Goal: Task Accomplishment & Management: Complete application form

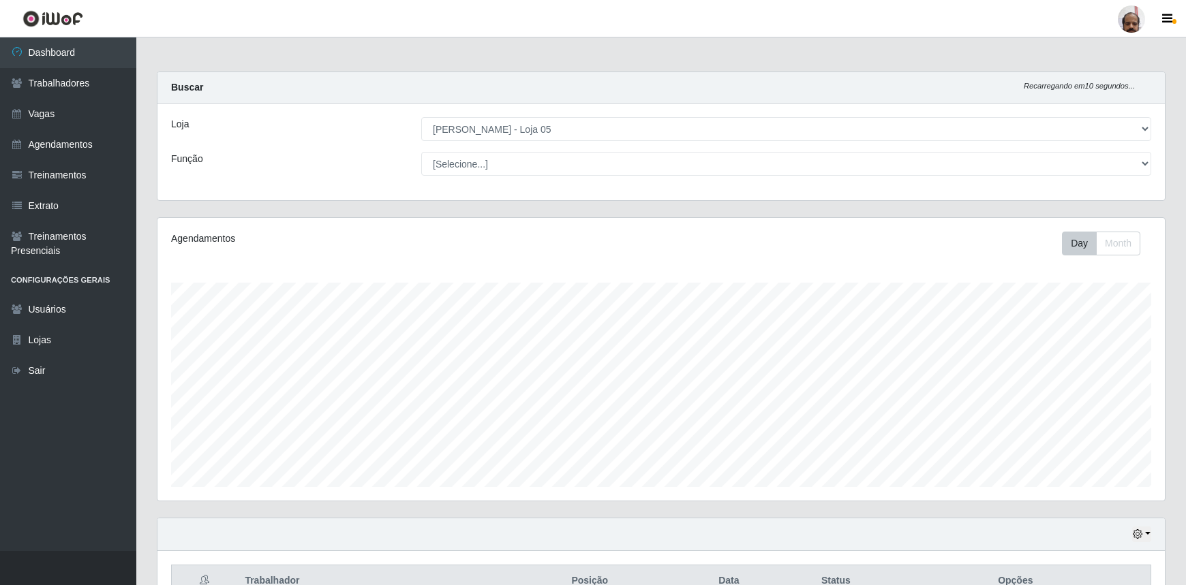
select select "252"
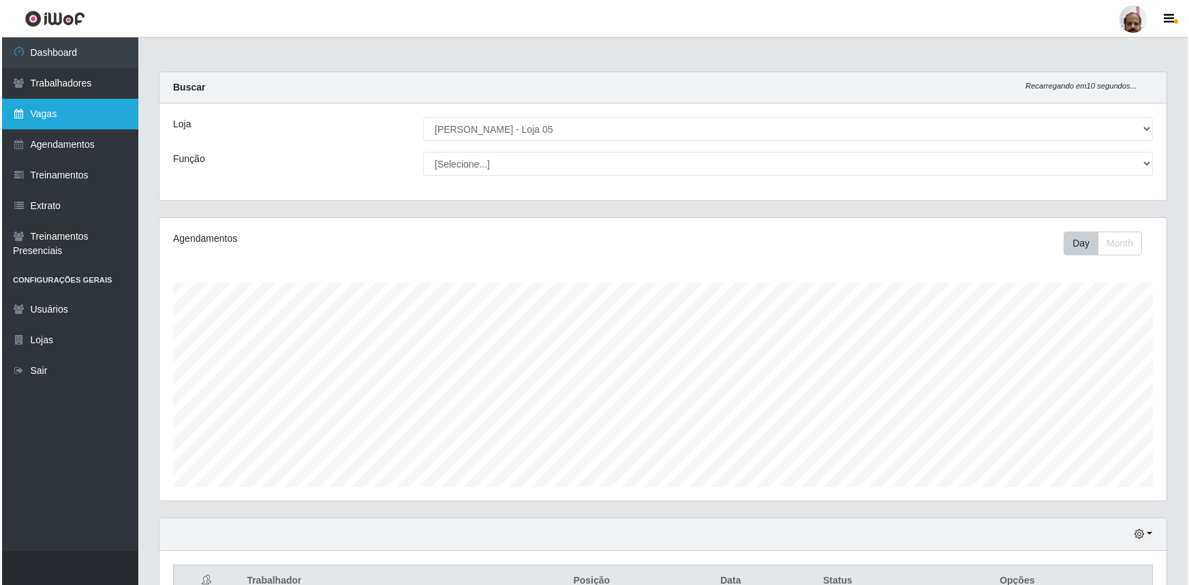
scroll to position [283, 1007]
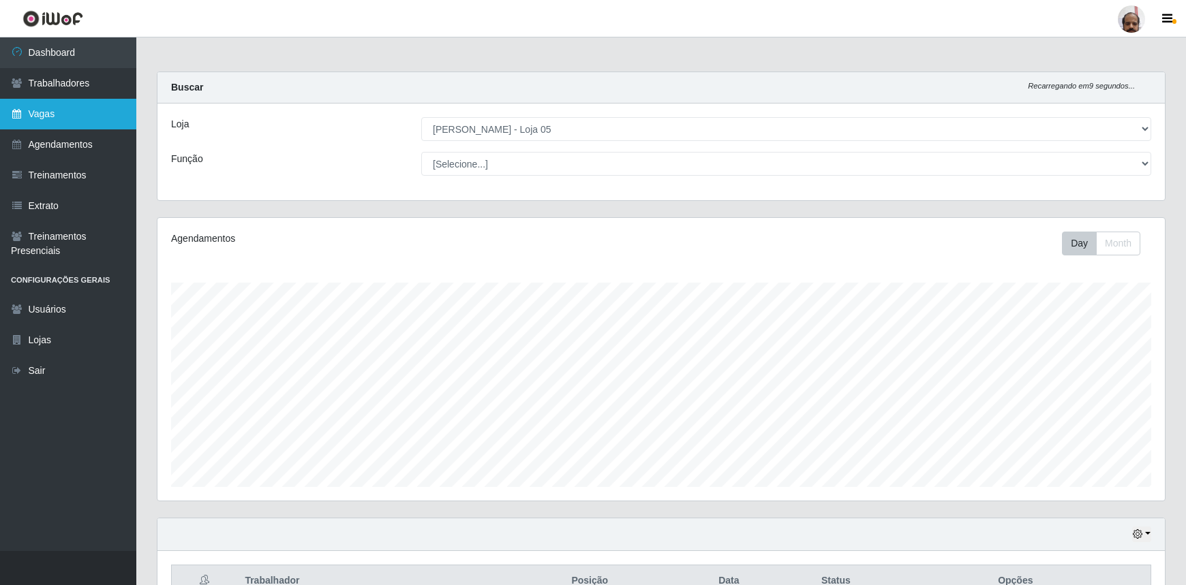
click at [78, 121] on link "Vagas" at bounding box center [68, 114] width 136 height 31
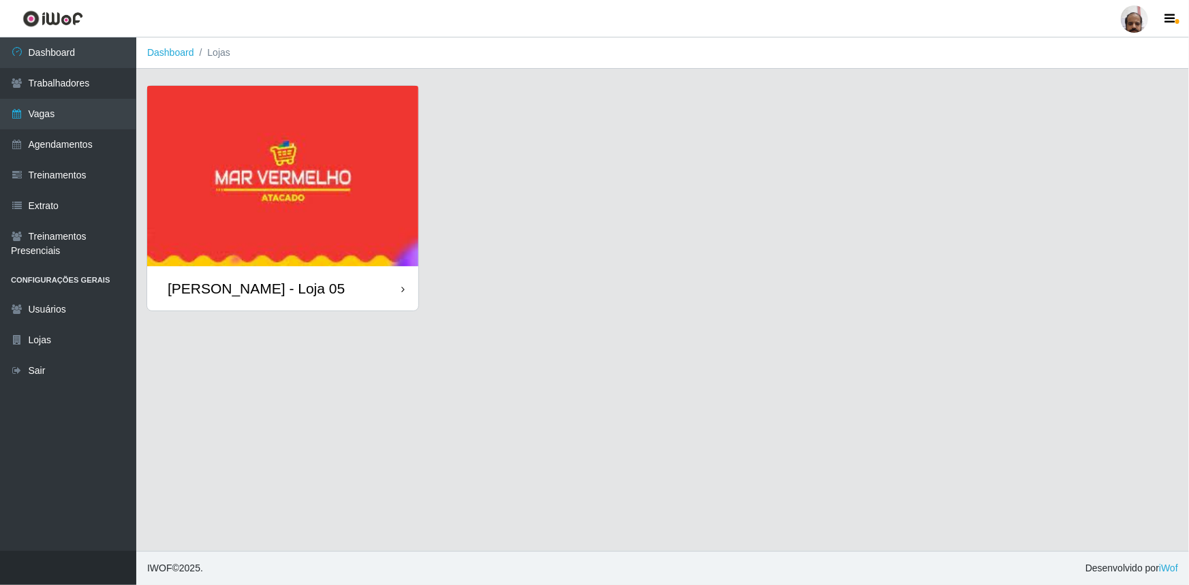
click at [274, 305] on div "[PERSON_NAME] - Loja 05" at bounding box center [282, 288] width 271 height 44
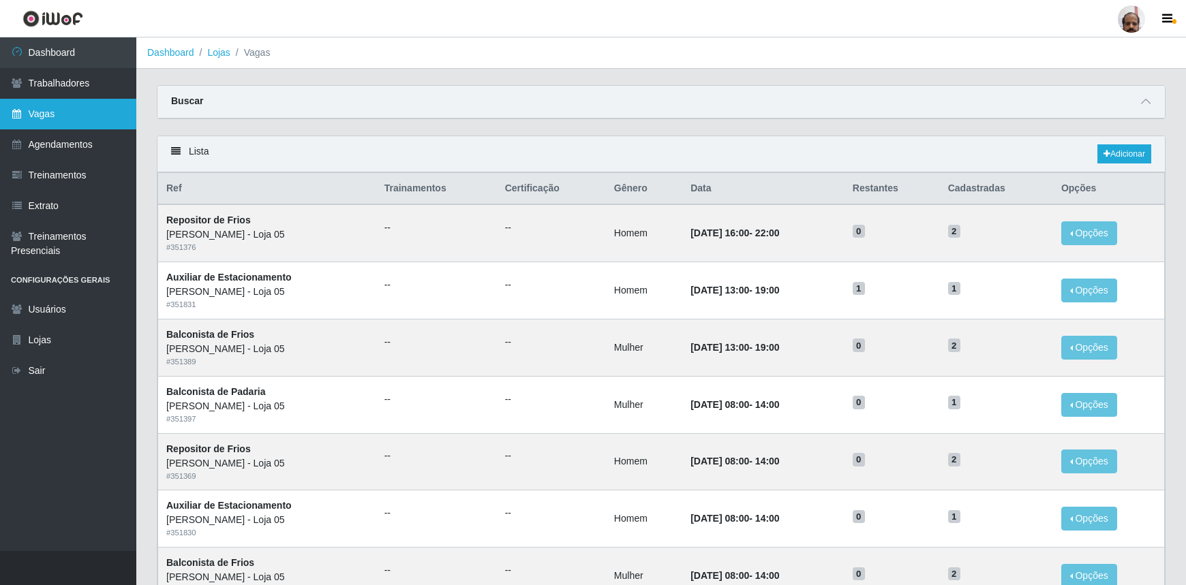
click at [48, 117] on link "Vagas" at bounding box center [68, 114] width 136 height 31
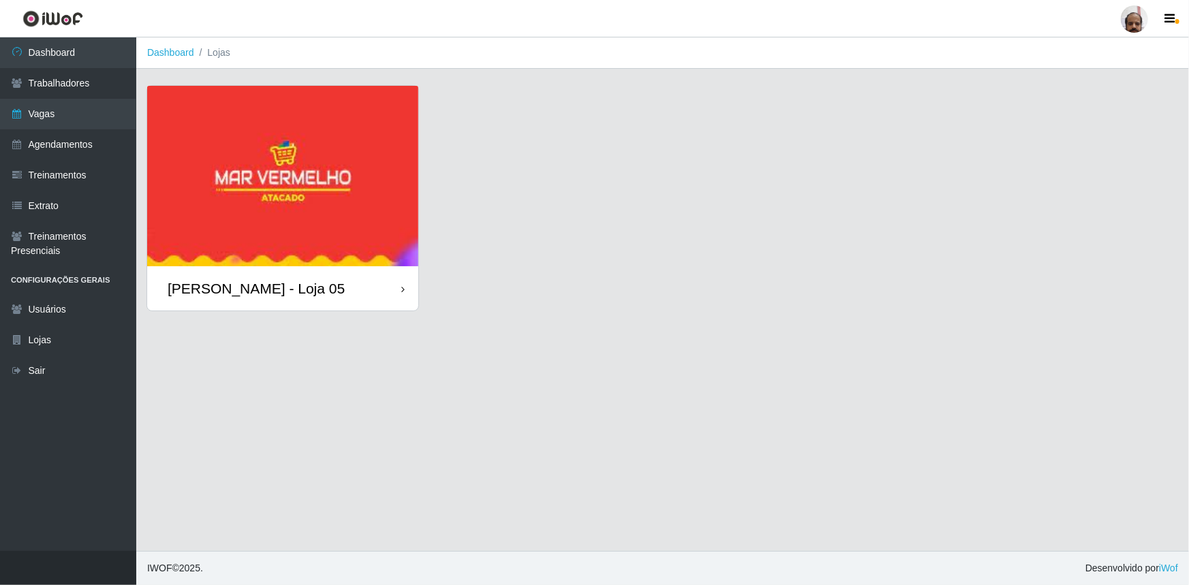
click at [337, 290] on div "[PERSON_NAME] - Loja 05" at bounding box center [282, 288] width 271 height 44
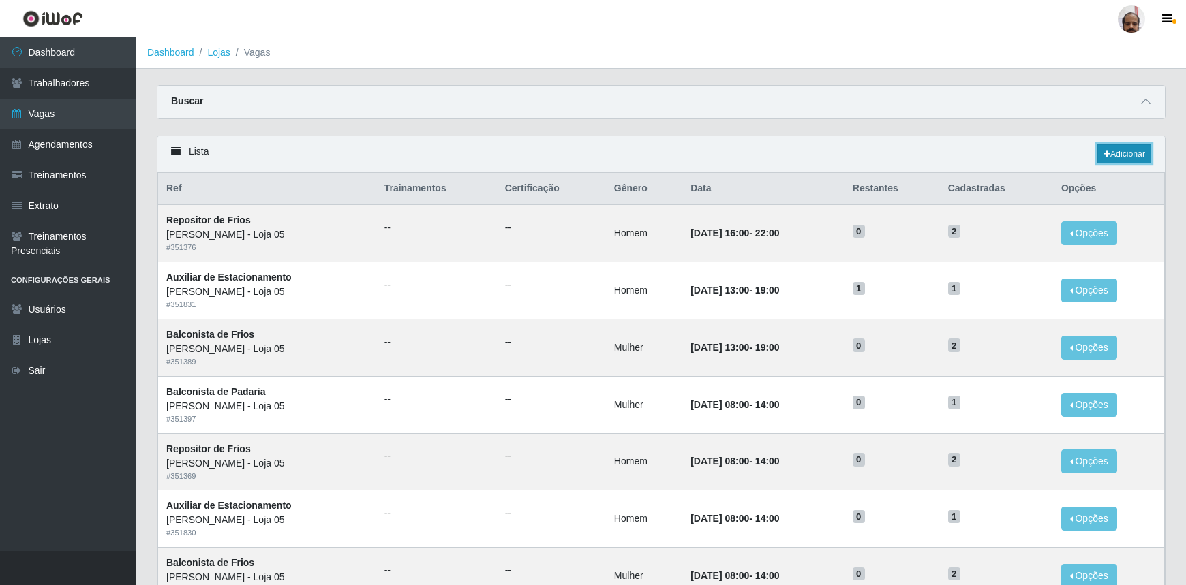
click at [1111, 156] on link "Adicionar" at bounding box center [1124, 153] width 54 height 19
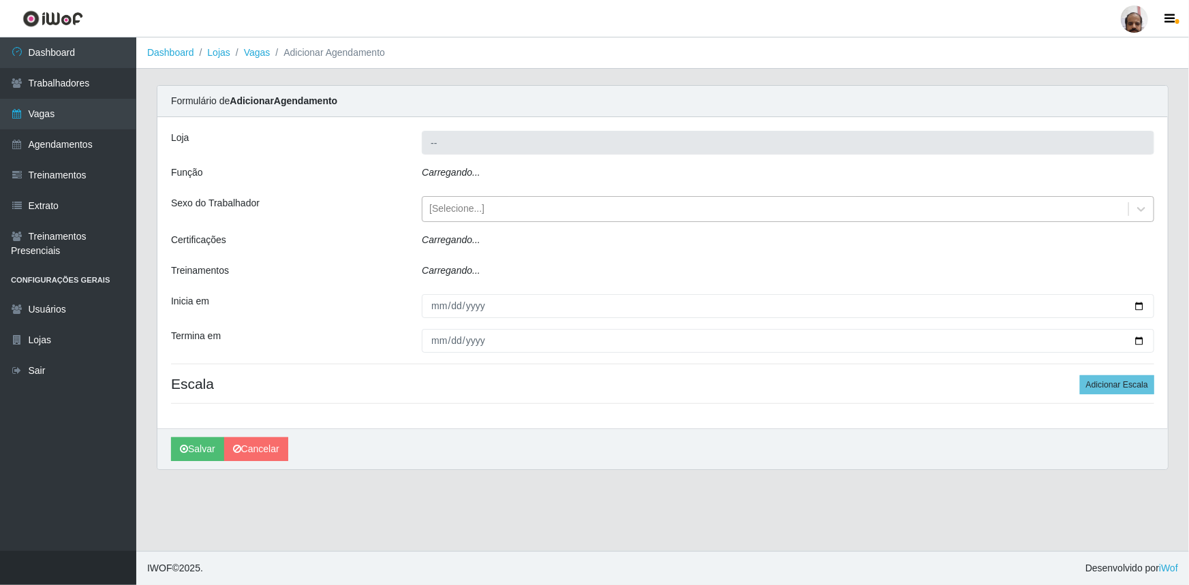
type input "[PERSON_NAME] - Loja 05"
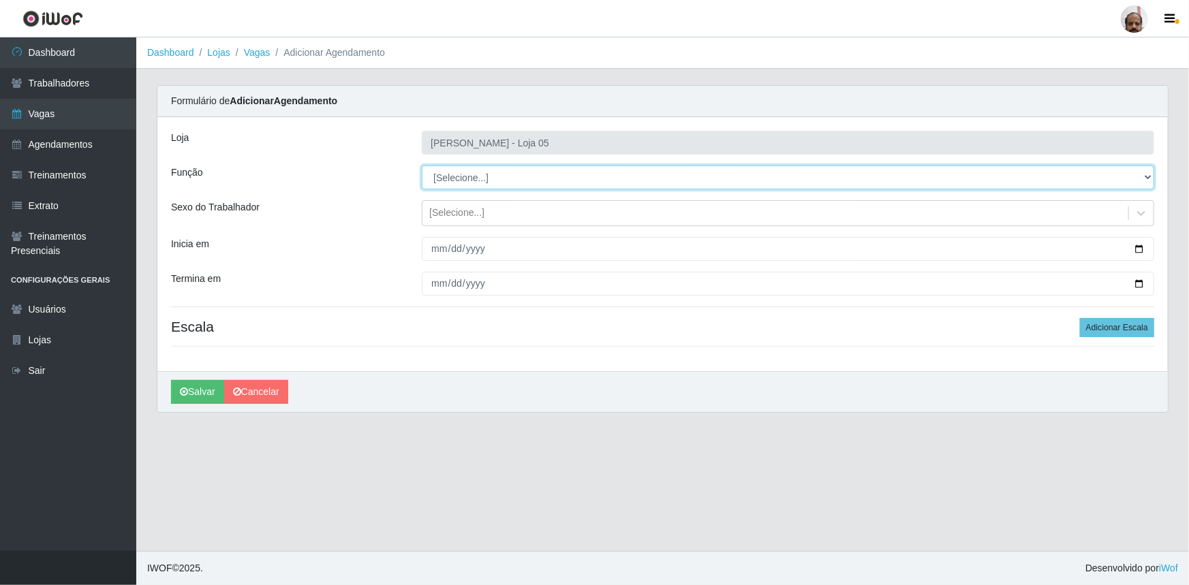
click at [1145, 177] on select "[Selecione...] ASG ASG + ASG ++ Auxiliar de Depósito Auxiliar de Depósito + Aux…" at bounding box center [788, 178] width 733 height 24
select select "112"
click at [422, 166] on select "[Selecione...] ASG ASG + ASG ++ Auxiliar de Depósito Auxiliar de Depósito + Aux…" at bounding box center [788, 178] width 733 height 24
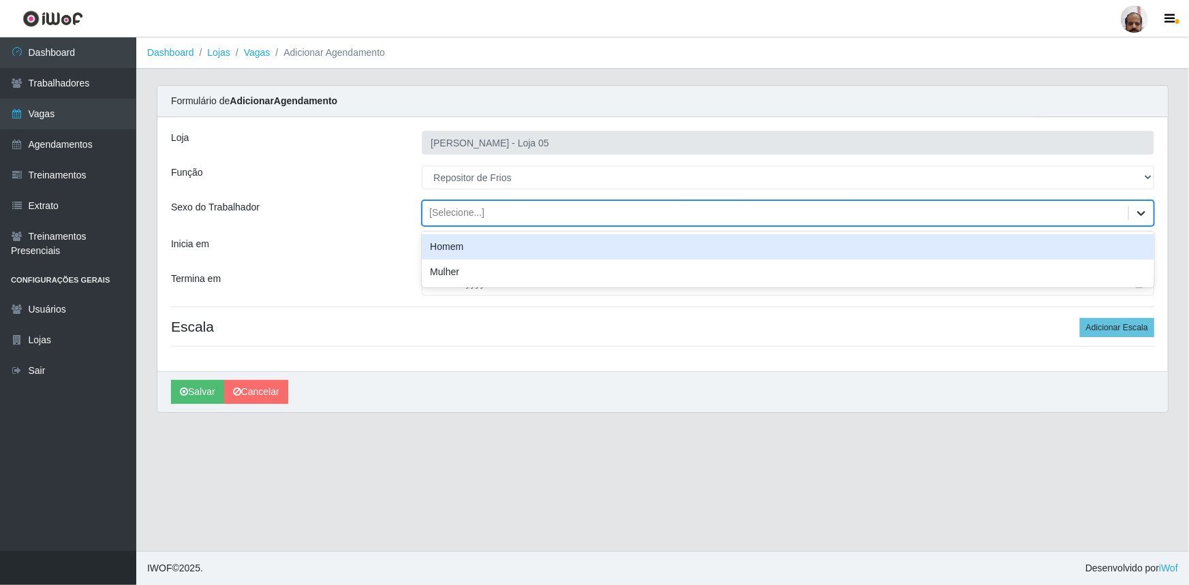
click at [1141, 211] on icon at bounding box center [1142, 213] width 14 height 14
click at [534, 256] on div "Homem" at bounding box center [788, 246] width 733 height 25
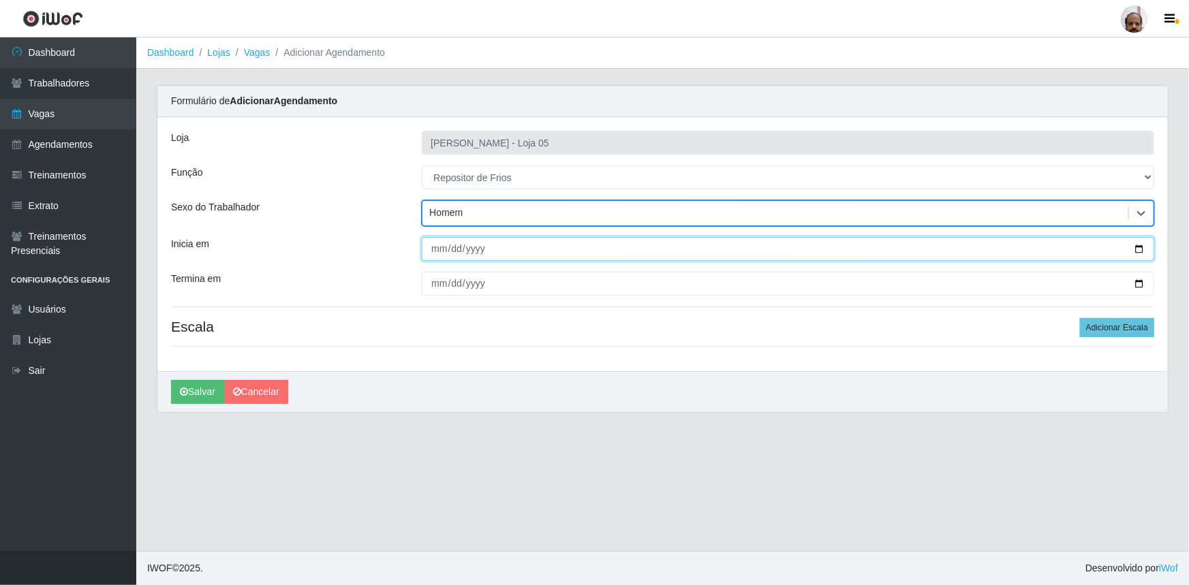
click at [1140, 249] on input "Inicia em" at bounding box center [788, 249] width 733 height 24
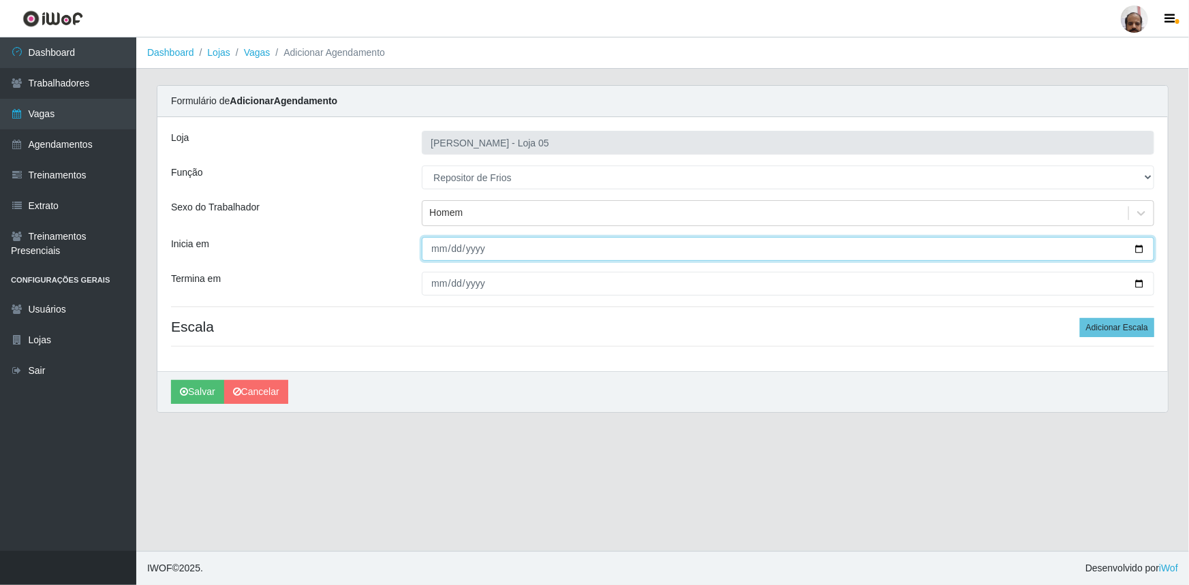
type input "[DATE]"
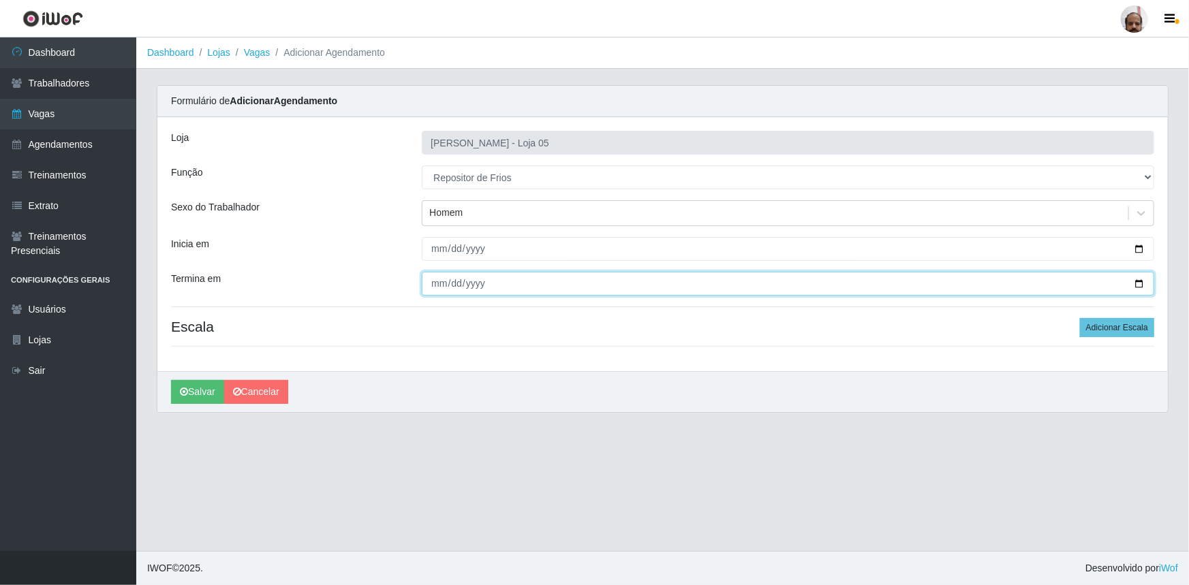
click at [1139, 284] on input "Termina em" at bounding box center [788, 284] width 733 height 24
type input "[DATE]"
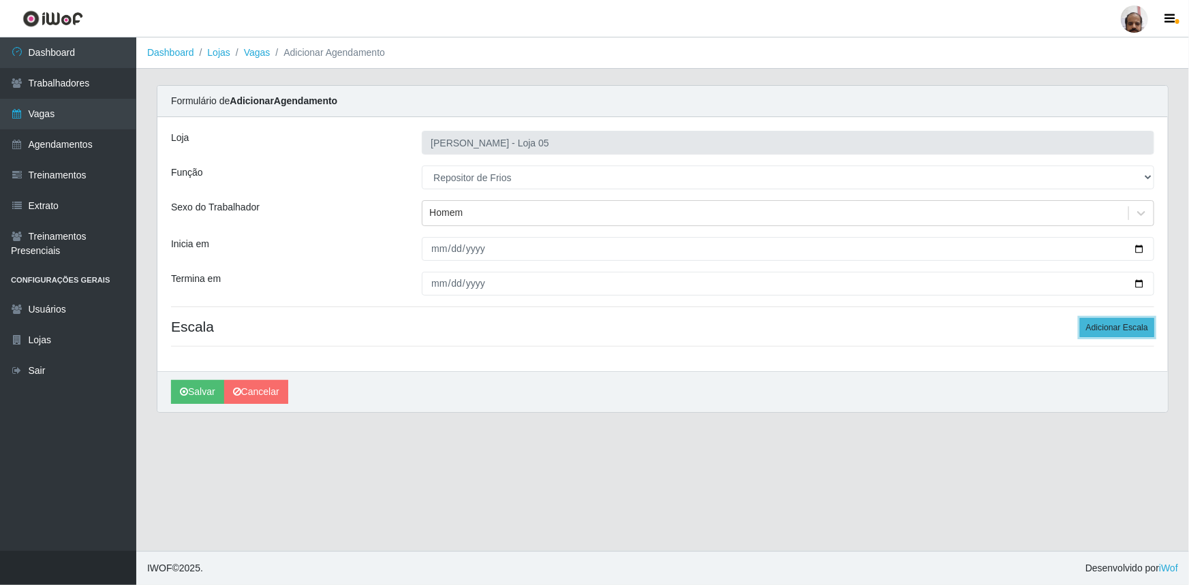
click at [1125, 330] on button "Adicionar Escala" at bounding box center [1117, 327] width 74 height 19
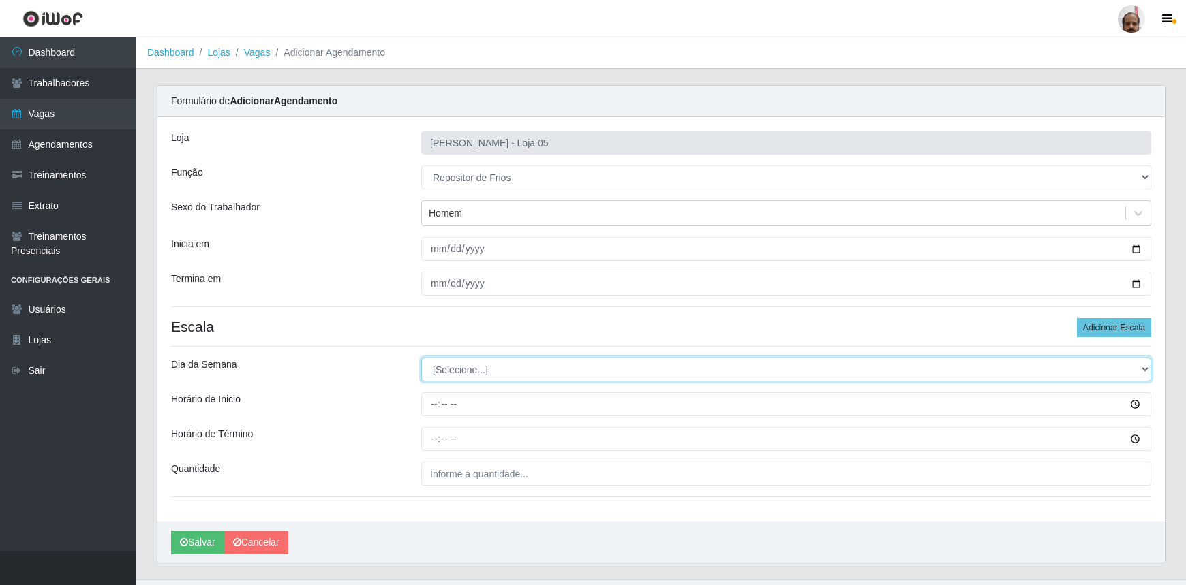
drag, startPoint x: 1143, startPoint y: 370, endPoint x: 1121, endPoint y: 377, distance: 23.5
click at [1143, 370] on select "[Selecione...] Segunda Terça Quarta Quinta Sexta Sábado Domingo" at bounding box center [786, 370] width 730 height 24
select select "1"
click at [421, 358] on select "[Selecione...] Segunda Terça Quarta Quinta Sexta Sábado Domingo" at bounding box center [786, 370] width 730 height 24
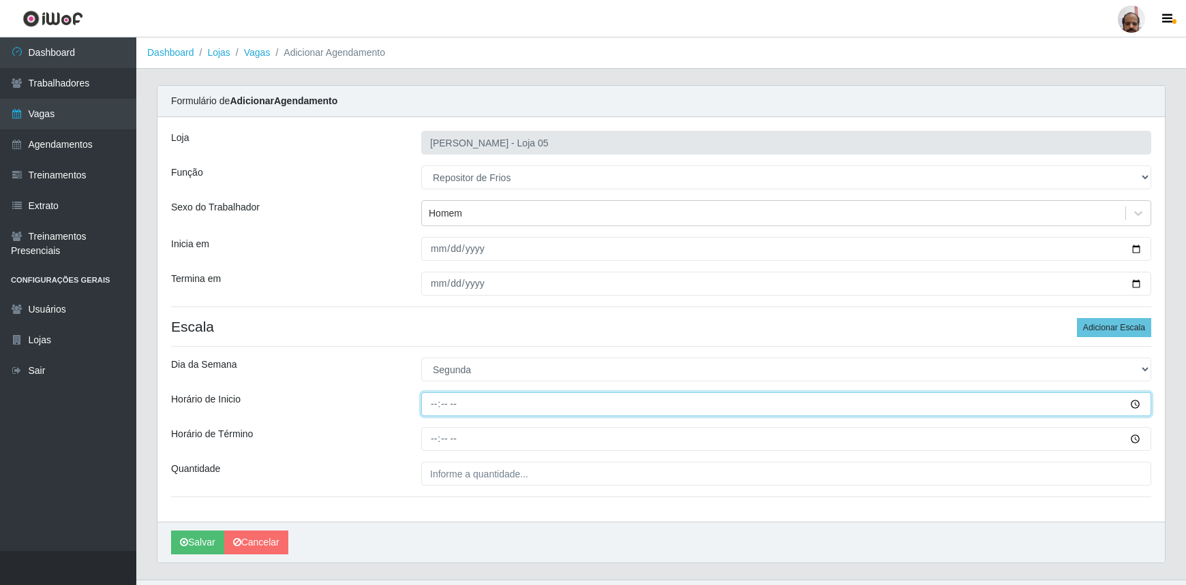
click at [428, 405] on input "Horário de Inicio" at bounding box center [786, 405] width 730 height 24
type input "15:00"
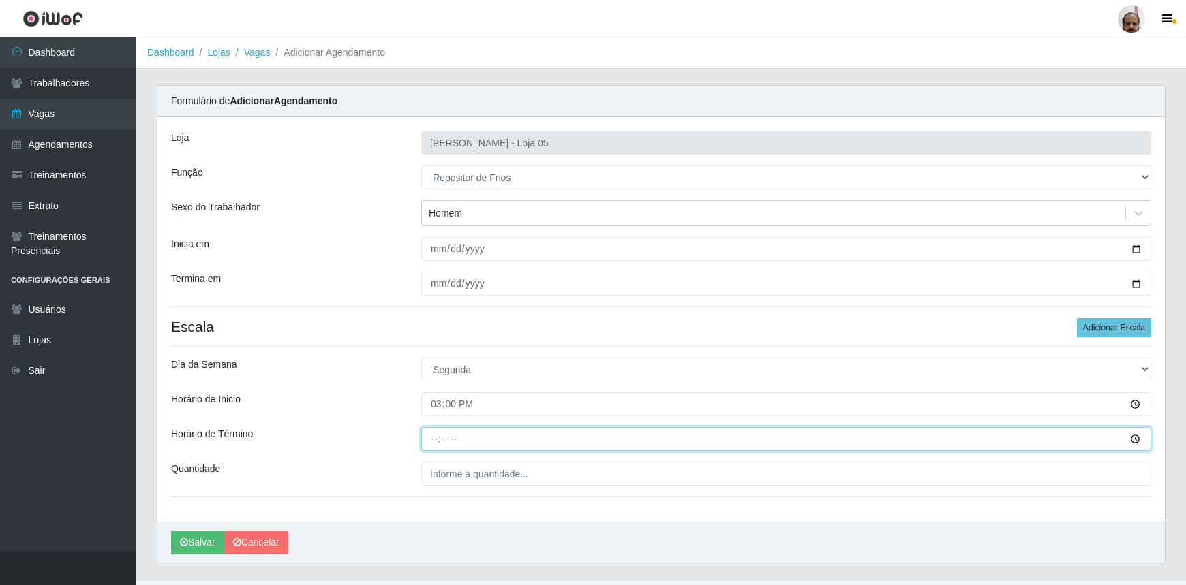
click at [435, 443] on input "Horário de Término" at bounding box center [786, 439] width 730 height 24
type input "21:00"
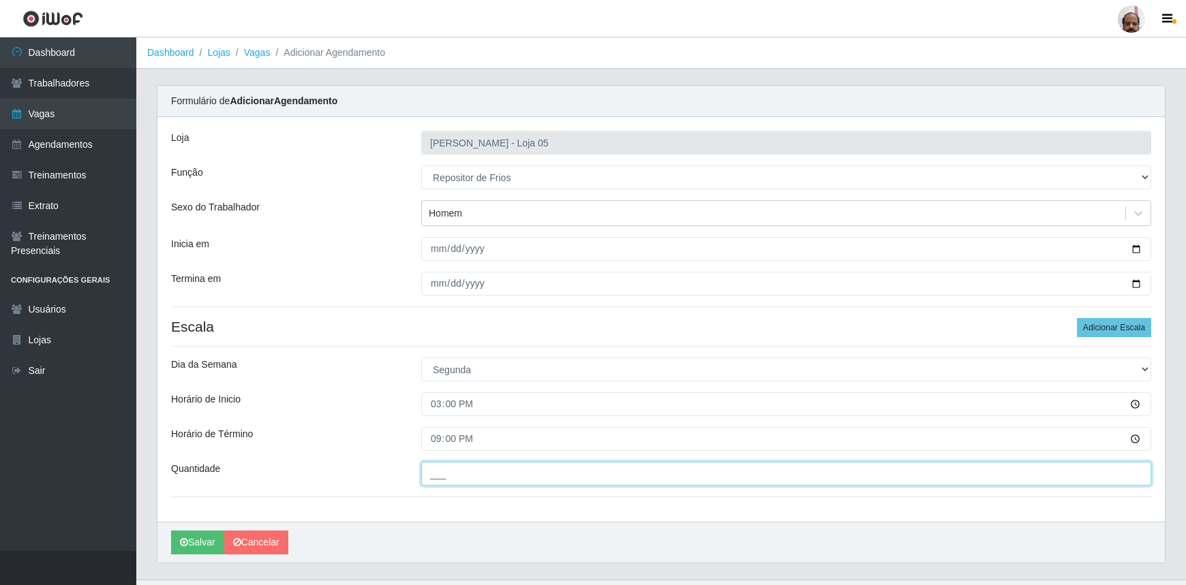
click at [447, 478] on input "___" at bounding box center [786, 474] width 730 height 24
type input "1__"
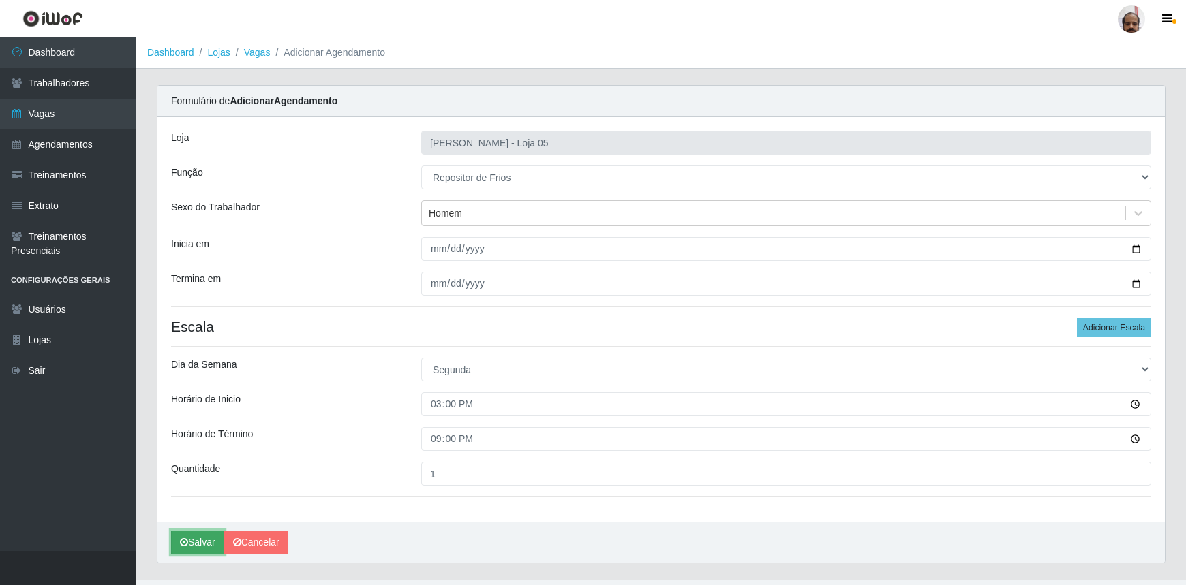
click at [191, 544] on button "Salvar" at bounding box center [197, 543] width 53 height 24
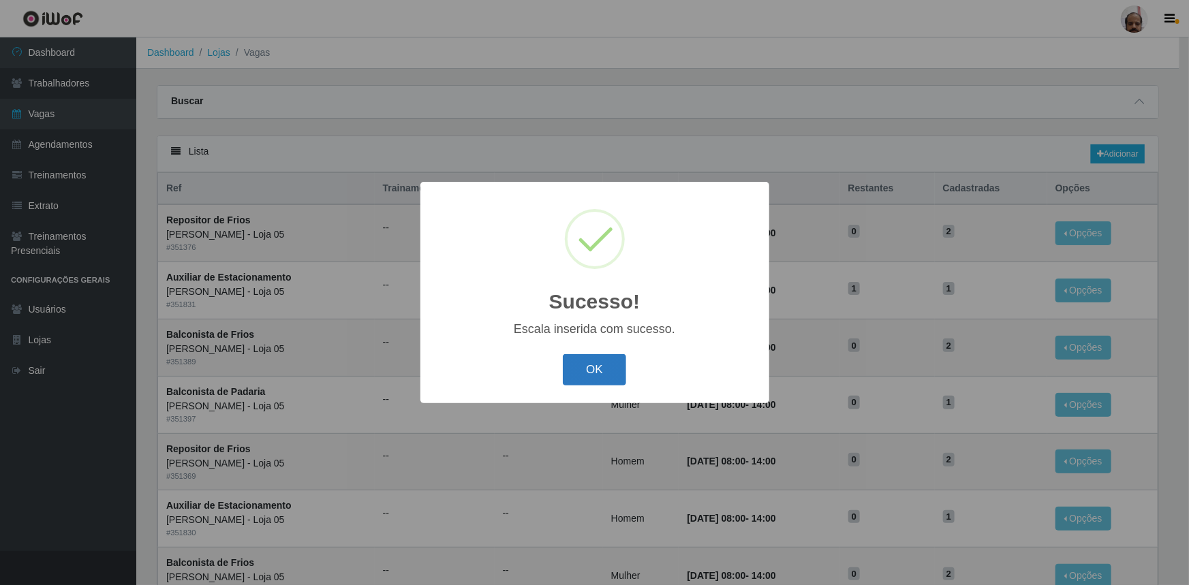
click at [595, 370] on button "OK" at bounding box center [594, 370] width 63 height 32
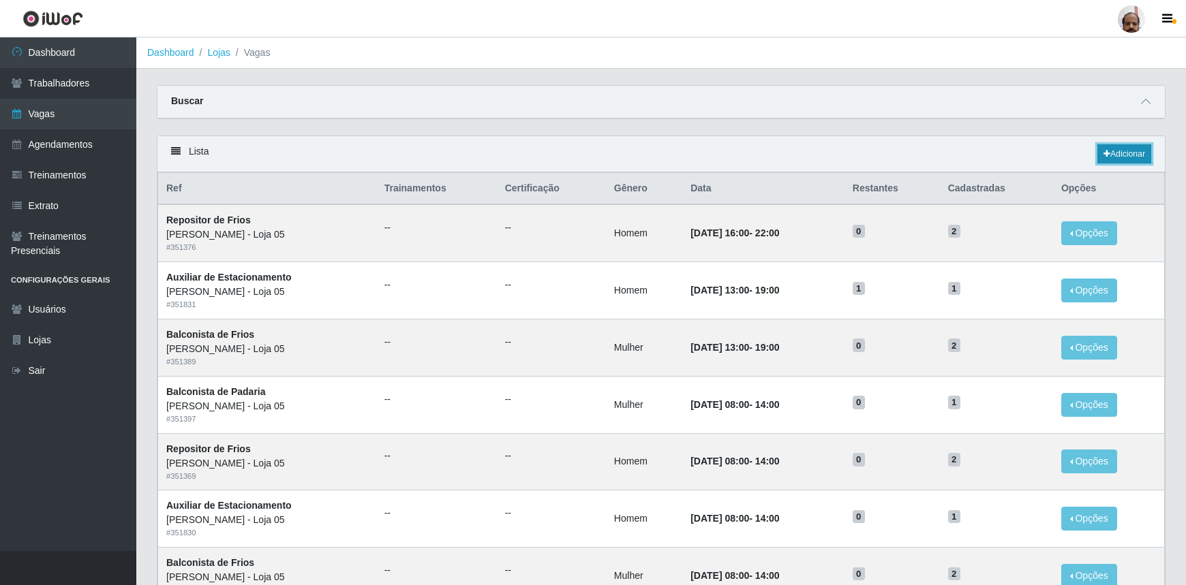
click at [1146, 156] on link "Adicionar" at bounding box center [1124, 153] width 54 height 19
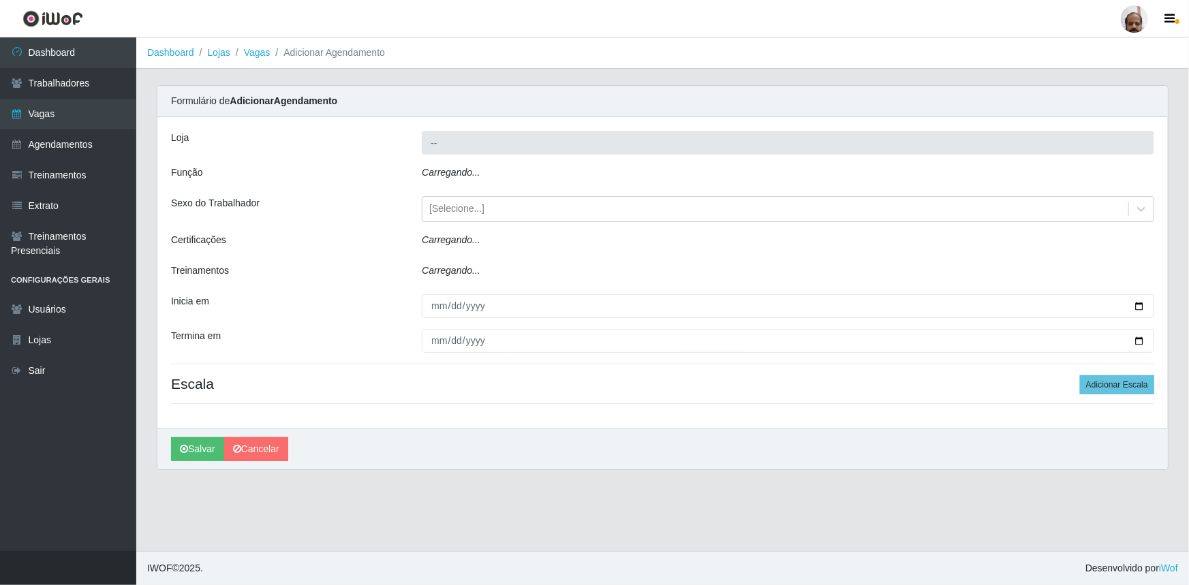
type input "[PERSON_NAME] - Loja 05"
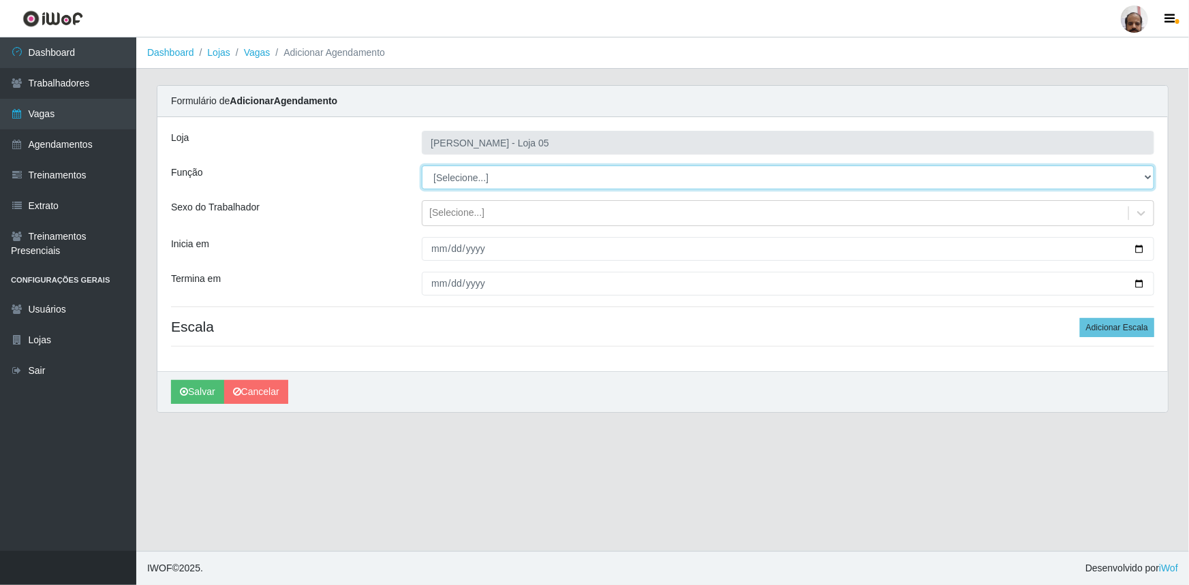
click at [1145, 176] on select "[Selecione...] ASG ASG + ASG ++ Auxiliar de Depósito Auxiliar de Depósito + Aux…" at bounding box center [788, 178] width 733 height 24
select select "112"
click at [422, 166] on select "[Selecione...] ASG ASG + ASG ++ Auxiliar de Depósito Auxiliar de Depósito + Aux…" at bounding box center [788, 178] width 733 height 24
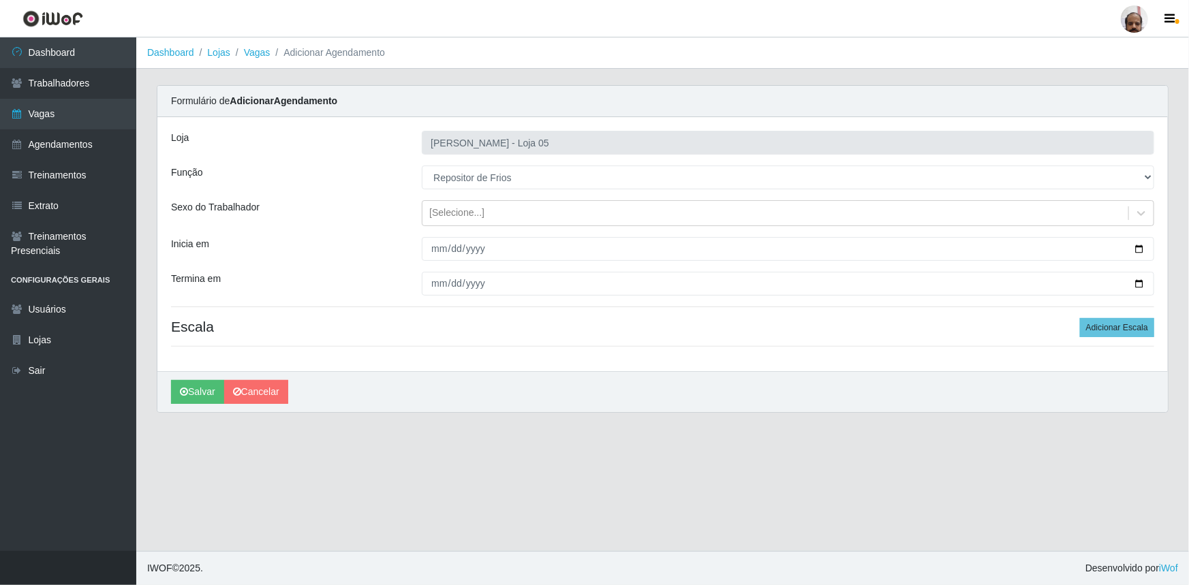
drag, startPoint x: 1137, startPoint y: 213, endPoint x: 1098, endPoint y: 228, distance: 41.9
click at [1137, 211] on icon at bounding box center [1142, 213] width 14 height 14
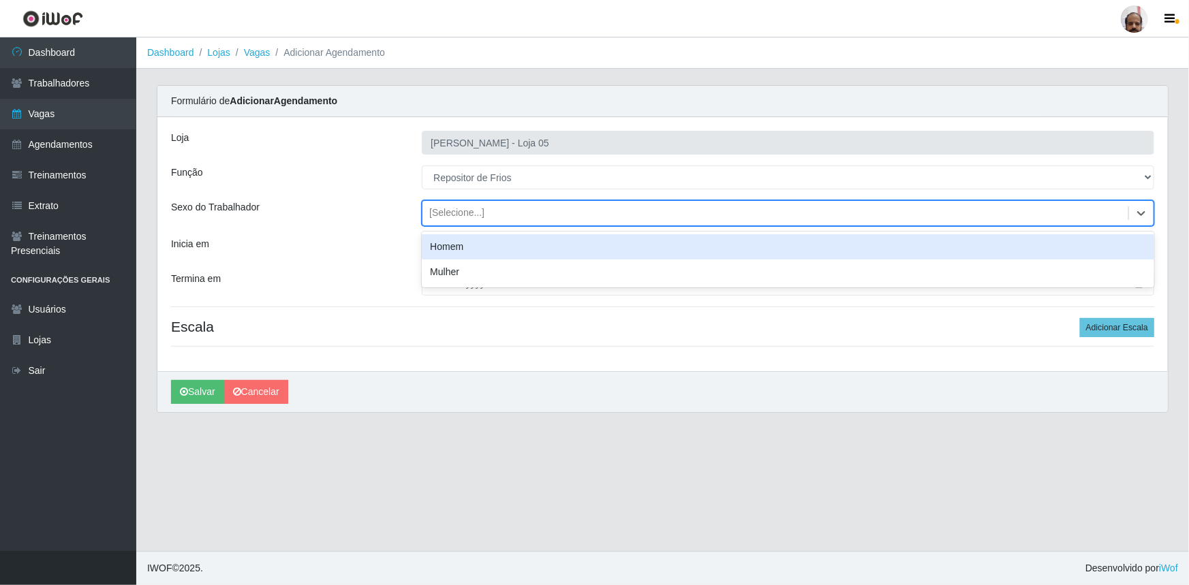
click at [533, 252] on div "Homem" at bounding box center [788, 246] width 733 height 25
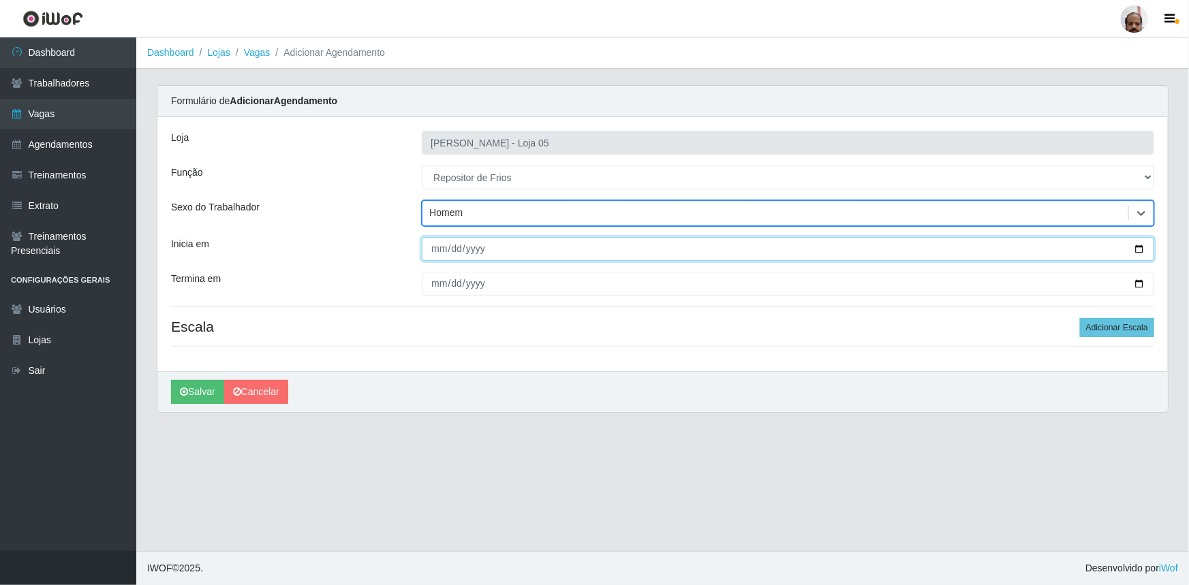
click at [1141, 248] on input "Inicia em" at bounding box center [788, 249] width 733 height 24
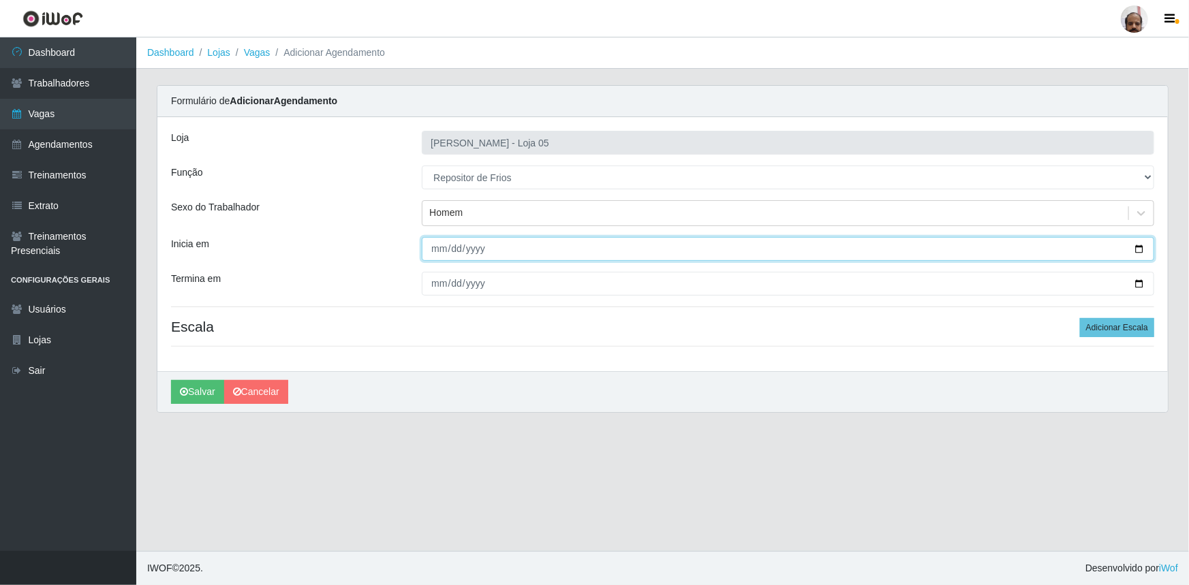
type input "[DATE]"
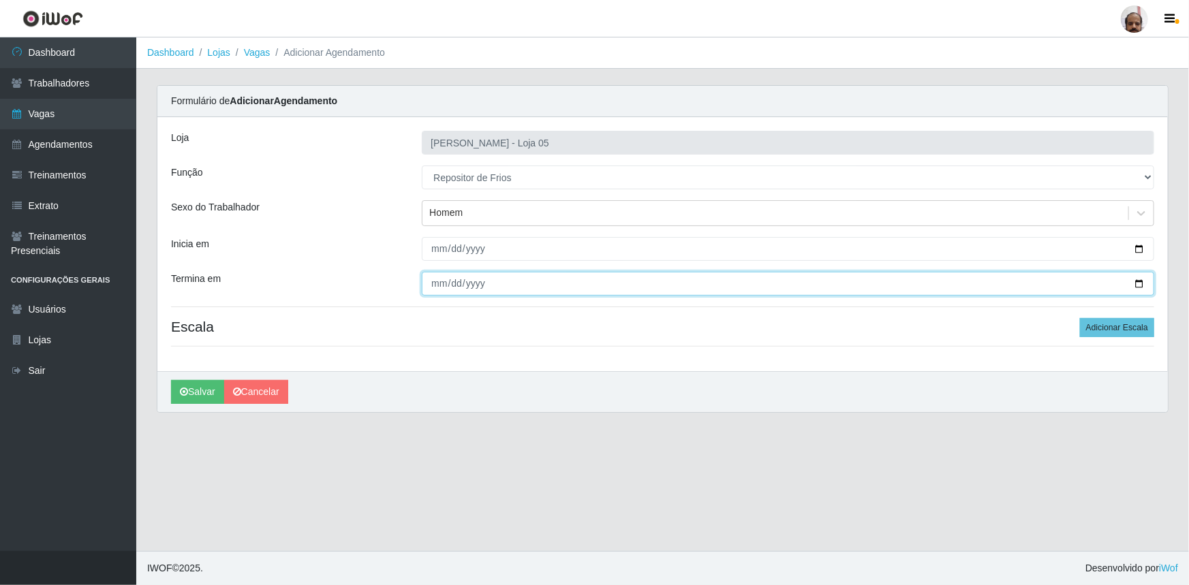
click at [1140, 282] on input "Termina em" at bounding box center [788, 284] width 733 height 24
type input "[DATE]"
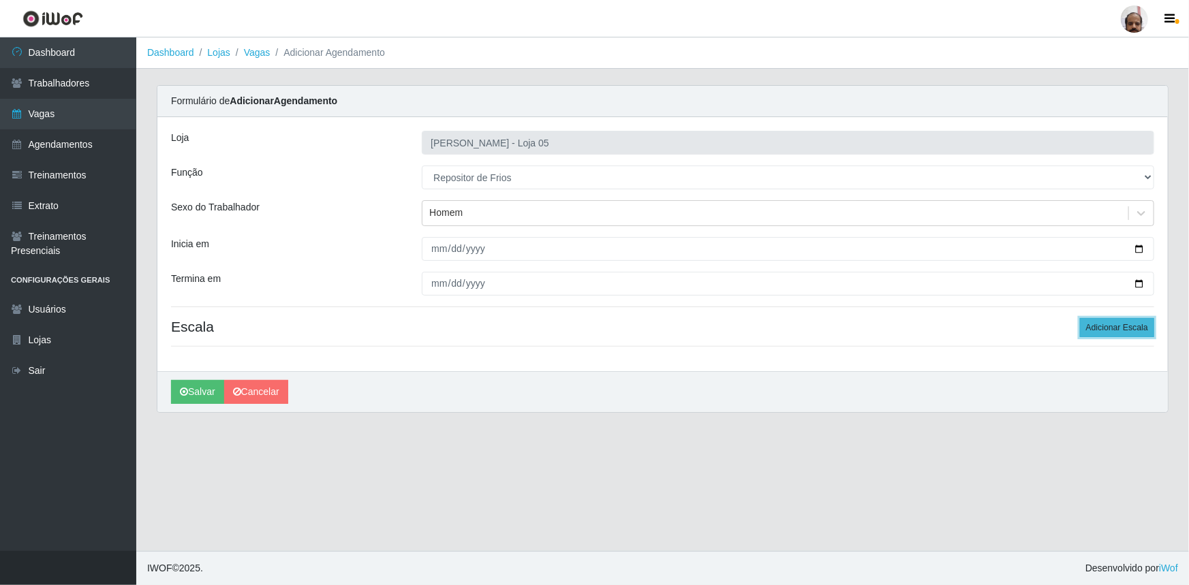
click at [1116, 328] on button "Adicionar Escala" at bounding box center [1117, 327] width 74 height 19
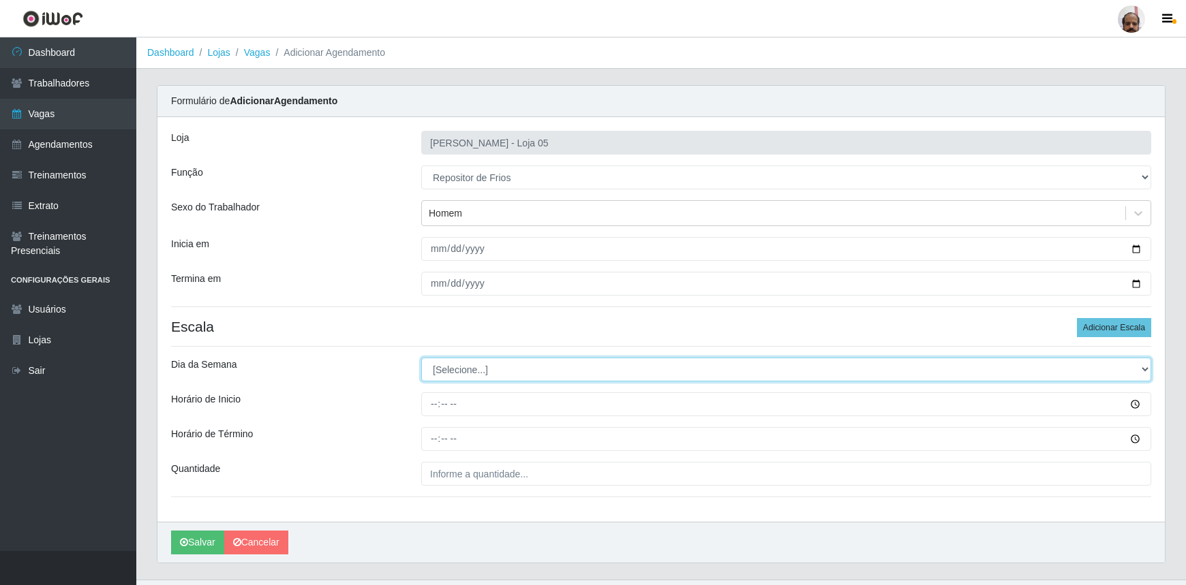
drag, startPoint x: 1145, startPoint y: 368, endPoint x: 1138, endPoint y: 373, distance: 8.7
click at [1145, 368] on select "[Selecione...] Segunda Terça Quarta Quinta Sexta Sábado Domingo" at bounding box center [786, 370] width 730 height 24
select select "2"
click at [421, 358] on select "[Selecione...] Segunda Terça Quarta Quinta Sexta Sábado Domingo" at bounding box center [786, 370] width 730 height 24
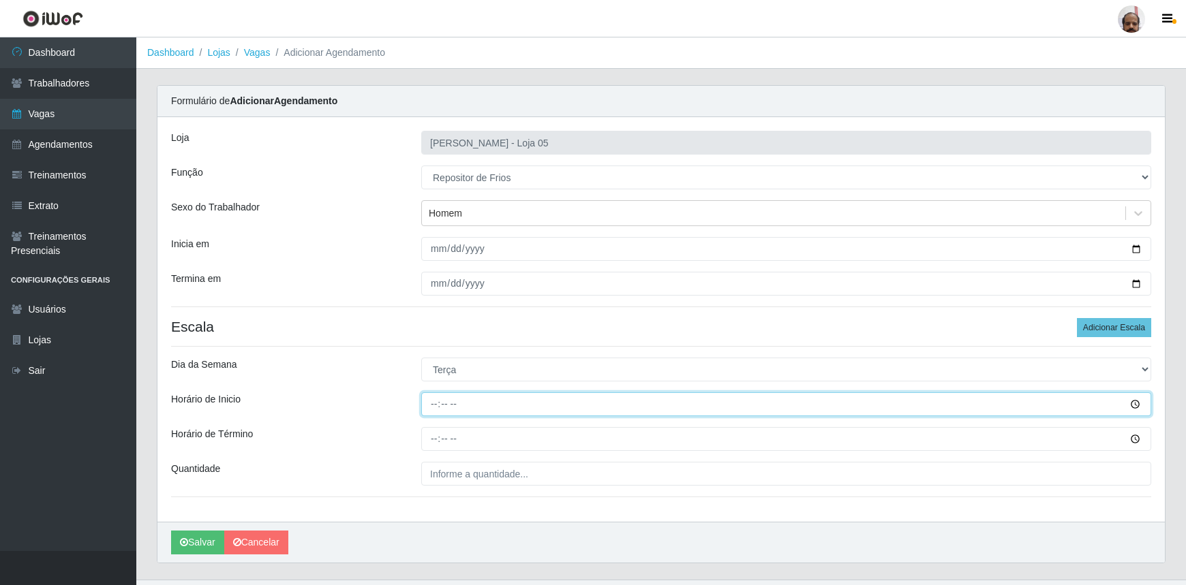
click at [435, 403] on input "Horário de Inicio" at bounding box center [786, 405] width 730 height 24
type input "15:00"
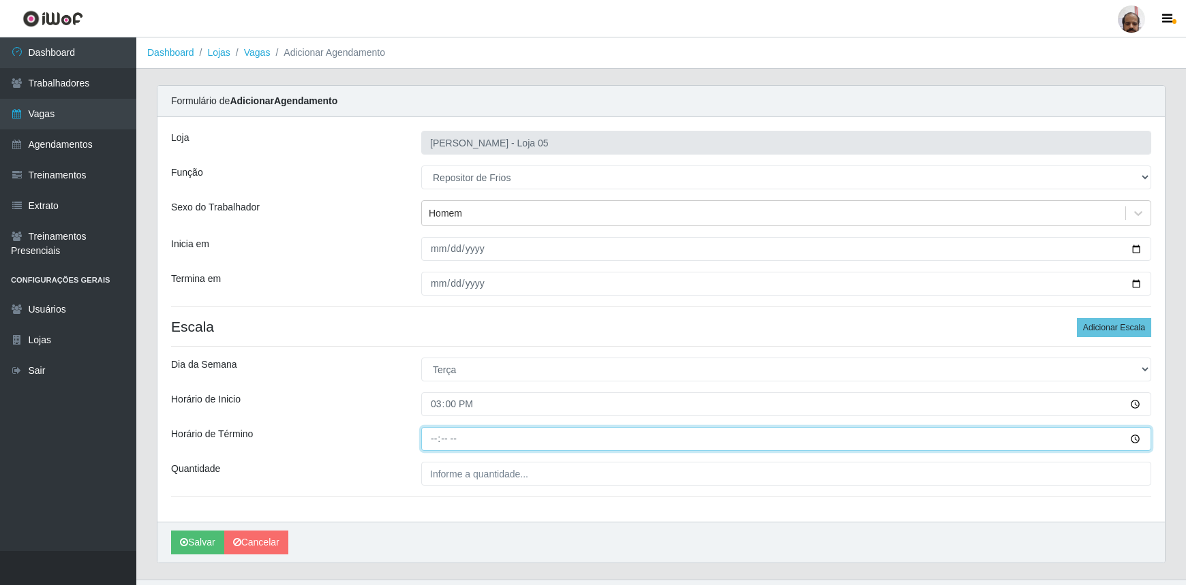
click at [430, 443] on input "Horário de Término" at bounding box center [786, 439] width 730 height 24
type input "21:00"
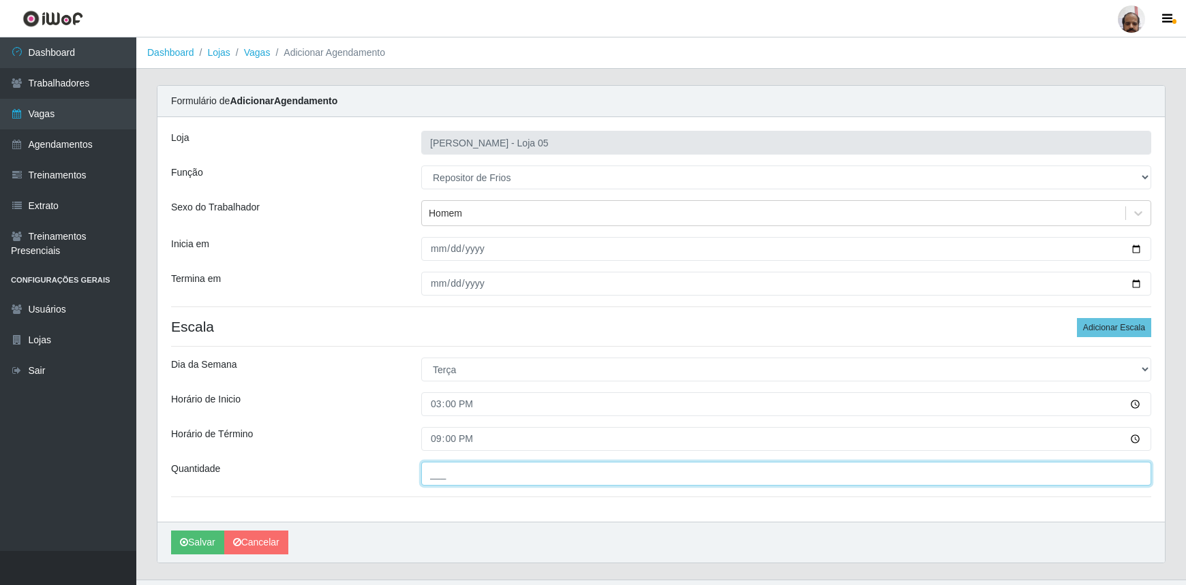
click at [457, 477] on input "___" at bounding box center [786, 474] width 730 height 24
type input "1__"
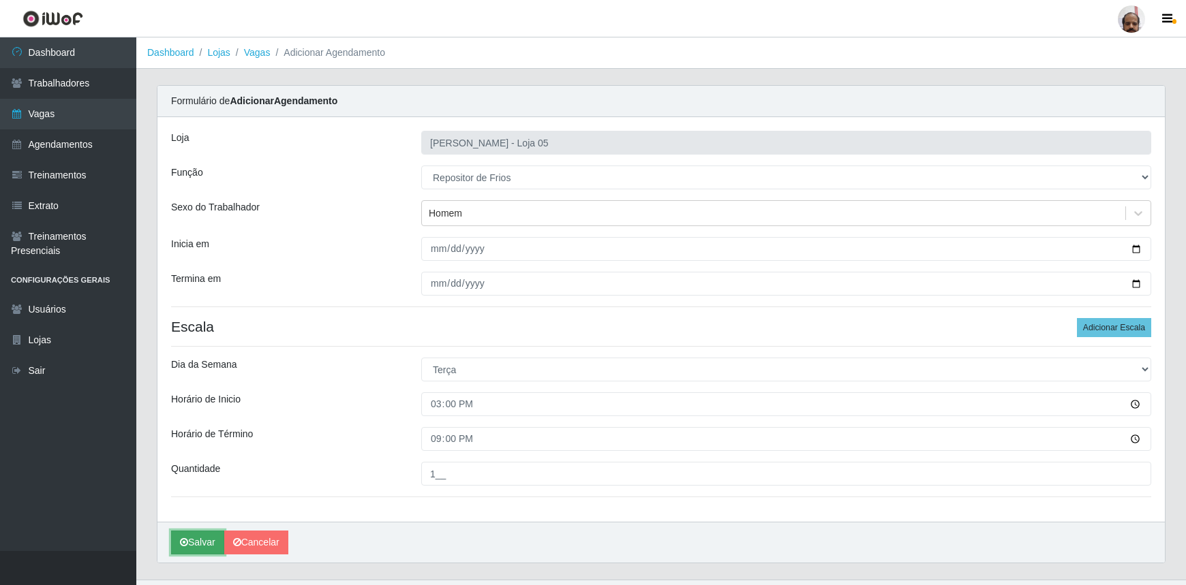
click at [202, 538] on button "Salvar" at bounding box center [197, 543] width 53 height 24
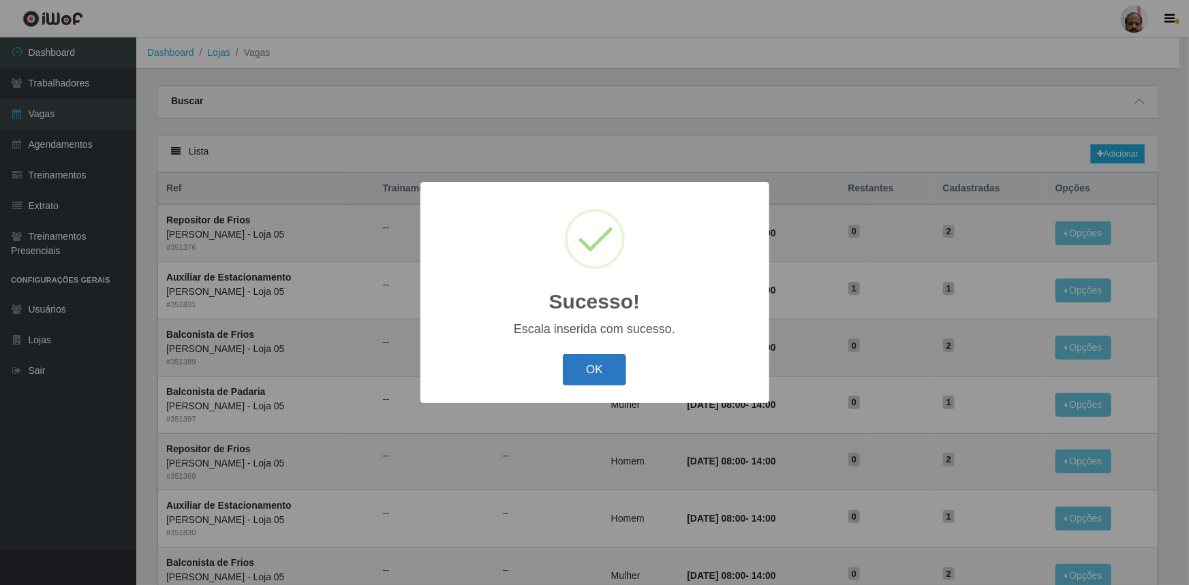
click at [605, 377] on button "OK" at bounding box center [594, 370] width 63 height 32
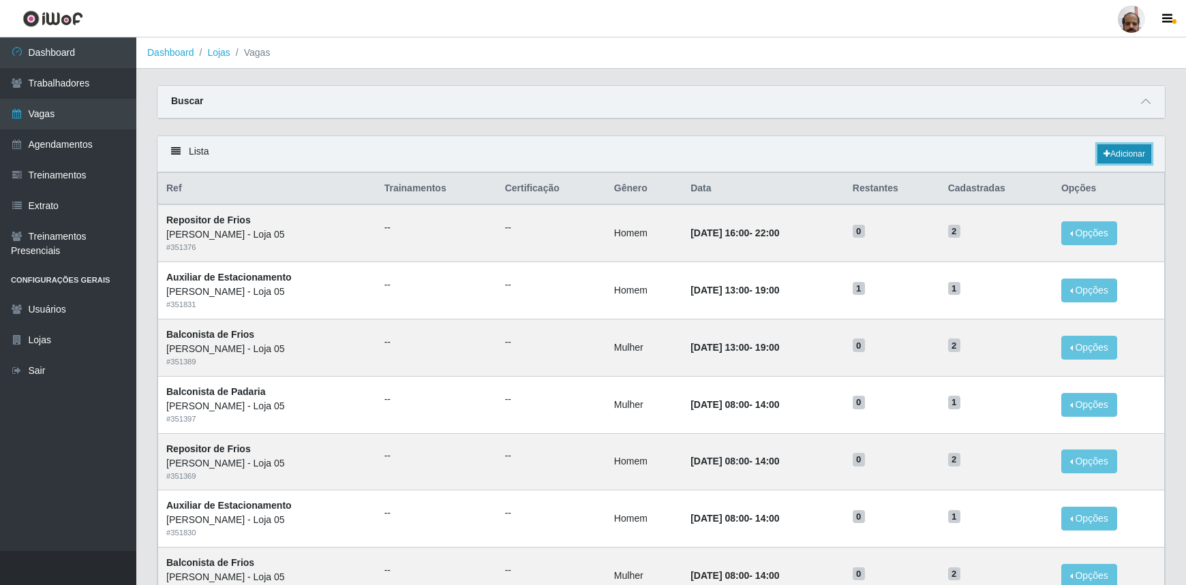
click at [1123, 156] on link "Adicionar" at bounding box center [1124, 153] width 54 height 19
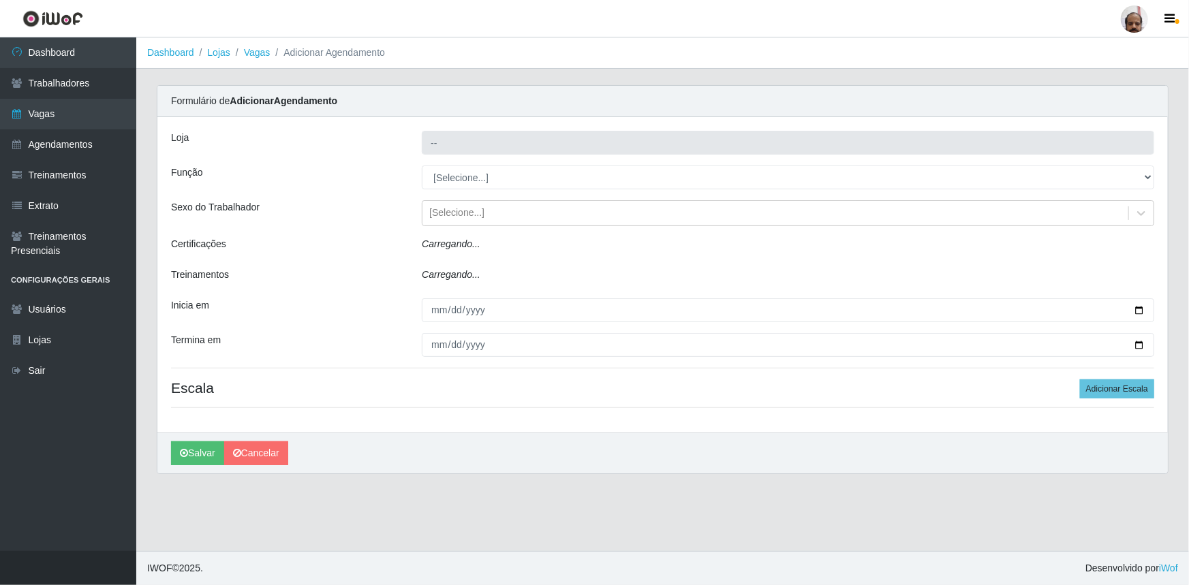
type input "[PERSON_NAME] - Loja 05"
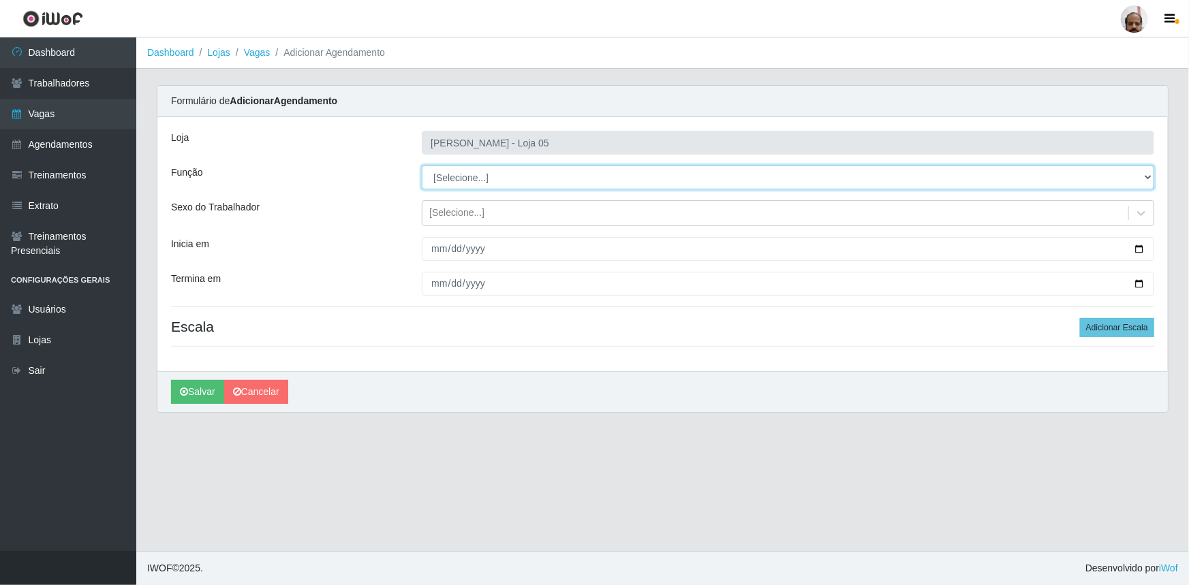
click at [1152, 174] on select "[Selecione...] ASG ASG + ASG ++ Auxiliar de Depósito Auxiliar de Depósito + Aux…" at bounding box center [788, 178] width 733 height 24
click at [422, 166] on select "[Selecione...] ASG ASG + ASG ++ Auxiliar de Depósito Auxiliar de Depósito + Aux…" at bounding box center [788, 178] width 733 height 24
drag, startPoint x: 1147, startPoint y: 177, endPoint x: 1129, endPoint y: 185, distance: 19.5
click at [1147, 177] on select "[Selecione...] ASG ASG + ASG ++ Auxiliar de Depósito Auxiliar de Depósito + Aux…" at bounding box center [788, 178] width 733 height 24
select select "112"
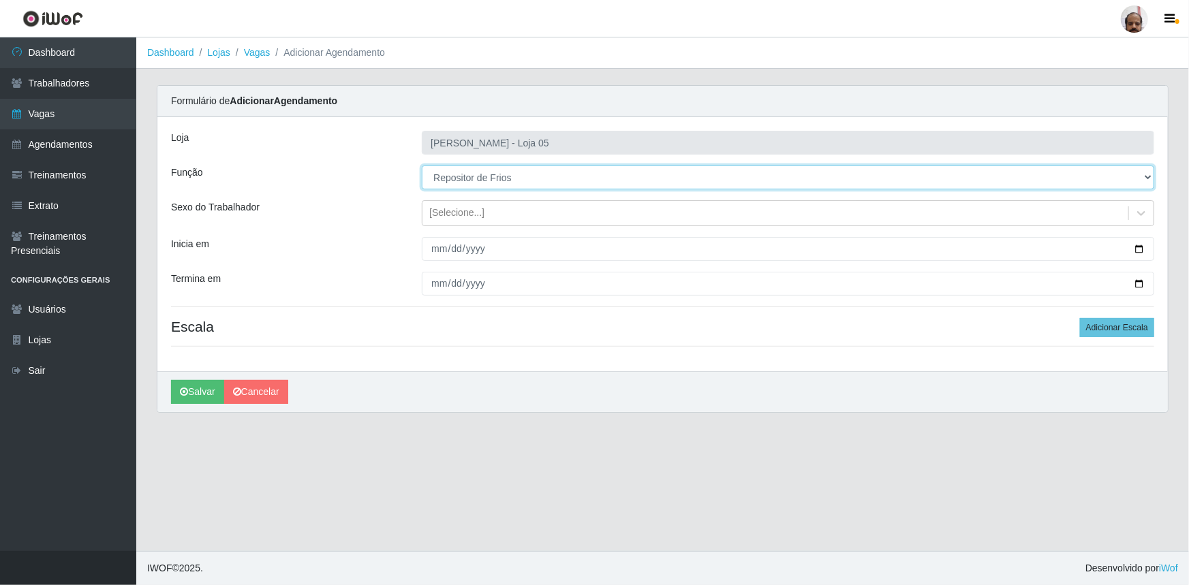
click at [422, 166] on select "[Selecione...] ASG ASG + ASG ++ Auxiliar de Depósito Auxiliar de Depósito + Aux…" at bounding box center [788, 178] width 733 height 24
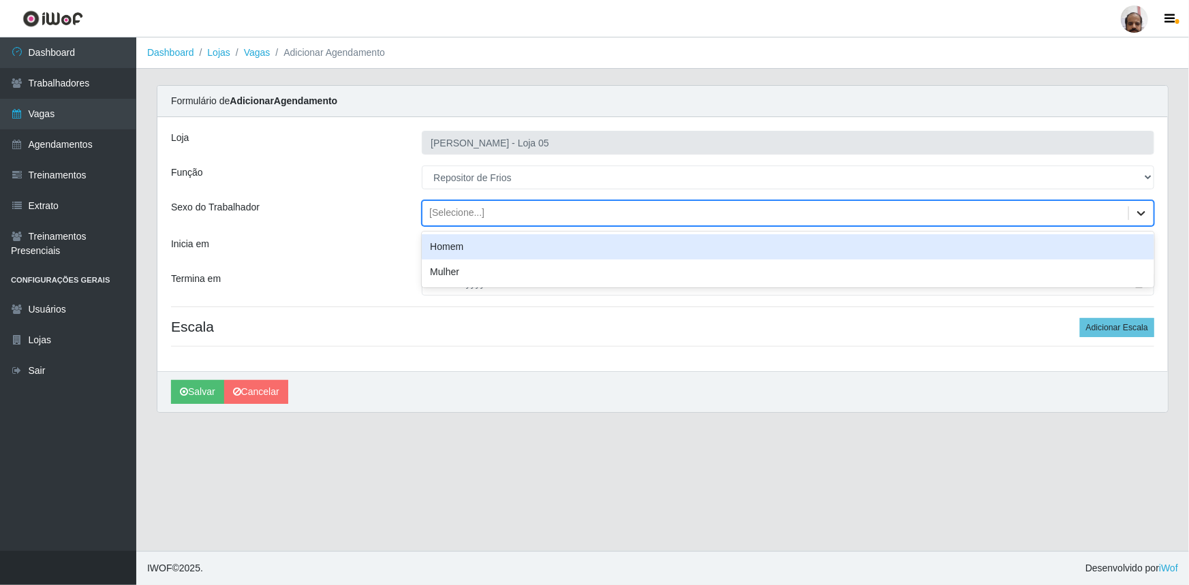
click at [1146, 211] on icon at bounding box center [1142, 213] width 14 height 14
click at [484, 252] on div "Homem" at bounding box center [788, 246] width 733 height 25
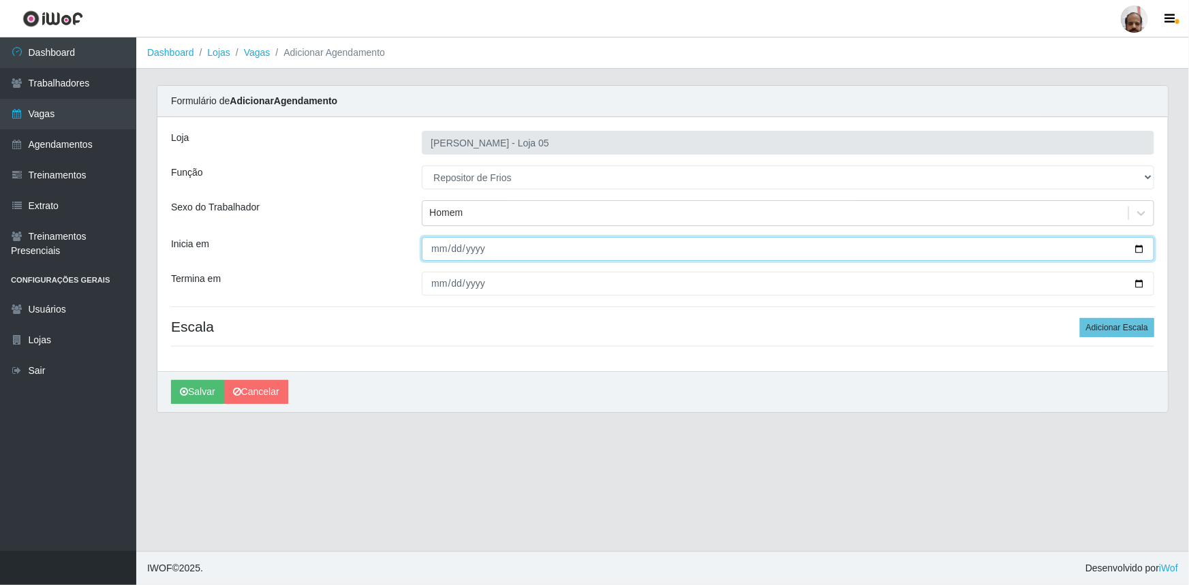
click at [1134, 246] on input "Inicia em" at bounding box center [788, 249] width 733 height 24
type input "[DATE]"
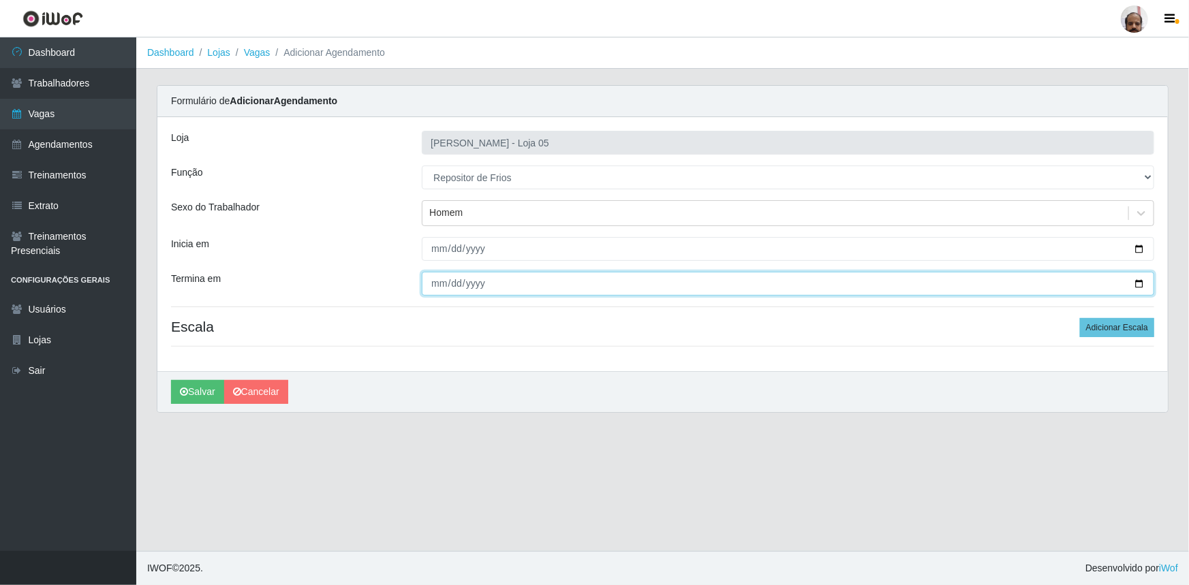
drag, startPoint x: 1143, startPoint y: 283, endPoint x: 1133, endPoint y: 286, distance: 11.2
click at [1143, 282] on input "Termina em" at bounding box center [788, 284] width 733 height 24
type input "[DATE]"
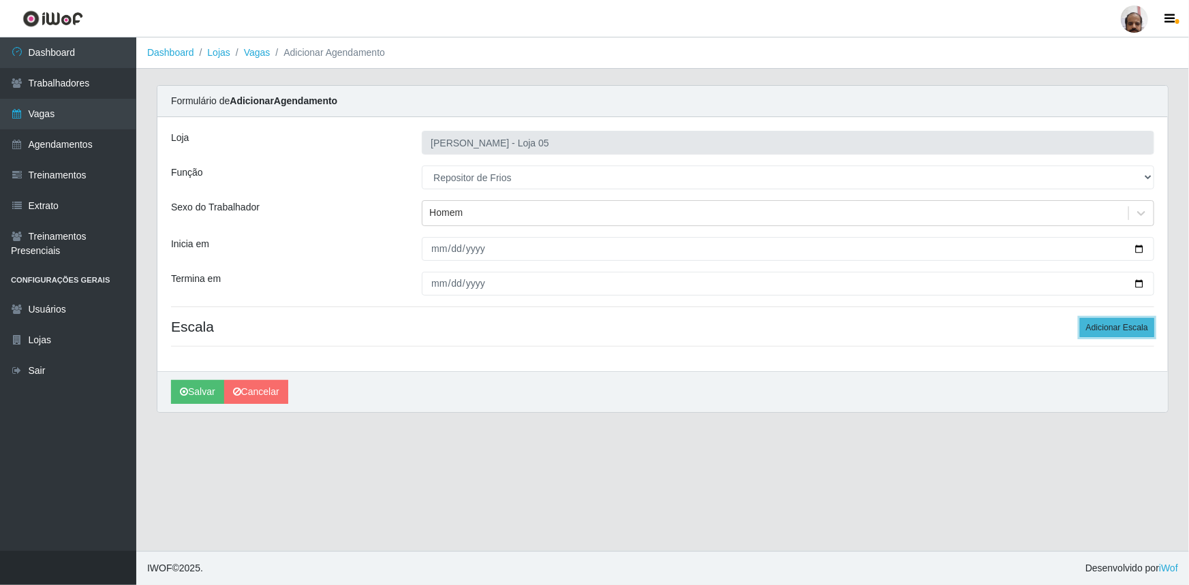
click at [1113, 326] on button "Adicionar Escala" at bounding box center [1117, 327] width 74 height 19
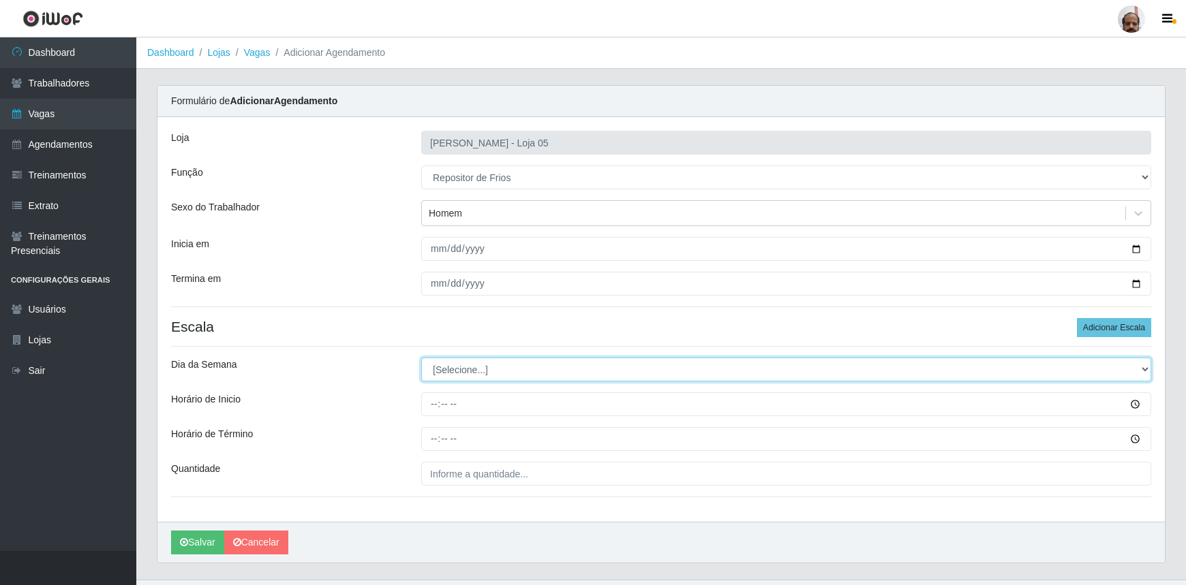
click at [1145, 370] on select "[Selecione...] Segunda Terça Quarta Quinta Sexta Sábado Domingo" at bounding box center [786, 370] width 730 height 24
select select "3"
click at [421, 358] on select "[Selecione...] Segunda Terça Quarta Quinta Sexta Sábado Domingo" at bounding box center [786, 370] width 730 height 24
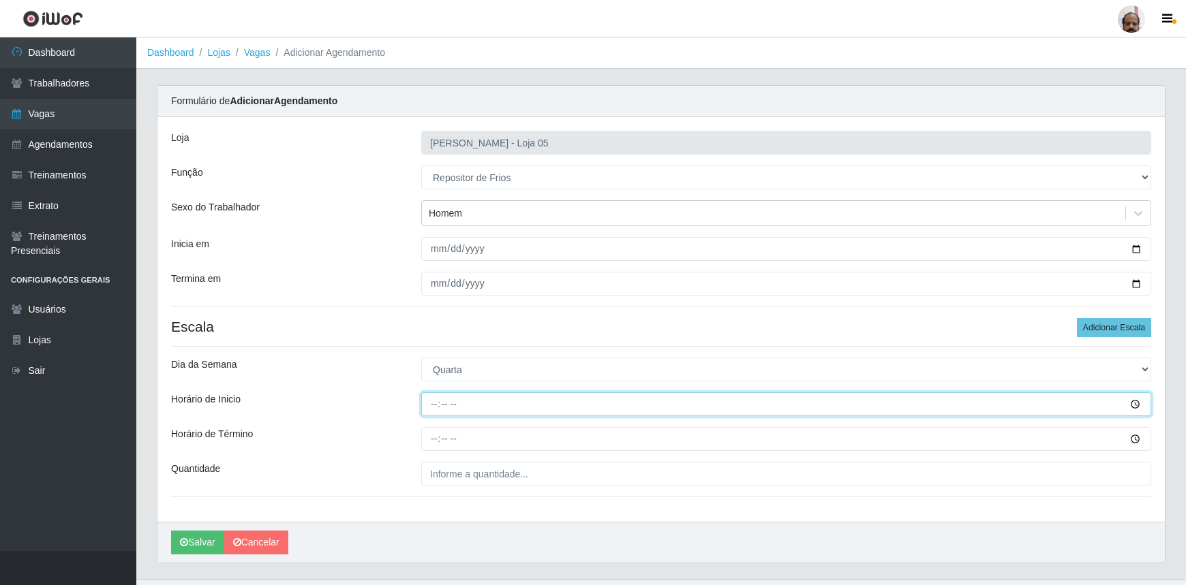
click at [436, 406] on input "Horário de Inicio" at bounding box center [786, 405] width 730 height 24
type input "15:00"
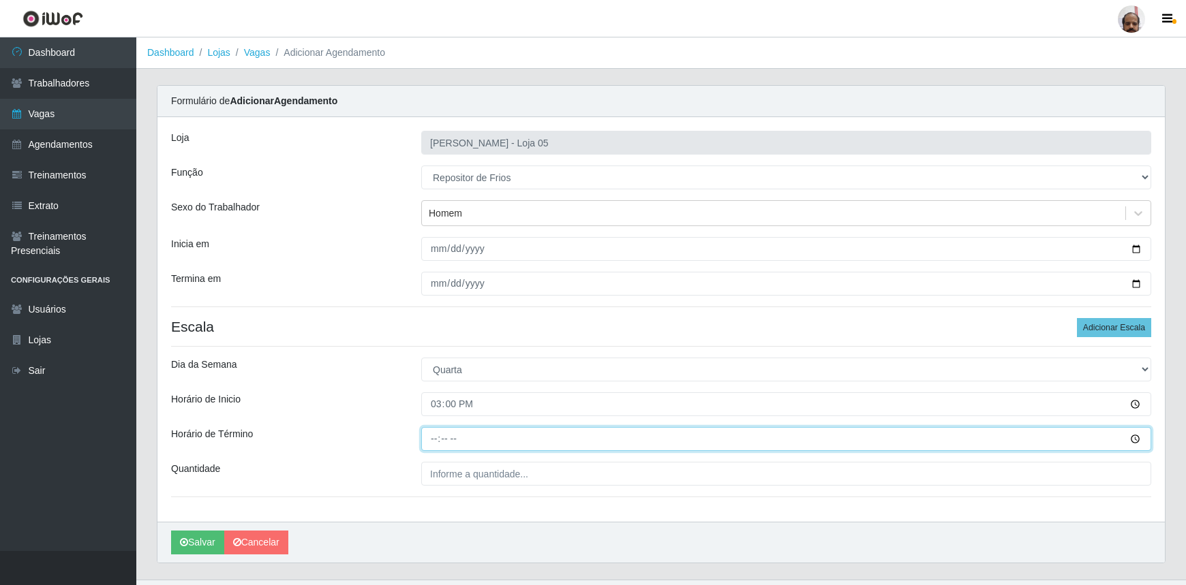
click at [432, 442] on input "Horário de Término" at bounding box center [786, 439] width 730 height 24
type input "21:00"
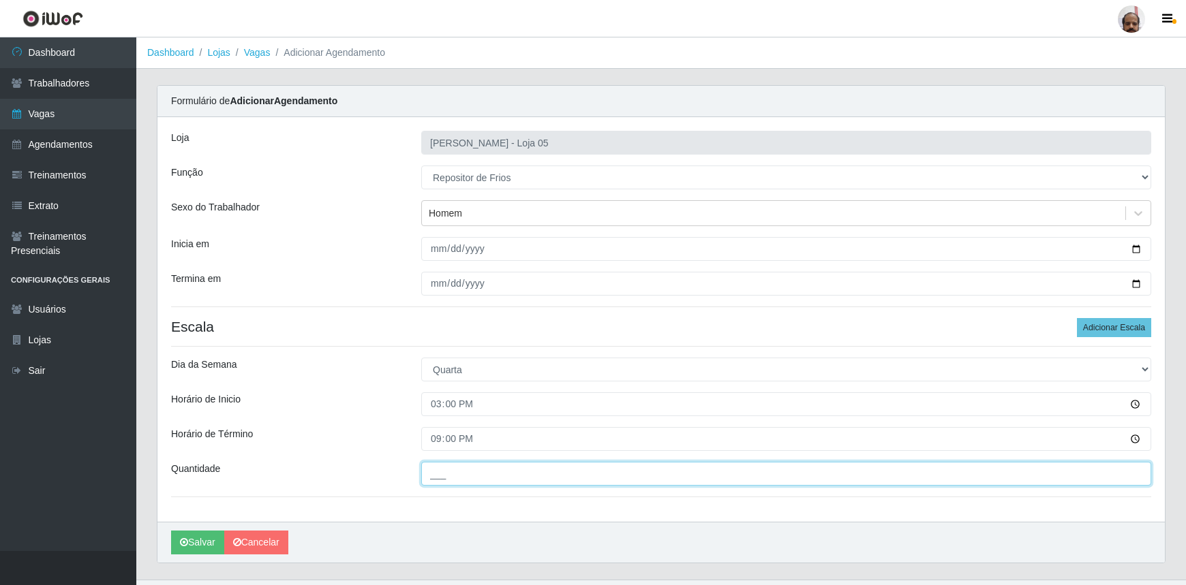
click at [433, 470] on input "___" at bounding box center [786, 474] width 730 height 24
type input "1__"
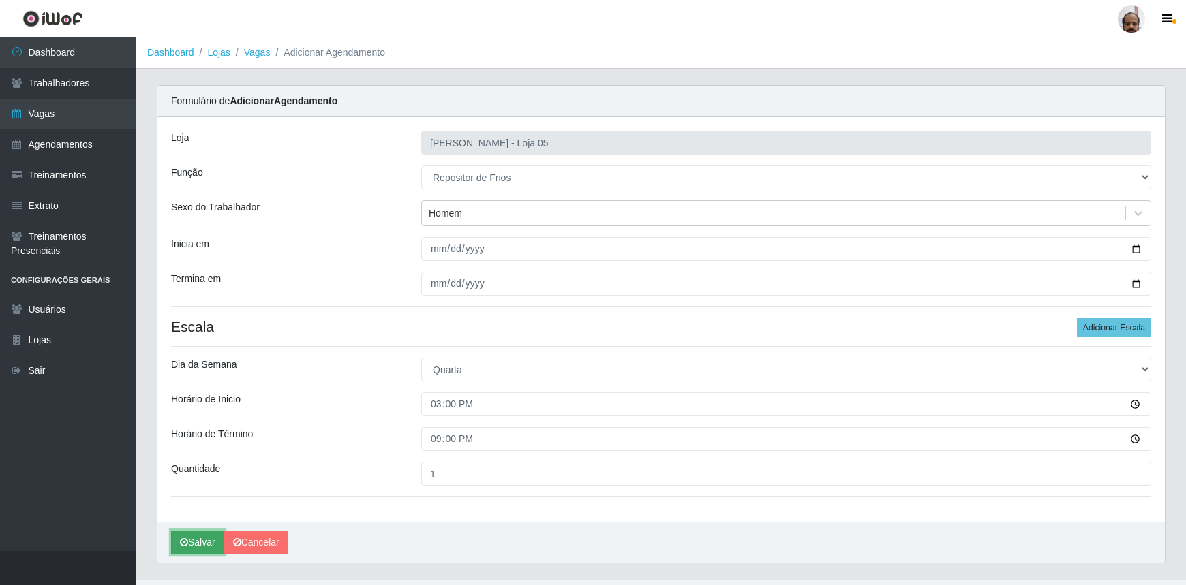
click at [211, 544] on button "Salvar" at bounding box center [197, 543] width 53 height 24
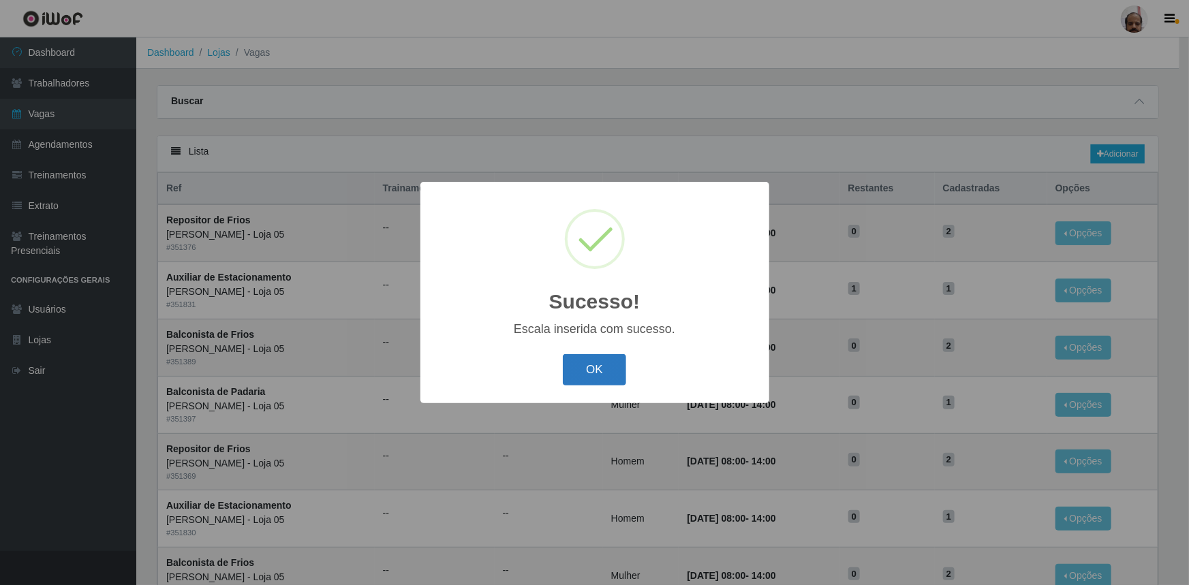
click at [619, 363] on button "OK" at bounding box center [594, 370] width 63 height 32
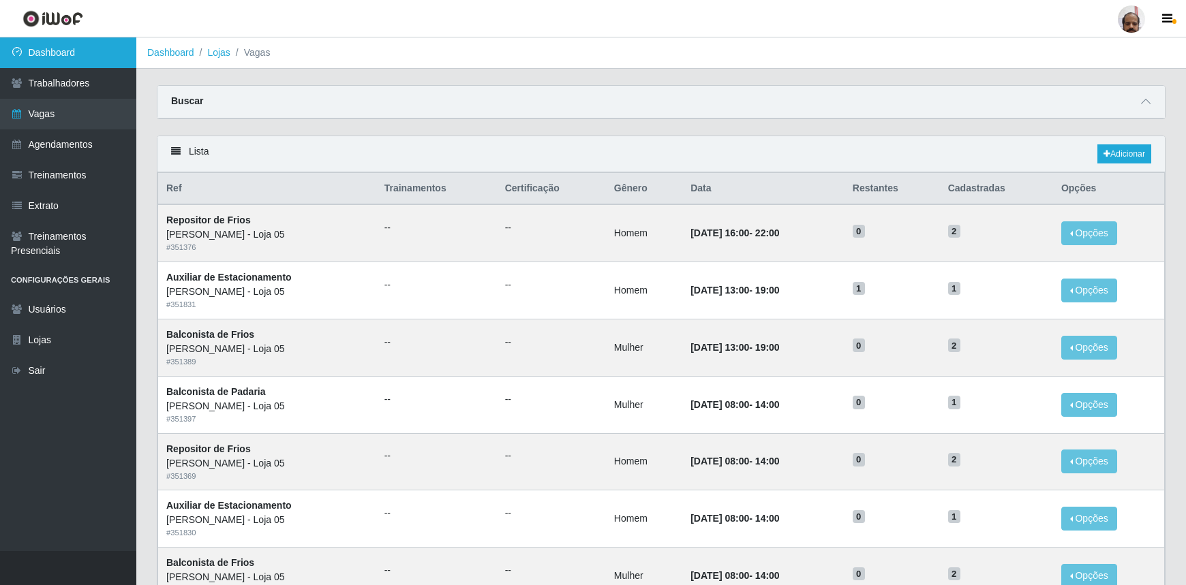
click at [86, 55] on link "Dashboard" at bounding box center [68, 52] width 136 height 31
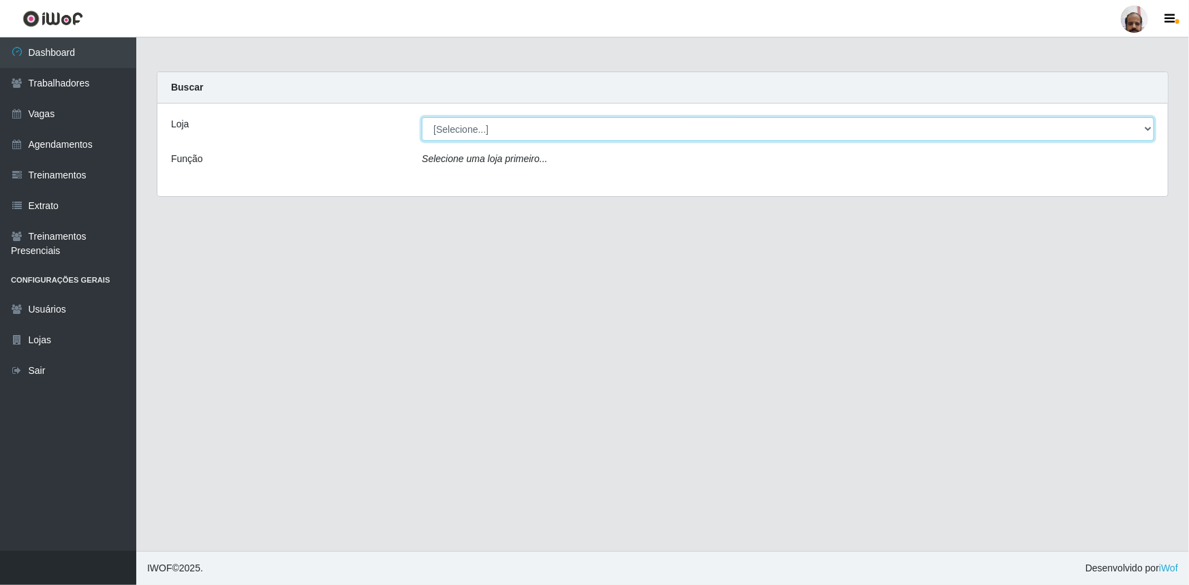
drag, startPoint x: 1150, startPoint y: 130, endPoint x: 1141, endPoint y: 134, distance: 10.4
click at [1150, 130] on select "[Selecione...] Mar Vermelho - Loja 05" at bounding box center [788, 129] width 733 height 24
select select "252"
click at [422, 117] on select "[Selecione...] Mar Vermelho - Loja 05" at bounding box center [788, 129] width 733 height 24
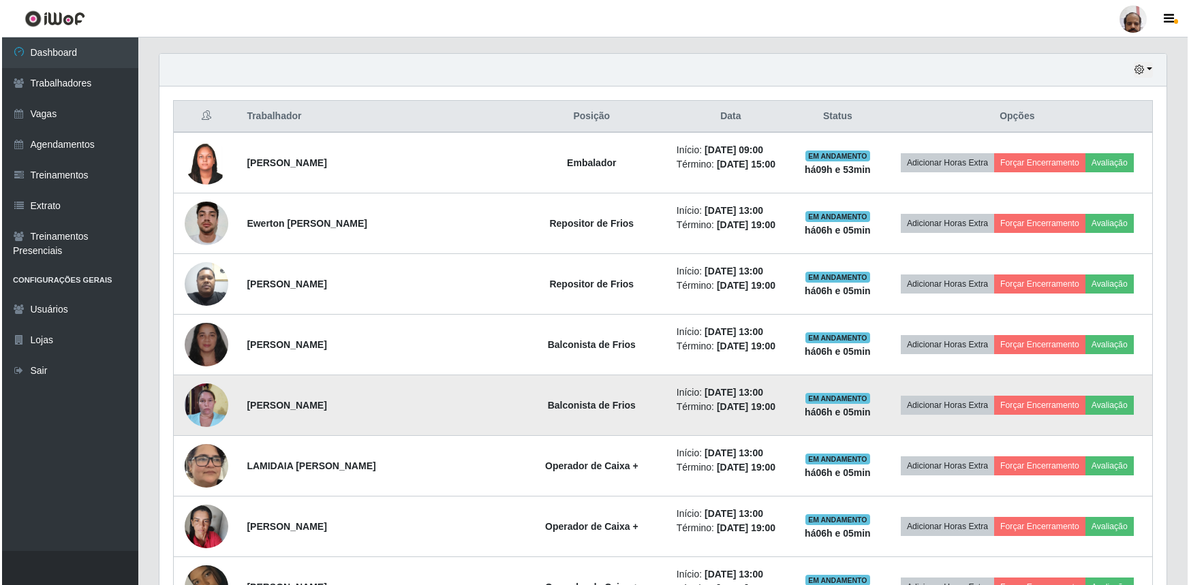
scroll to position [557, 0]
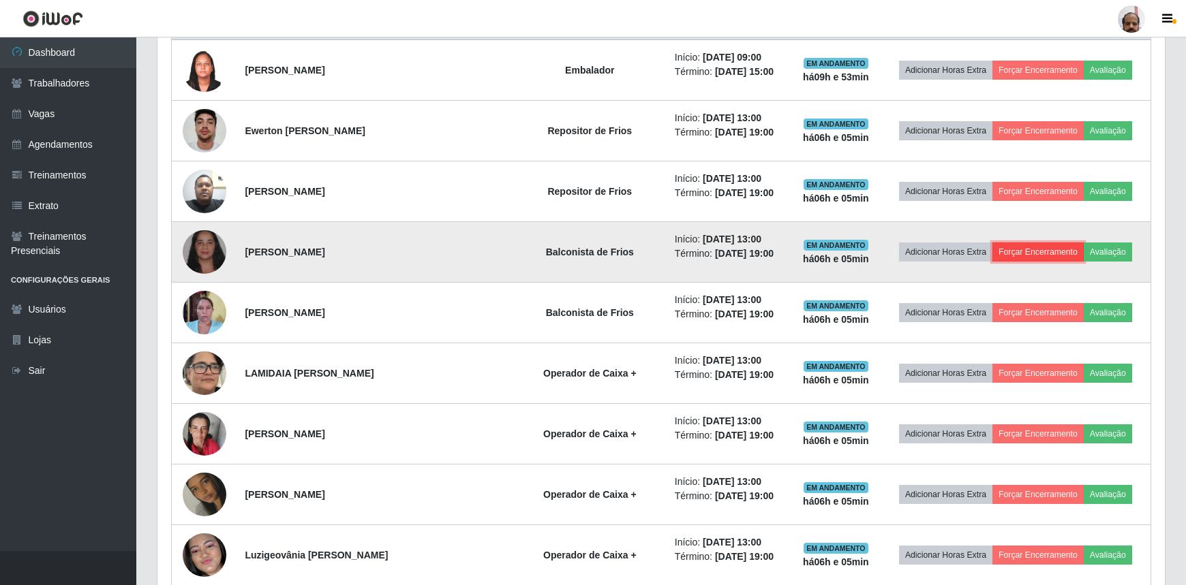
click at [1006, 256] on button "Forçar Encerramento" at bounding box center [1037, 252] width 91 height 19
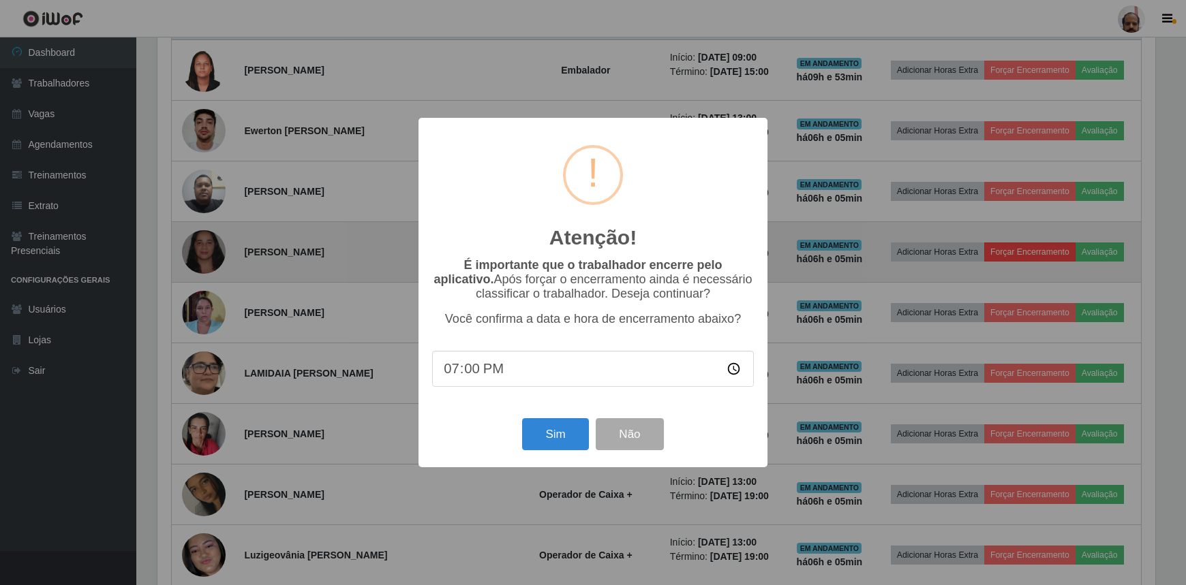
scroll to position [283, 1001]
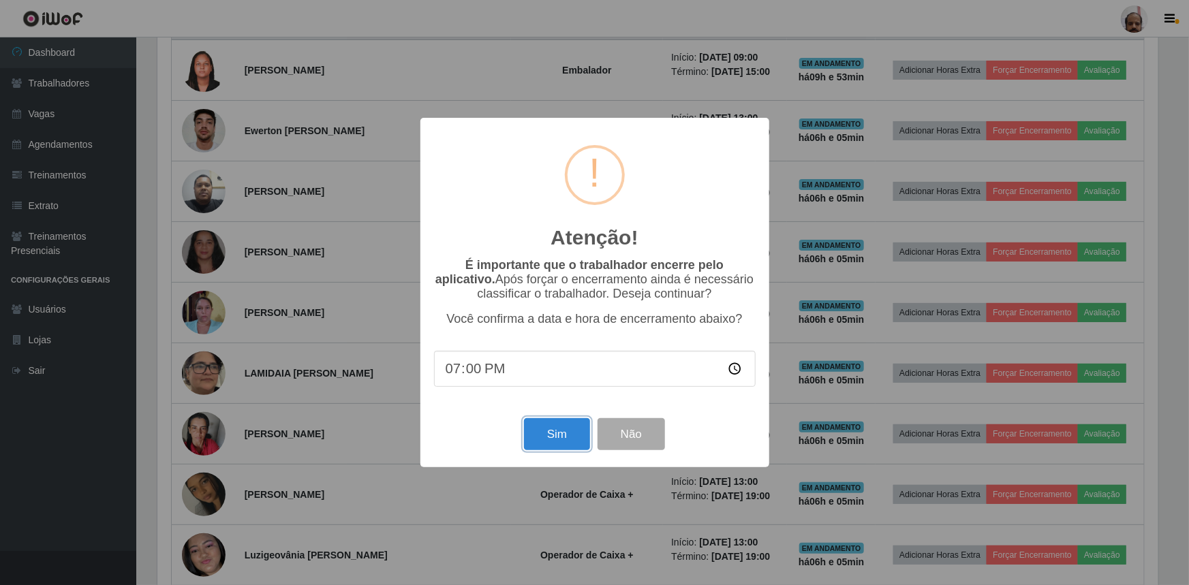
click at [554, 439] on button "Sim" at bounding box center [557, 434] width 66 height 32
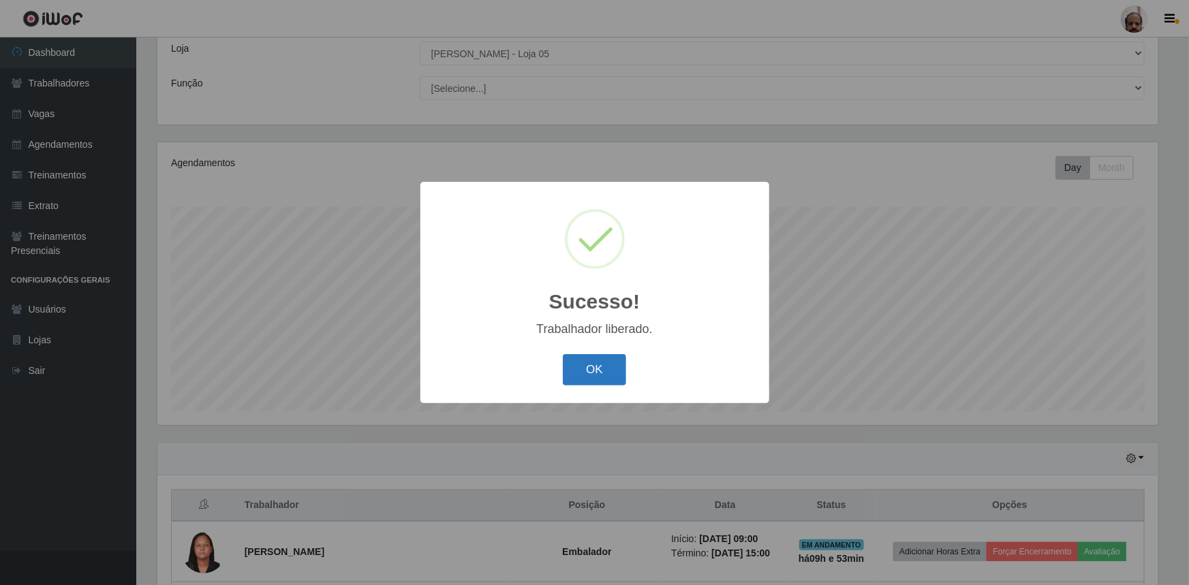
click at [614, 365] on button "OK" at bounding box center [594, 370] width 63 height 32
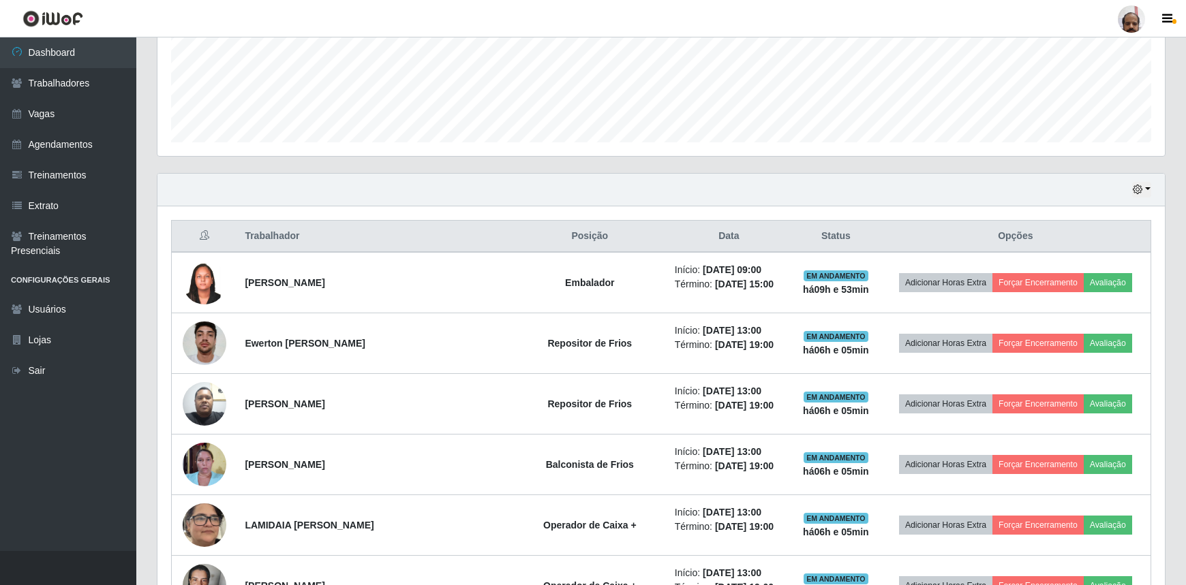
scroll to position [386, 0]
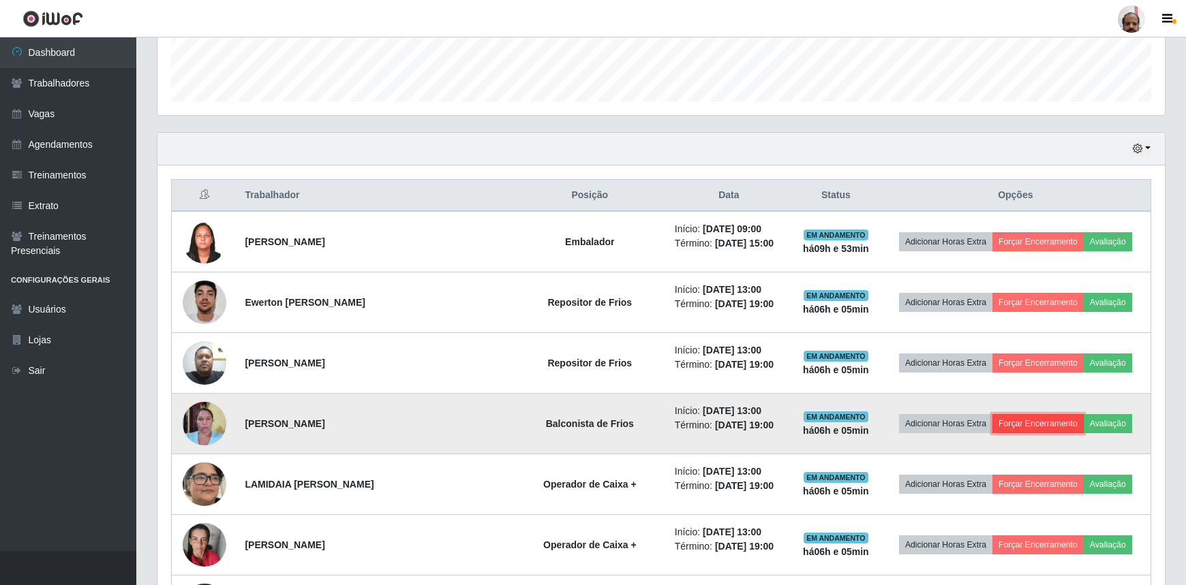
click at [1010, 420] on button "Forçar Encerramento" at bounding box center [1037, 423] width 91 height 19
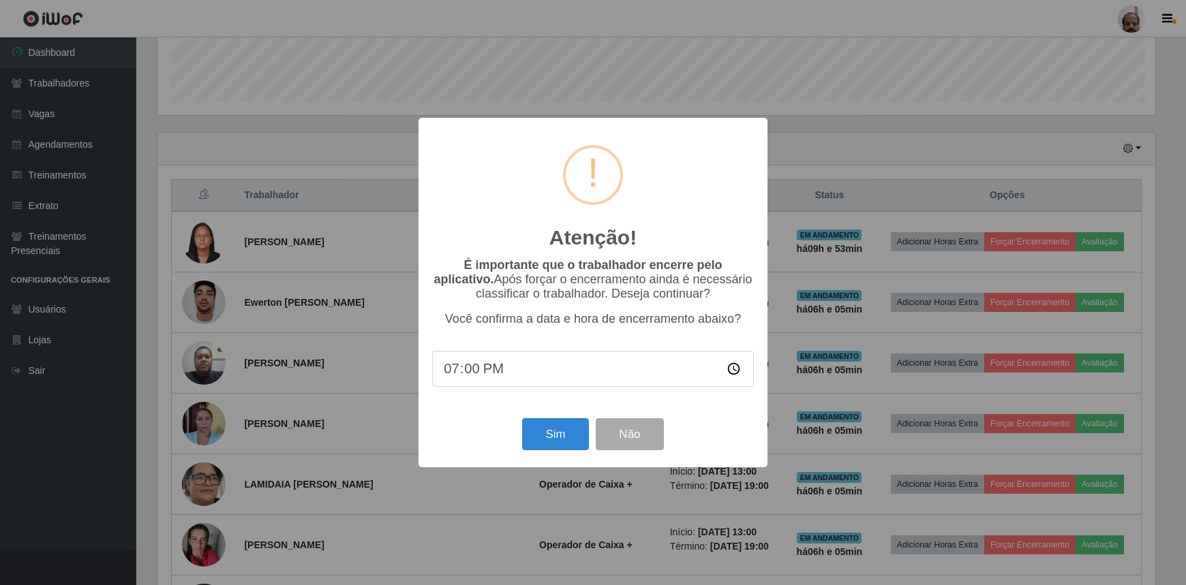
scroll to position [283, 1001]
click at [552, 440] on button "Sim" at bounding box center [557, 434] width 66 height 32
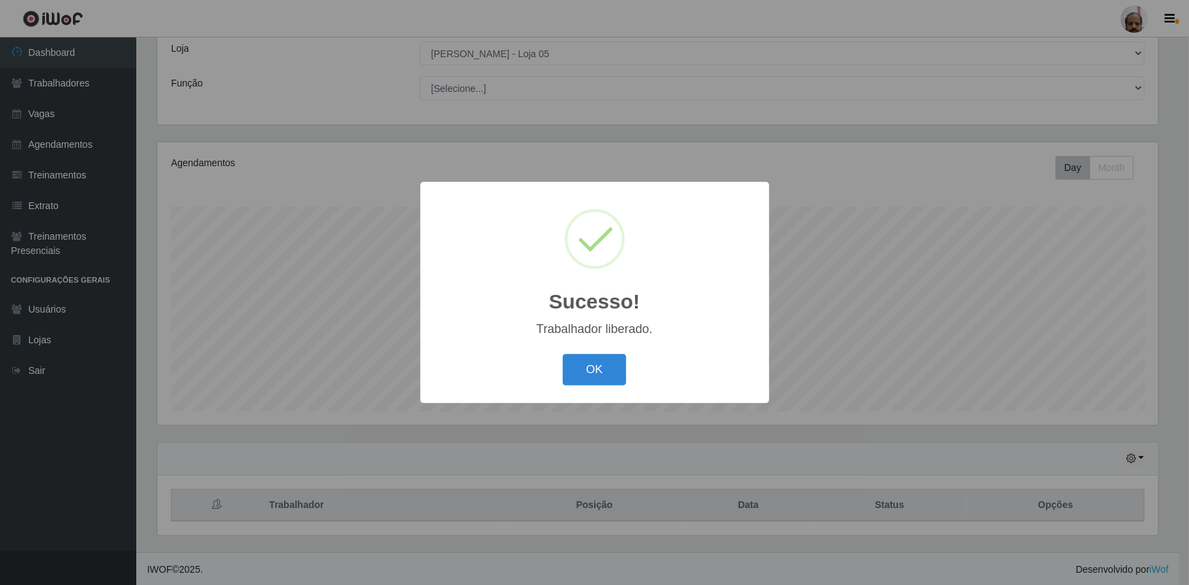
click at [584, 375] on button "OK" at bounding box center [594, 370] width 63 height 32
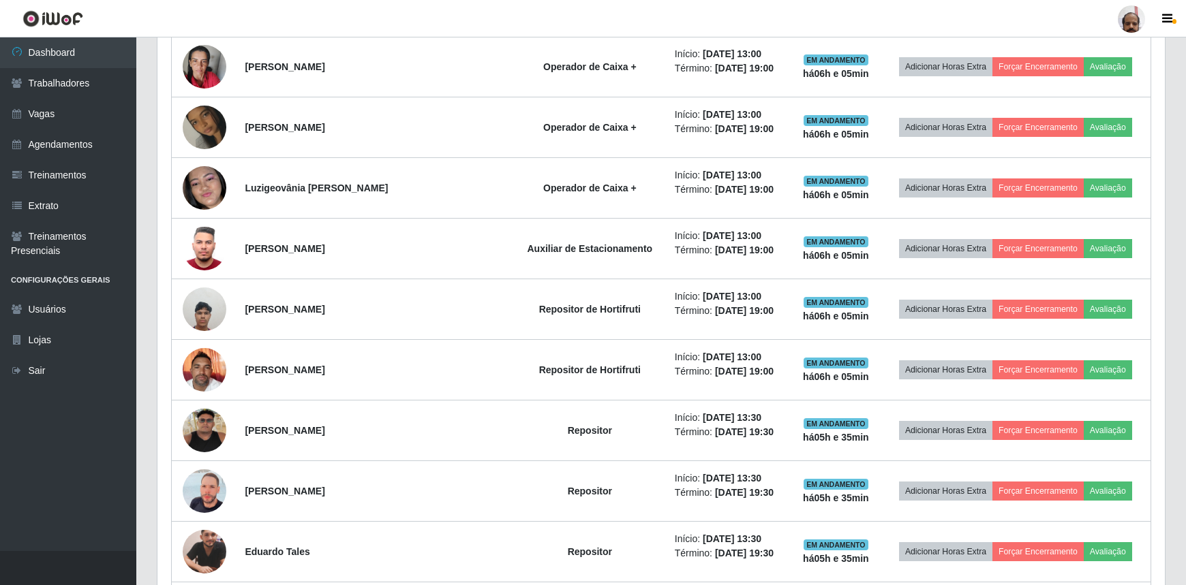
scroll to position [819, 0]
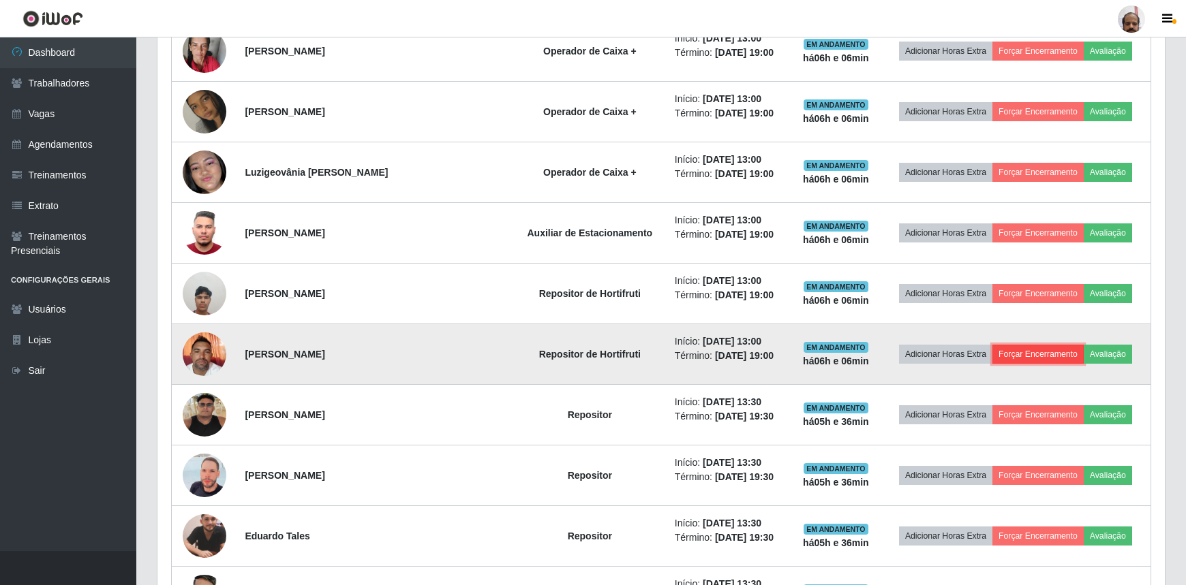
click at [1019, 350] on button "Forçar Encerramento" at bounding box center [1037, 354] width 91 height 19
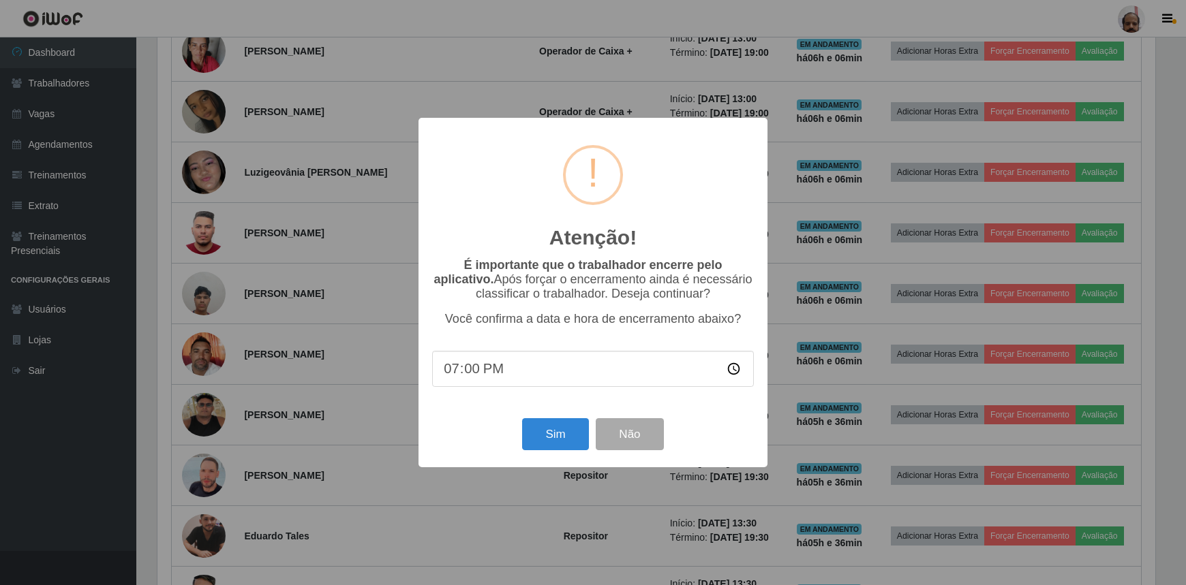
scroll to position [283, 1001]
click at [542, 435] on button "Sim" at bounding box center [557, 434] width 66 height 32
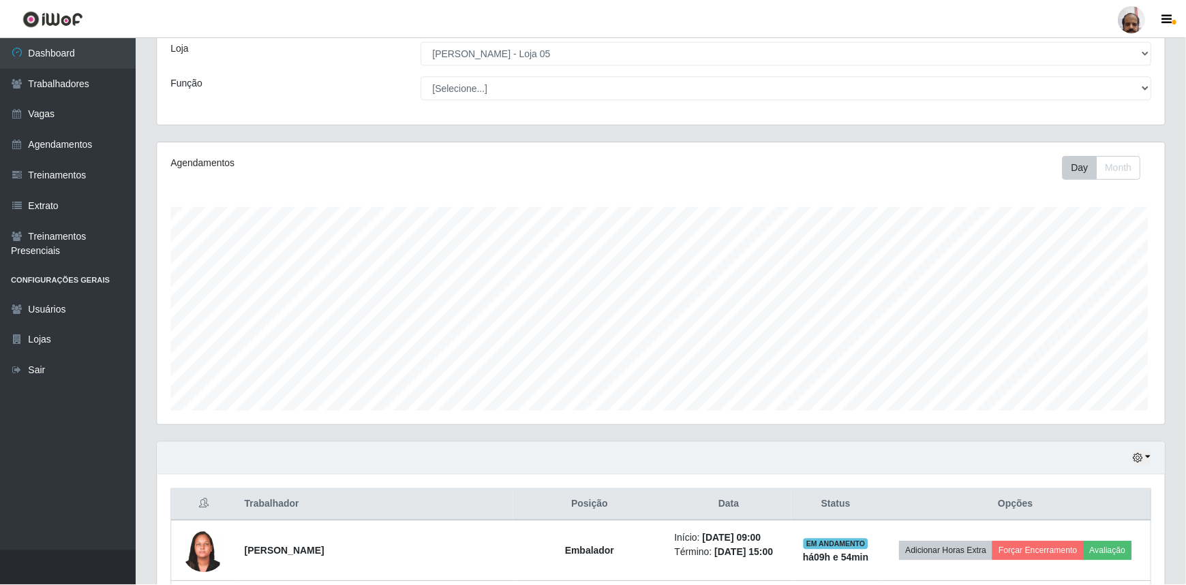
scroll to position [0, 0]
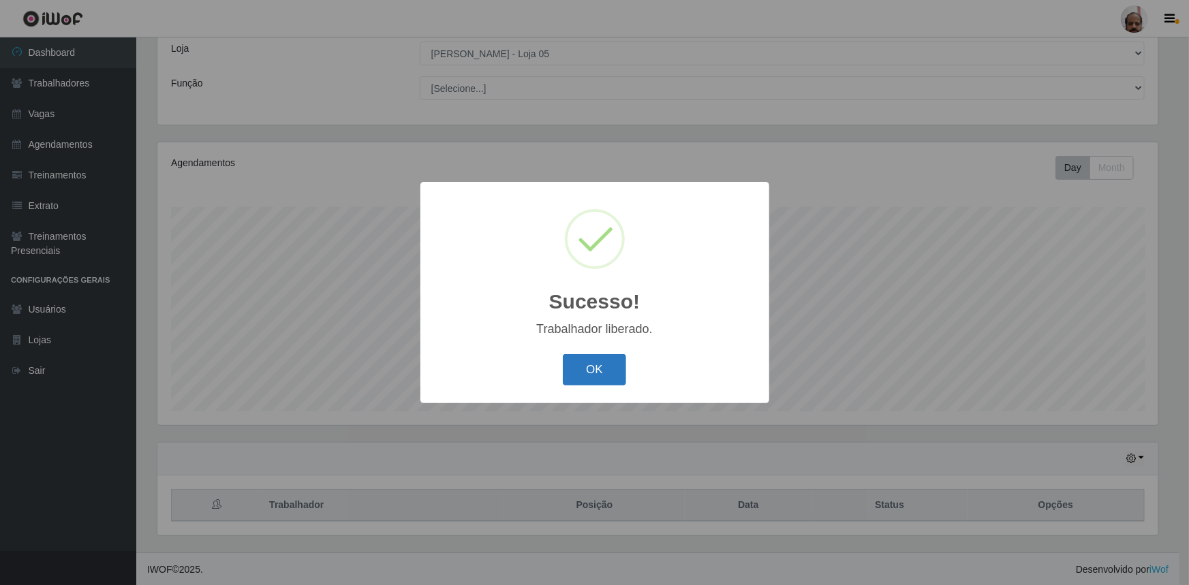
click at [585, 382] on button "OK" at bounding box center [594, 370] width 63 height 32
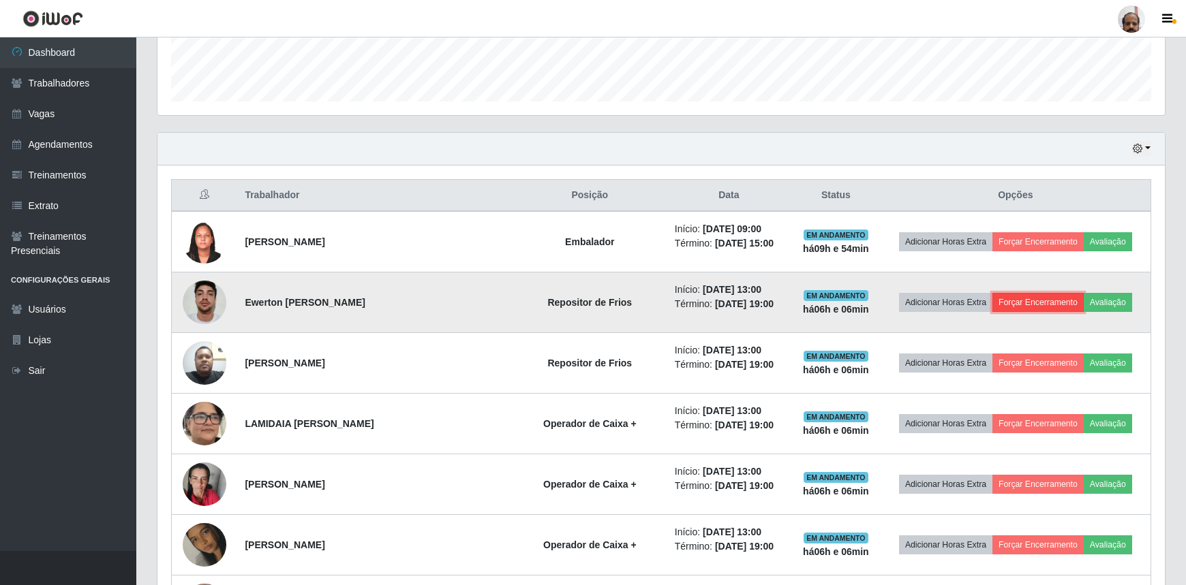
click at [1013, 296] on button "Forçar Encerramento" at bounding box center [1037, 302] width 91 height 19
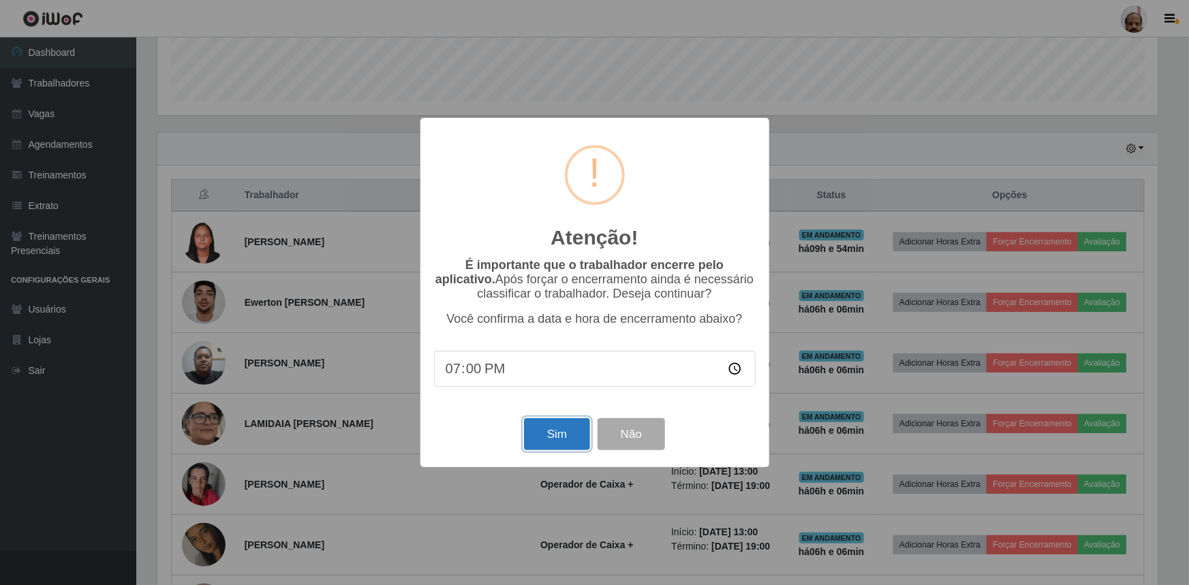
click at [535, 433] on button "Sim" at bounding box center [557, 434] width 66 height 32
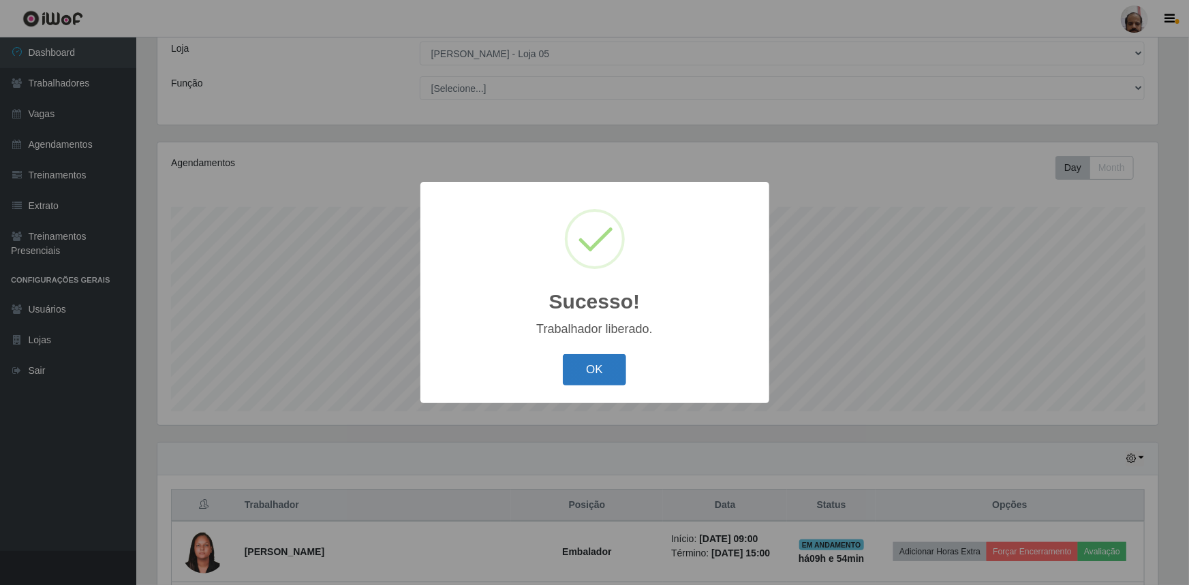
click at [606, 373] on button "OK" at bounding box center [594, 370] width 63 height 32
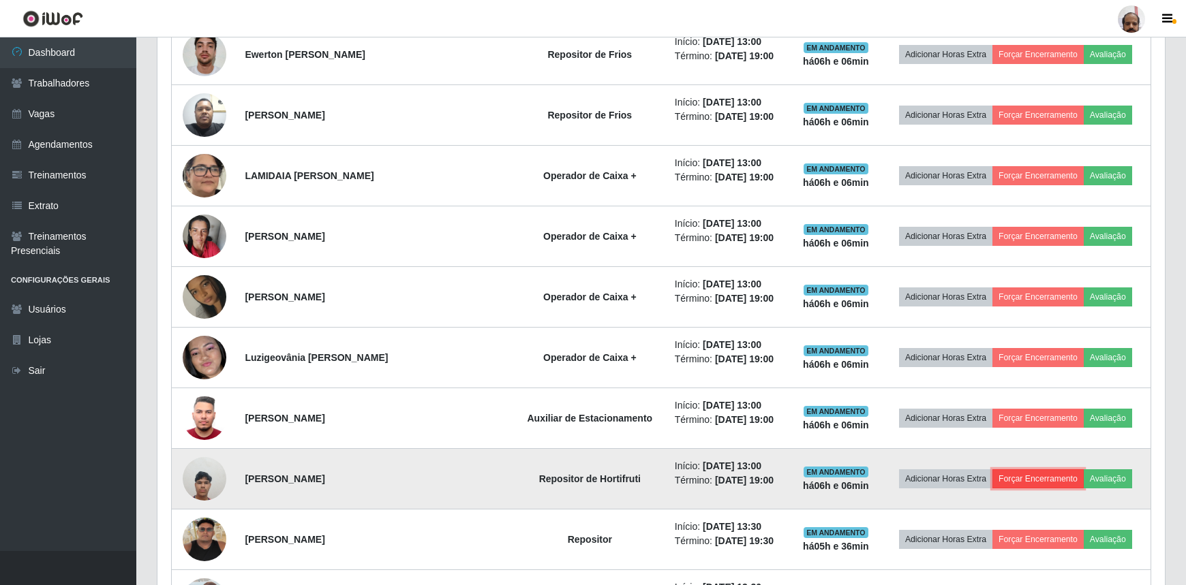
click at [1007, 477] on button "Forçar Encerramento" at bounding box center [1037, 479] width 91 height 19
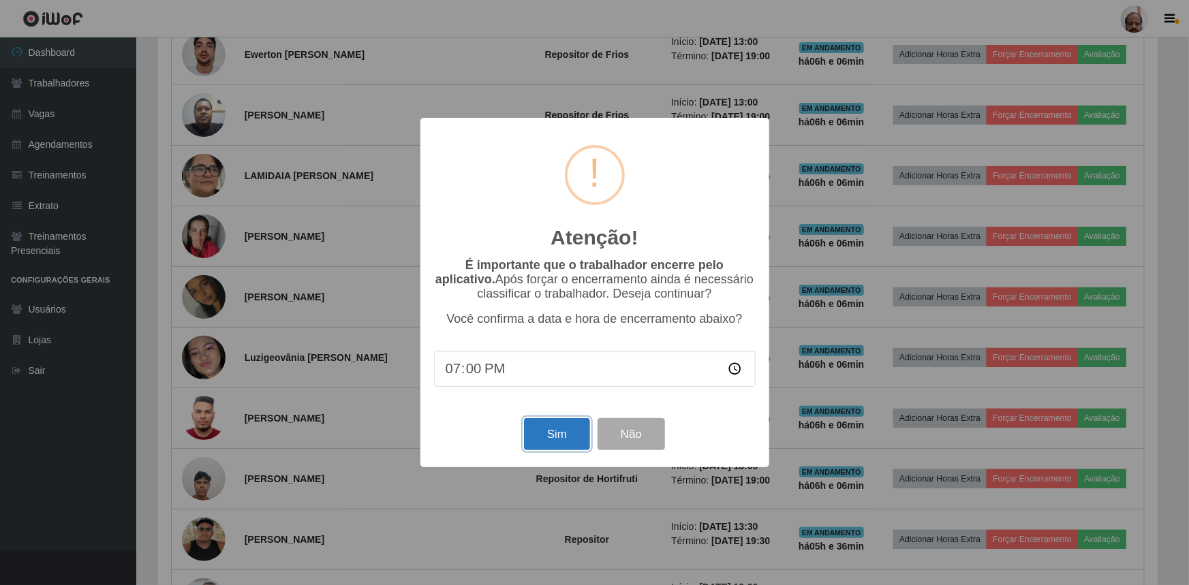
click at [542, 438] on button "Sim" at bounding box center [557, 434] width 66 height 32
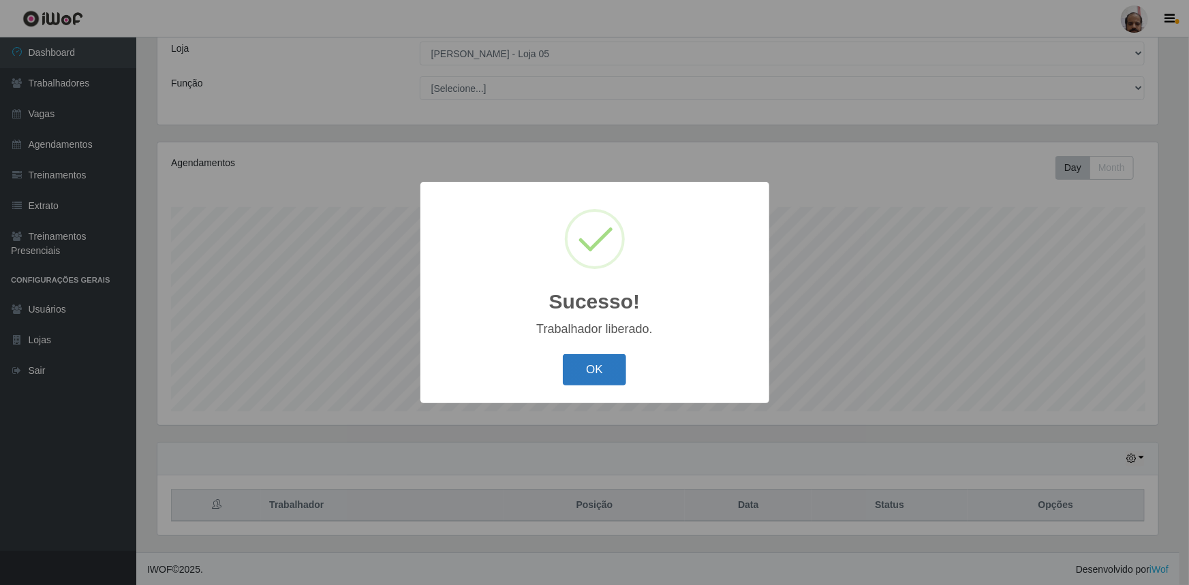
click at [579, 385] on button "OK" at bounding box center [594, 370] width 63 height 32
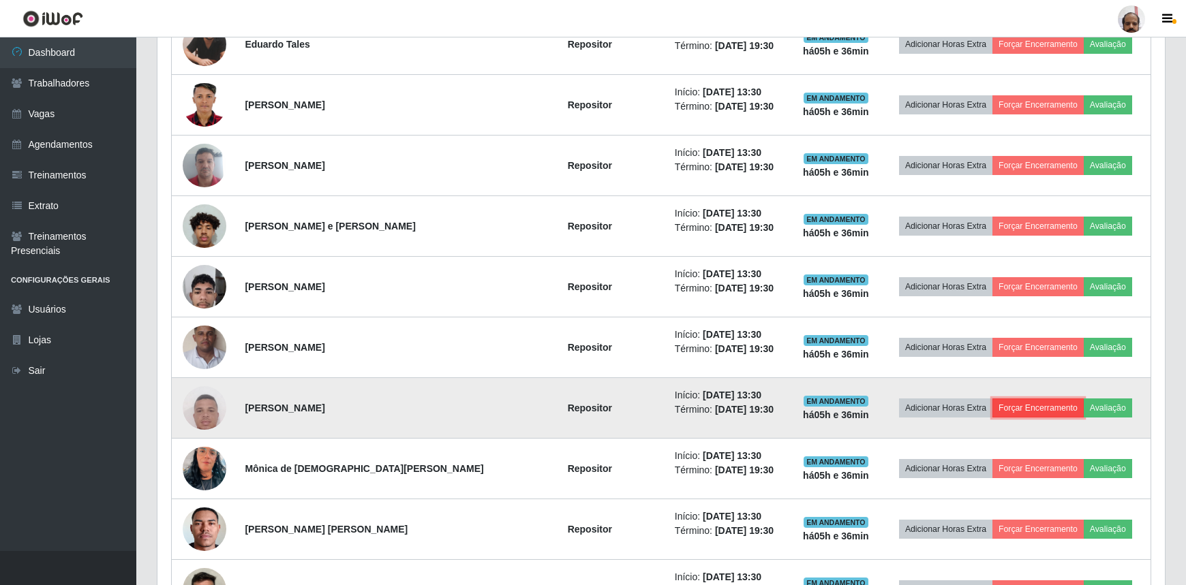
click at [1011, 405] on button "Forçar Encerramento" at bounding box center [1037, 408] width 91 height 19
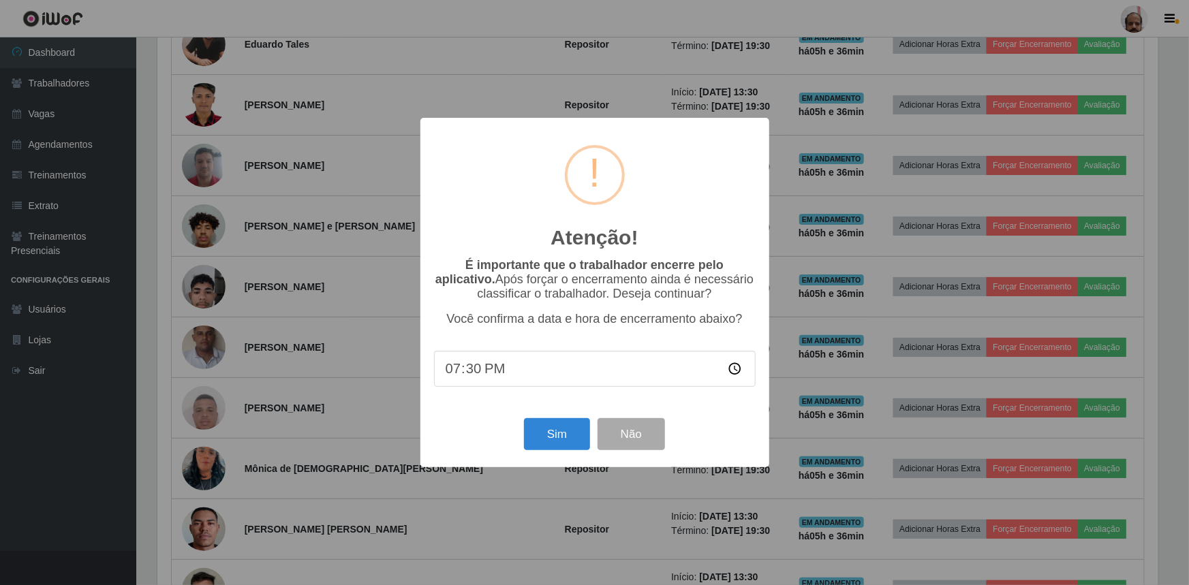
click at [465, 371] on input "19:30" at bounding box center [595, 369] width 322 height 36
type input "19:06"
click at [543, 437] on button "Sim" at bounding box center [557, 434] width 66 height 32
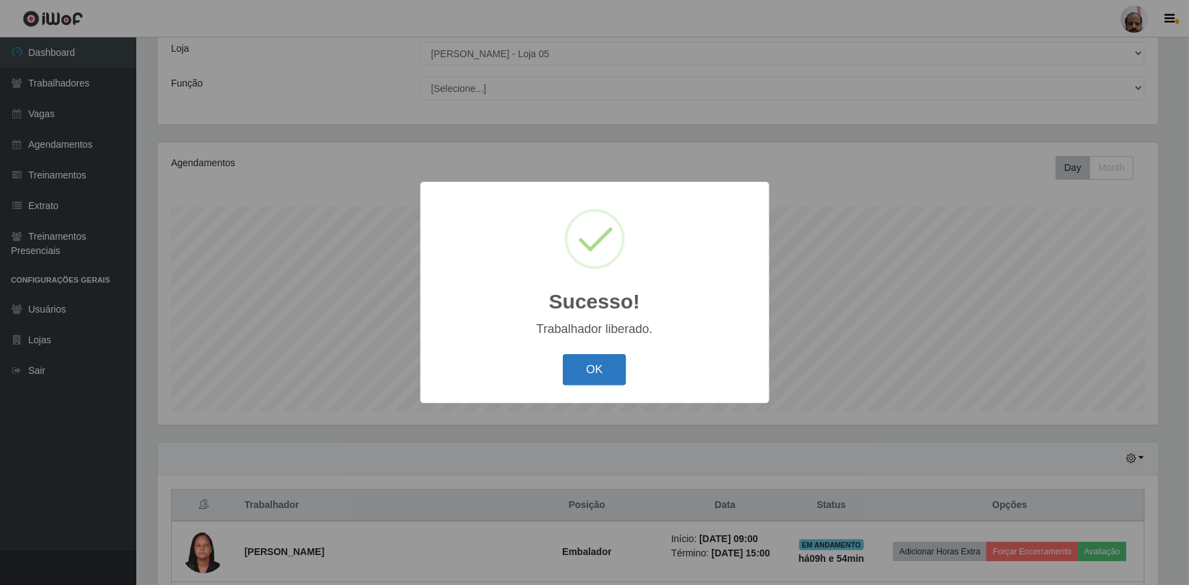
click at [619, 369] on button "OK" at bounding box center [594, 370] width 63 height 32
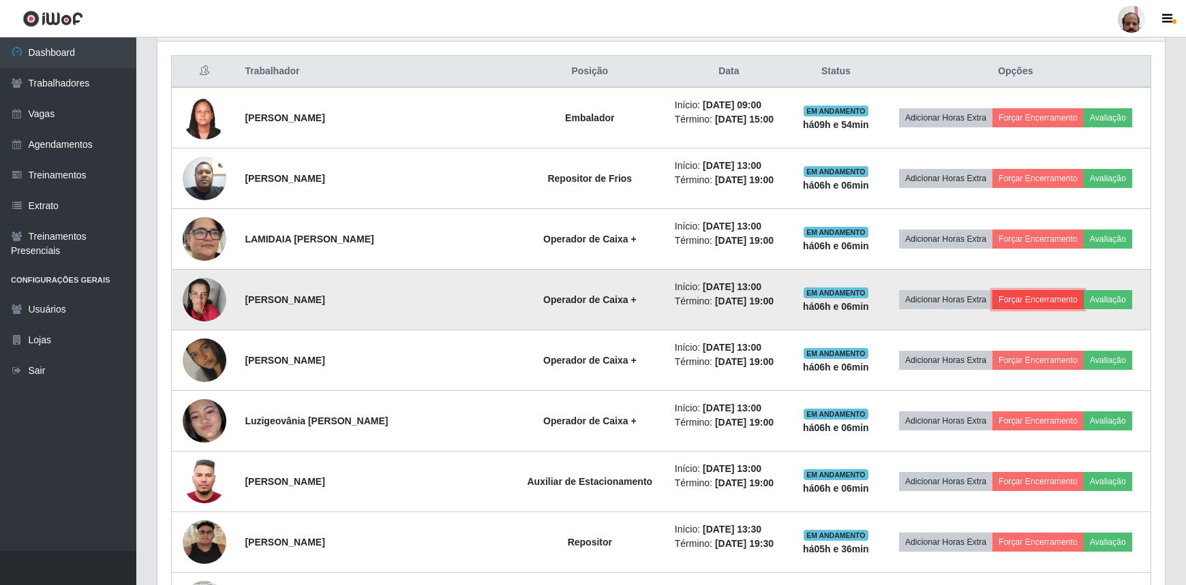
click at [1031, 298] on button "Forçar Encerramento" at bounding box center [1037, 299] width 91 height 19
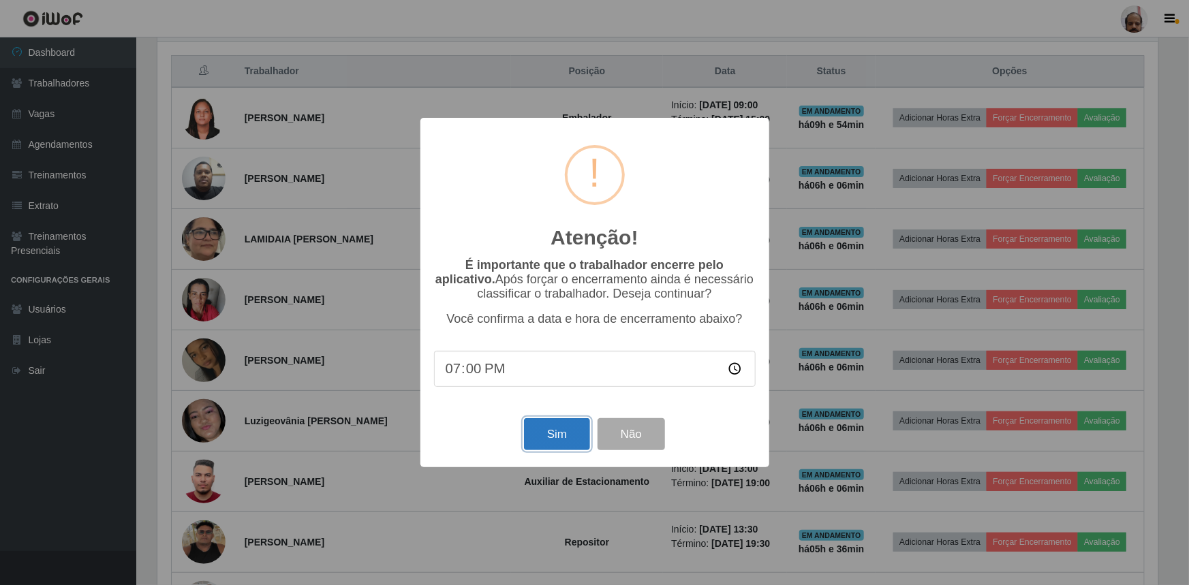
click at [545, 447] on button "Sim" at bounding box center [557, 434] width 66 height 32
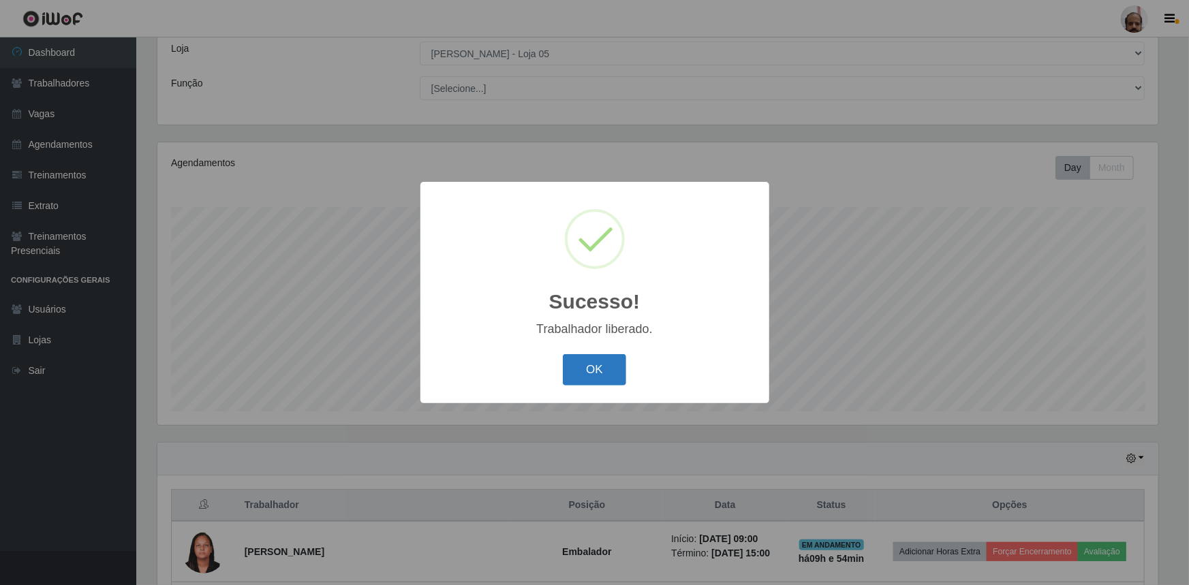
click at [602, 368] on button "OK" at bounding box center [594, 370] width 63 height 32
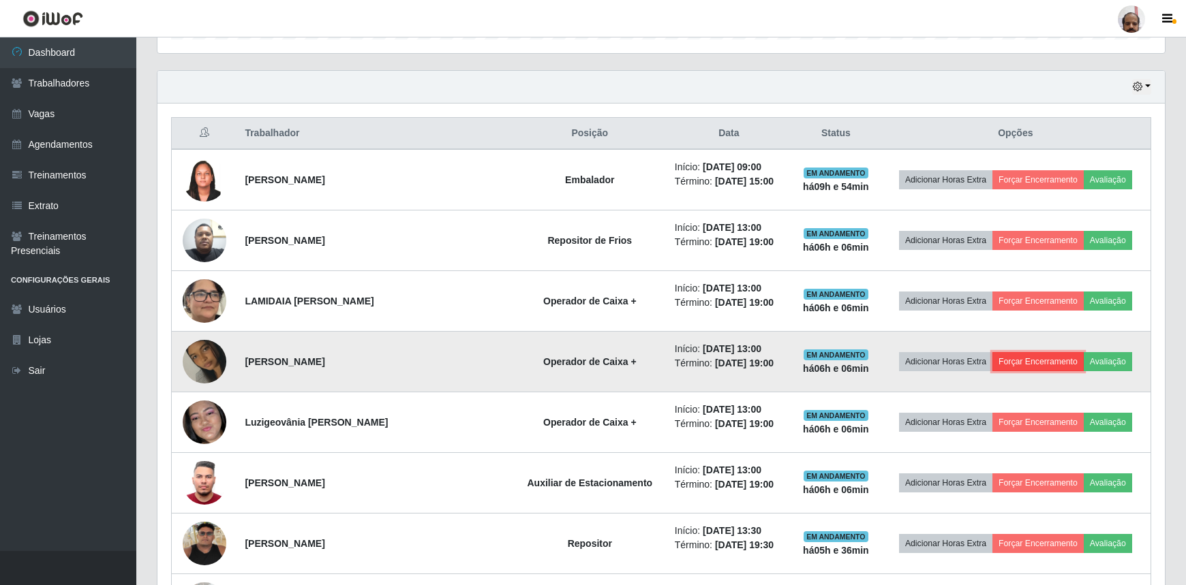
click at [1032, 358] on button "Forçar Encerramento" at bounding box center [1037, 361] width 91 height 19
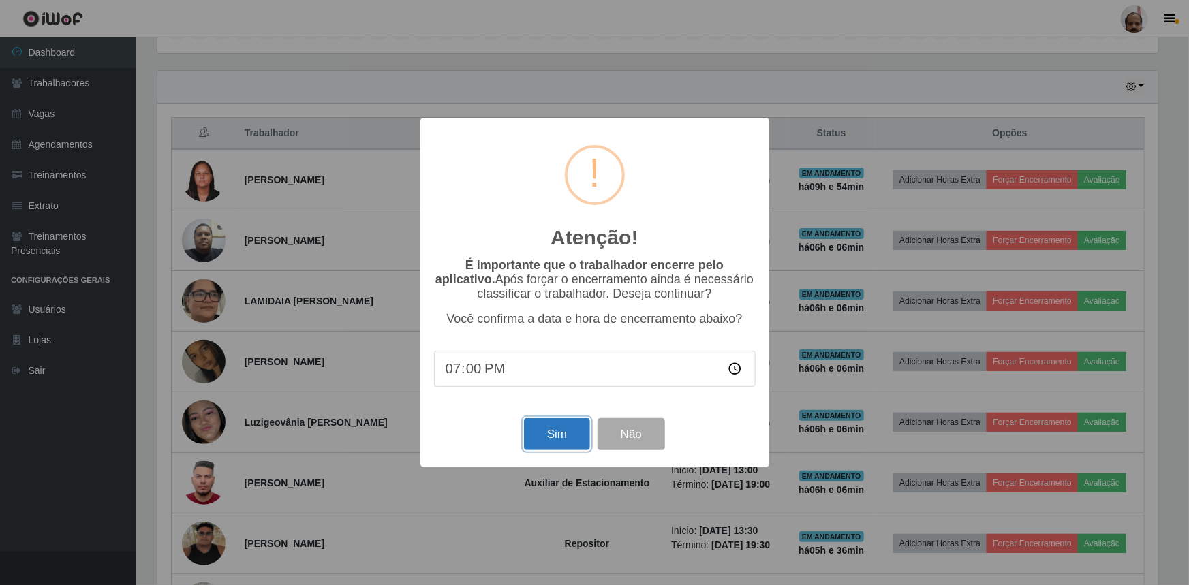
click at [568, 439] on button "Sim" at bounding box center [557, 434] width 66 height 32
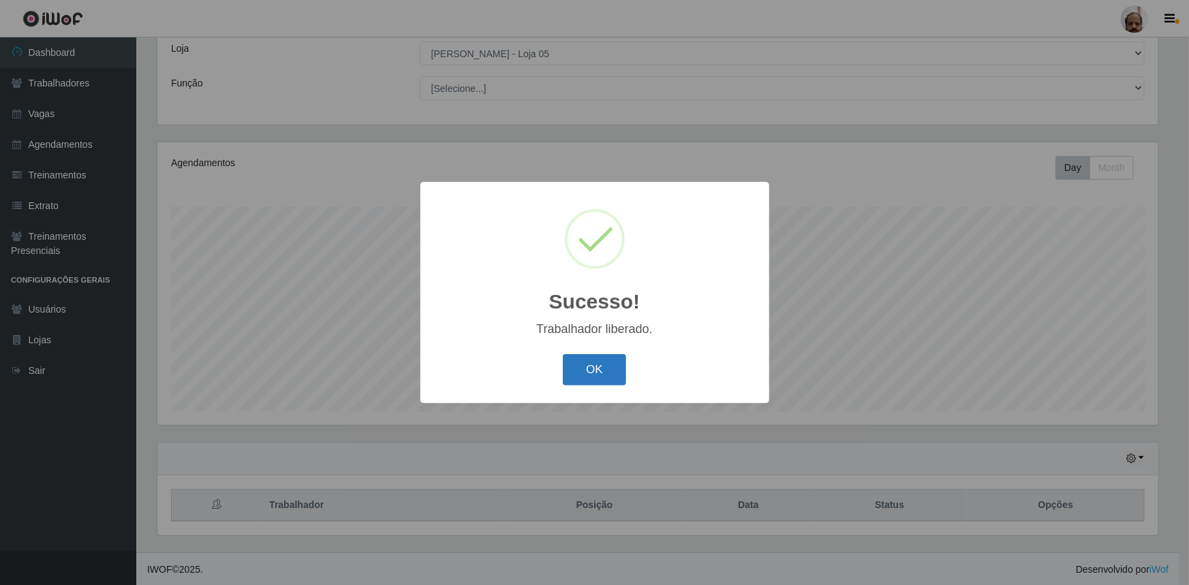
click at [599, 363] on button "OK" at bounding box center [594, 370] width 63 height 32
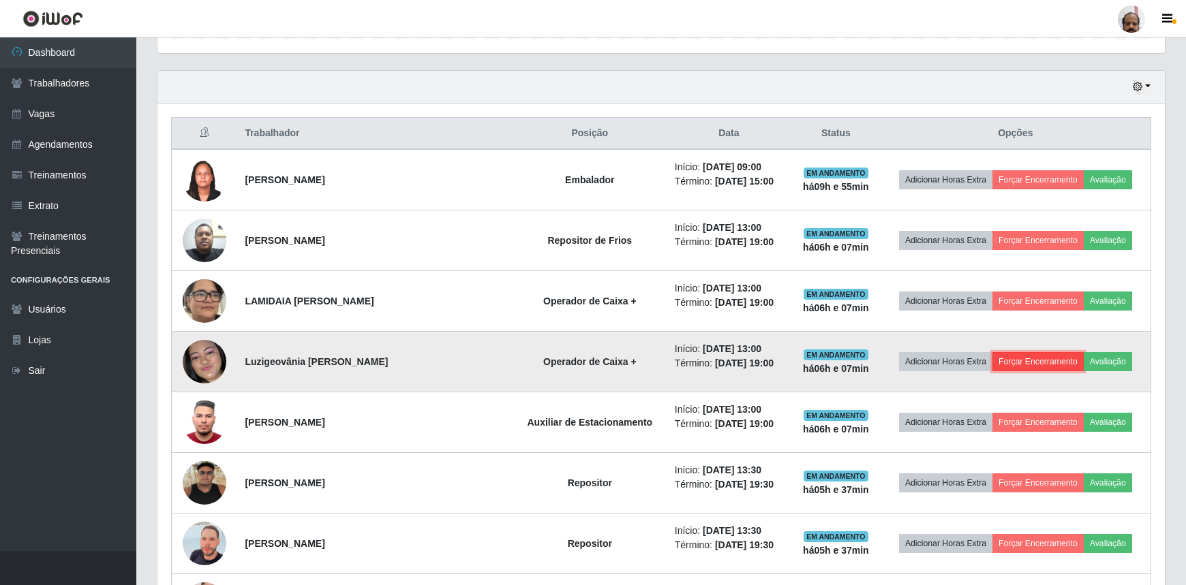
click at [1040, 361] on button "Forçar Encerramento" at bounding box center [1037, 361] width 91 height 19
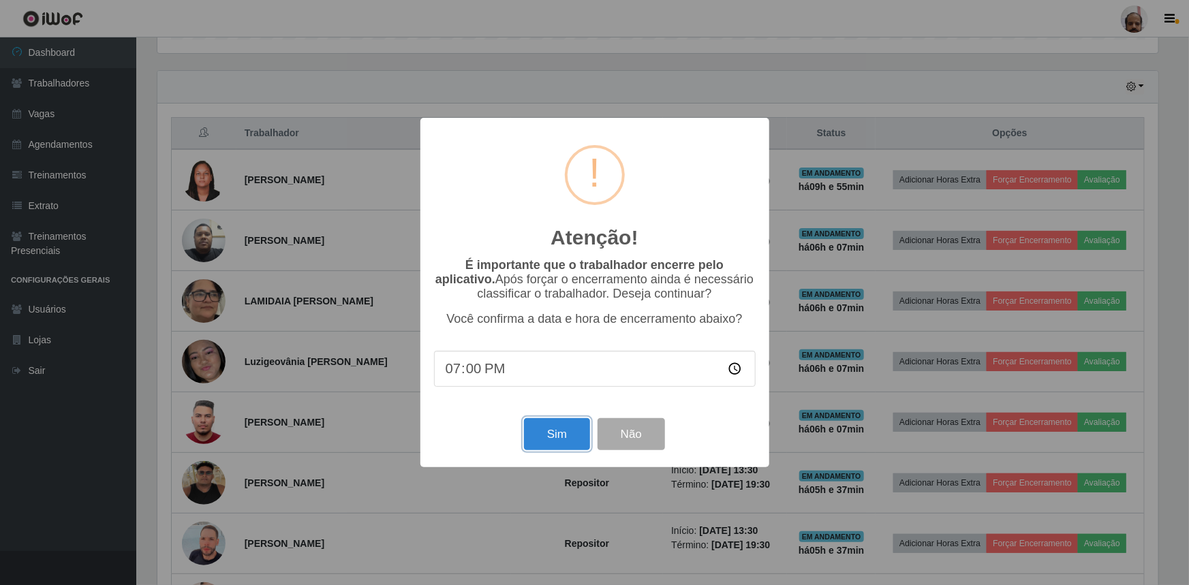
click at [545, 440] on button "Sim" at bounding box center [557, 434] width 66 height 32
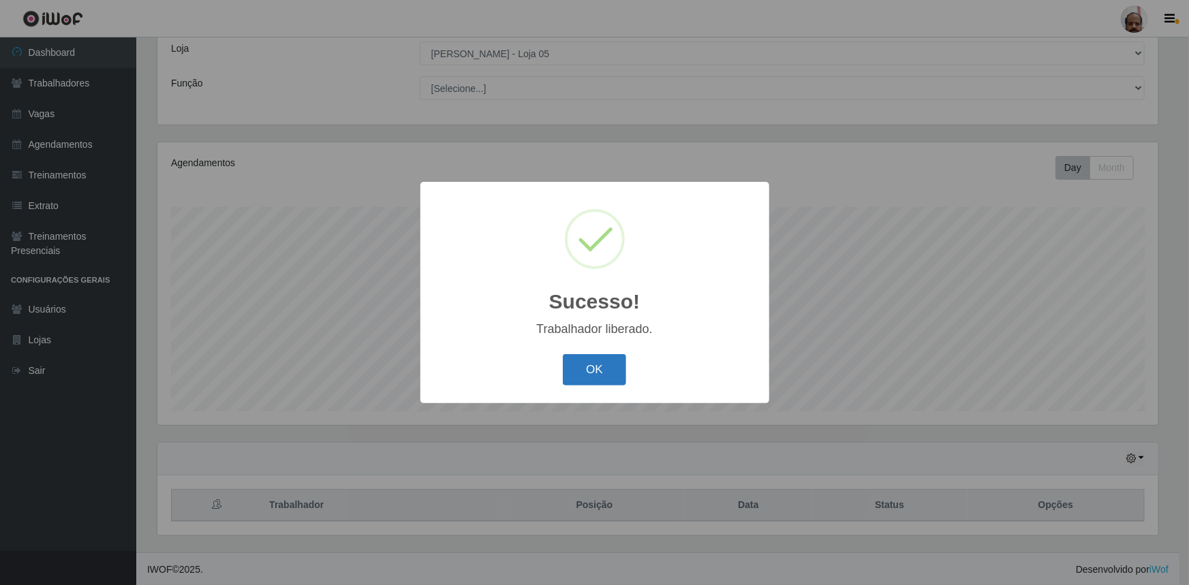
click at [588, 378] on button "OK" at bounding box center [594, 370] width 63 height 32
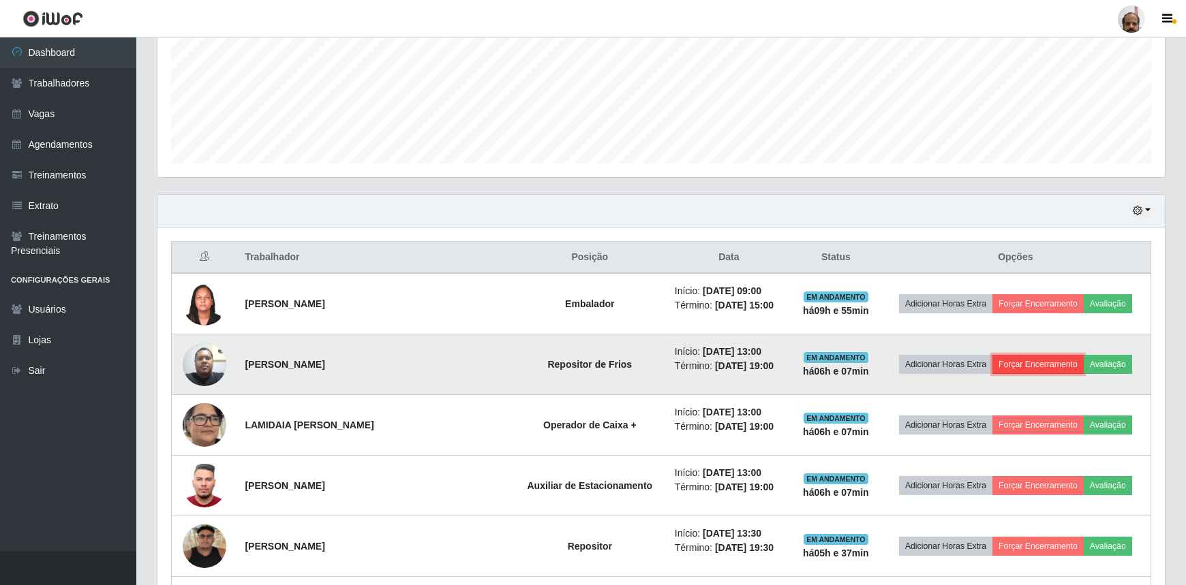
click at [1028, 359] on button "Forçar Encerramento" at bounding box center [1037, 364] width 91 height 19
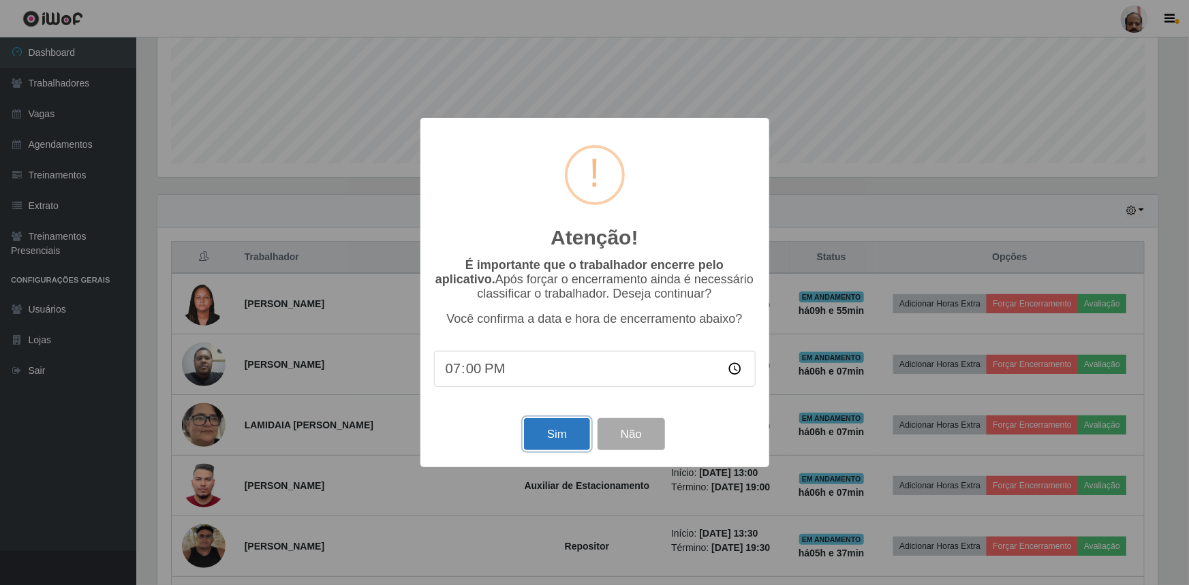
click at [559, 435] on button "Sim" at bounding box center [557, 434] width 66 height 32
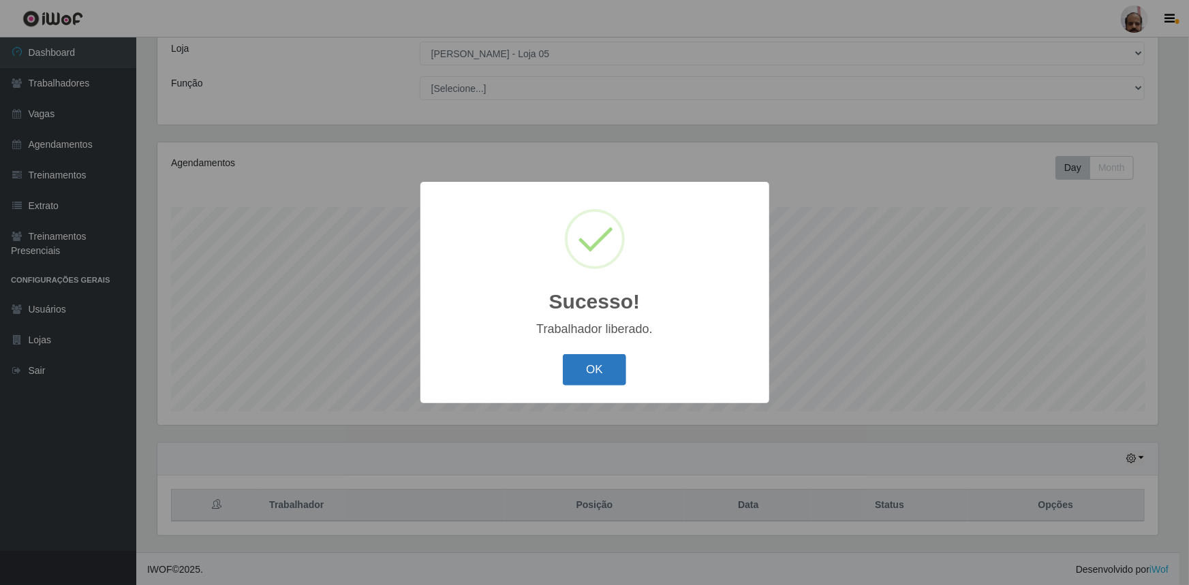
click at [592, 378] on button "OK" at bounding box center [594, 370] width 63 height 32
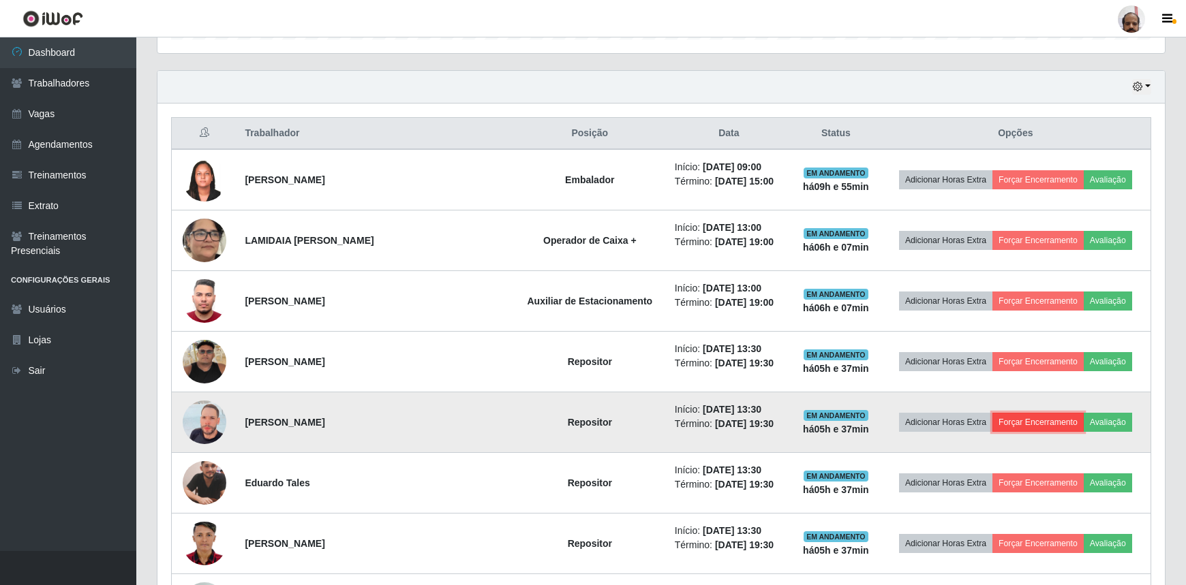
click at [1012, 422] on button "Forçar Encerramento" at bounding box center [1037, 422] width 91 height 19
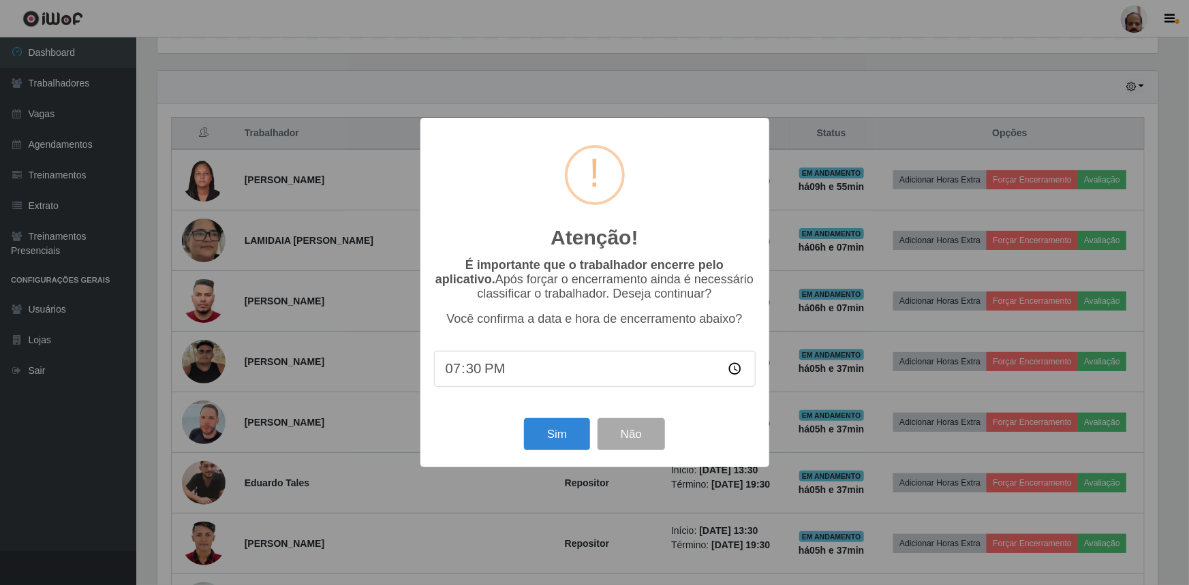
click at [467, 375] on input "19:30" at bounding box center [595, 369] width 322 height 36
type input "19:07"
click at [559, 442] on button "Sim" at bounding box center [557, 434] width 66 height 32
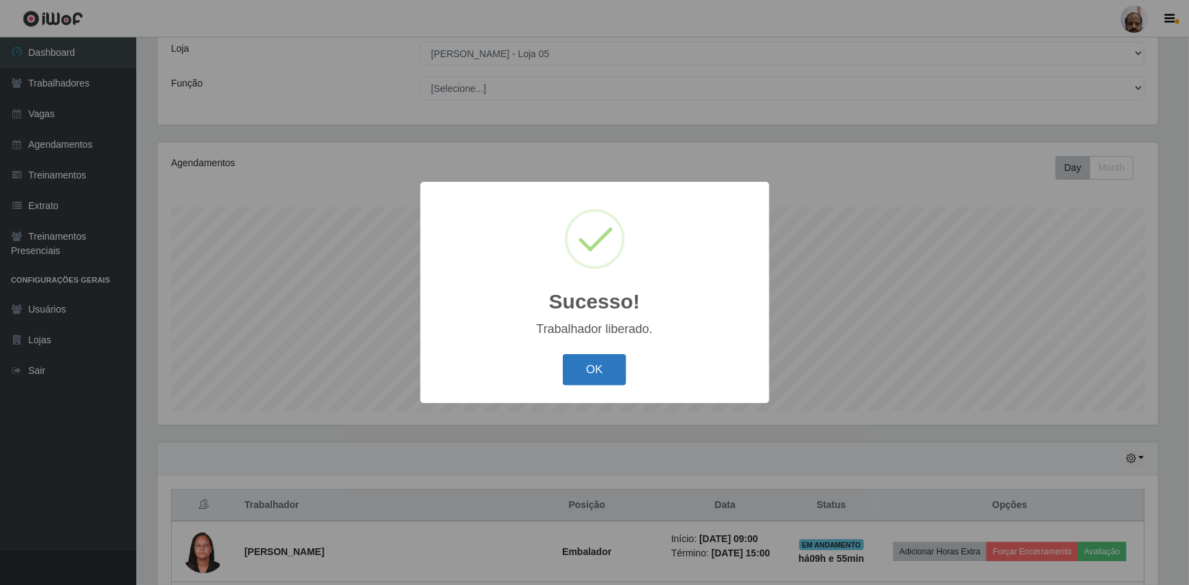
click at [589, 378] on button "OK" at bounding box center [594, 370] width 63 height 32
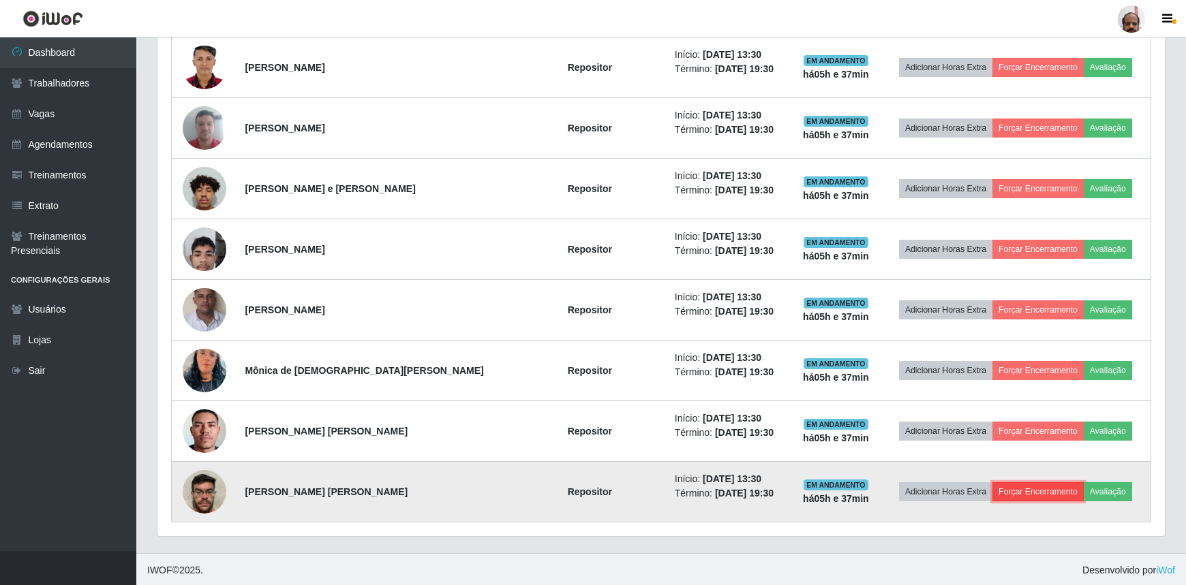
click at [1021, 493] on button "Forçar Encerramento" at bounding box center [1037, 491] width 91 height 19
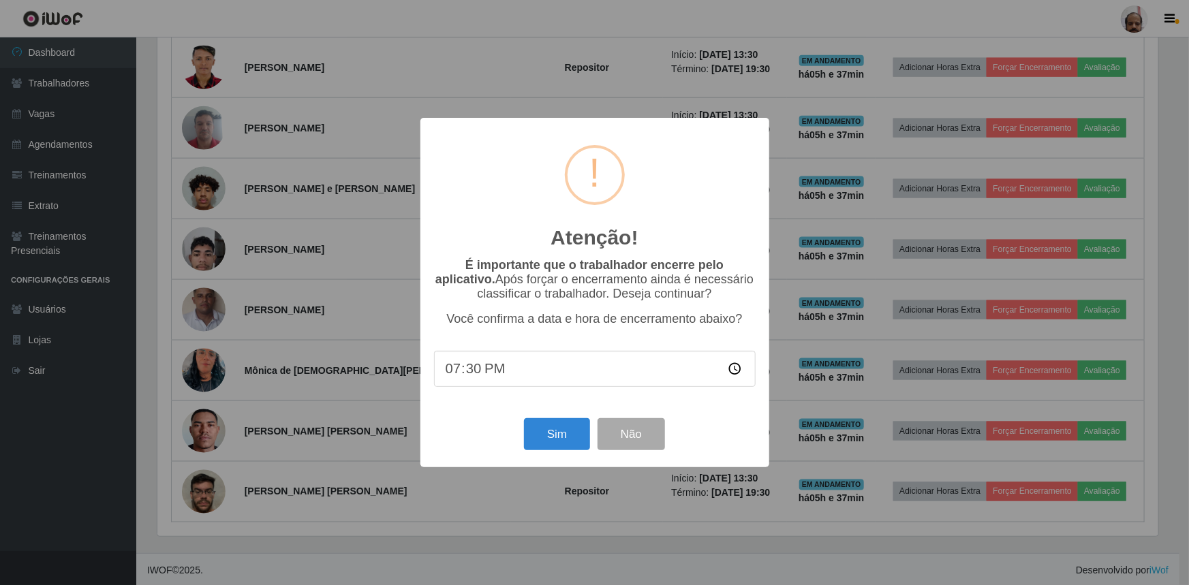
click at [467, 374] on input "19:30" at bounding box center [595, 369] width 322 height 36
type input "19:10"
click at [543, 434] on button "Sim" at bounding box center [557, 434] width 66 height 32
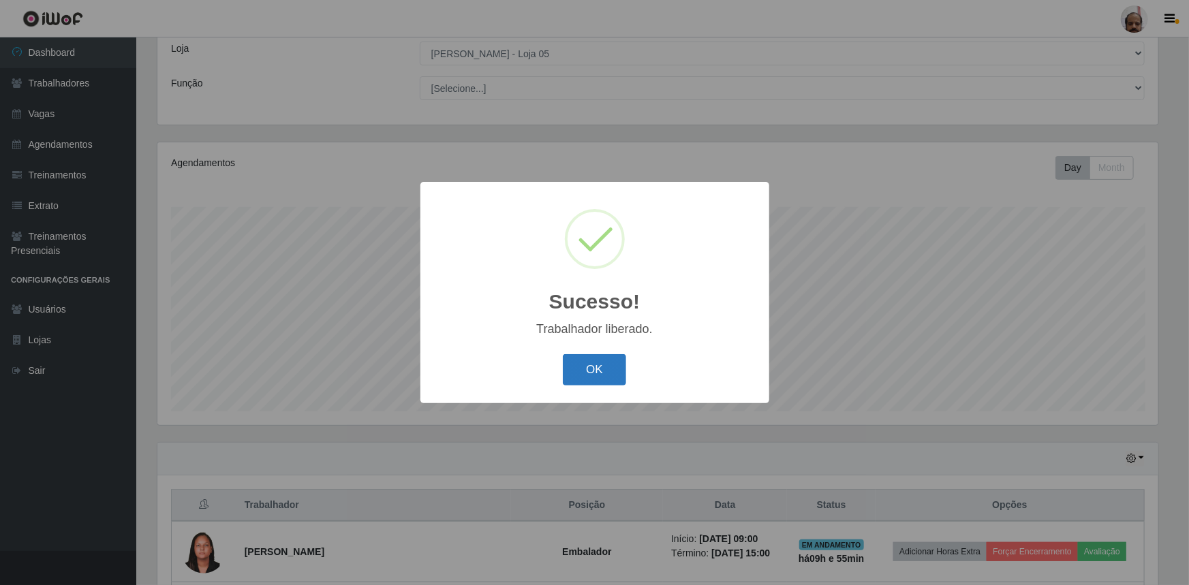
click at [572, 368] on button "OK" at bounding box center [594, 370] width 63 height 32
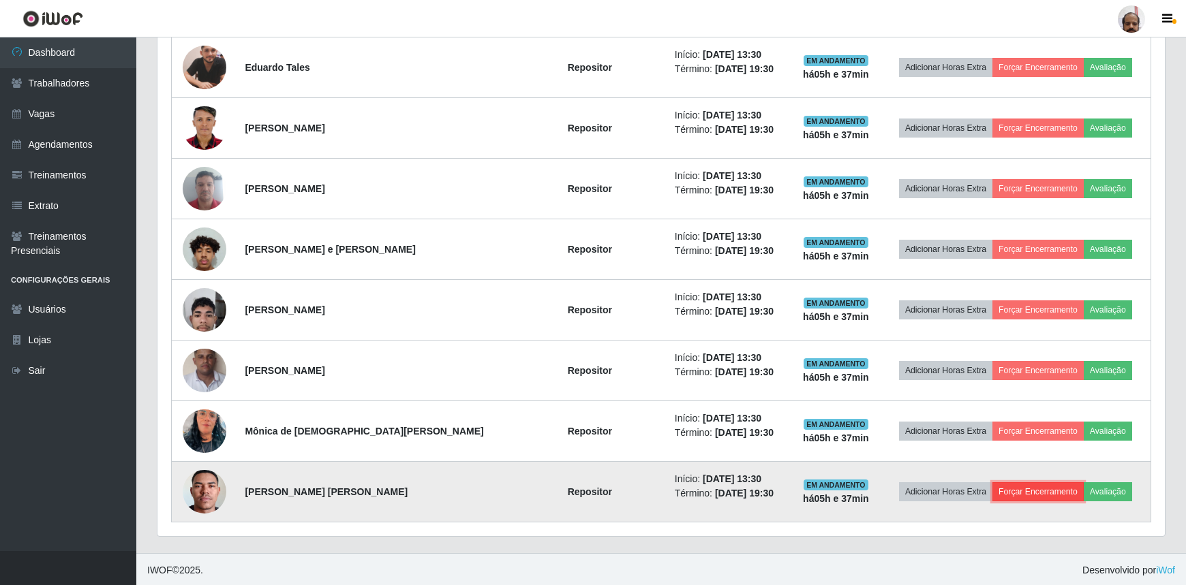
click at [1018, 487] on button "Forçar Encerramento" at bounding box center [1037, 491] width 91 height 19
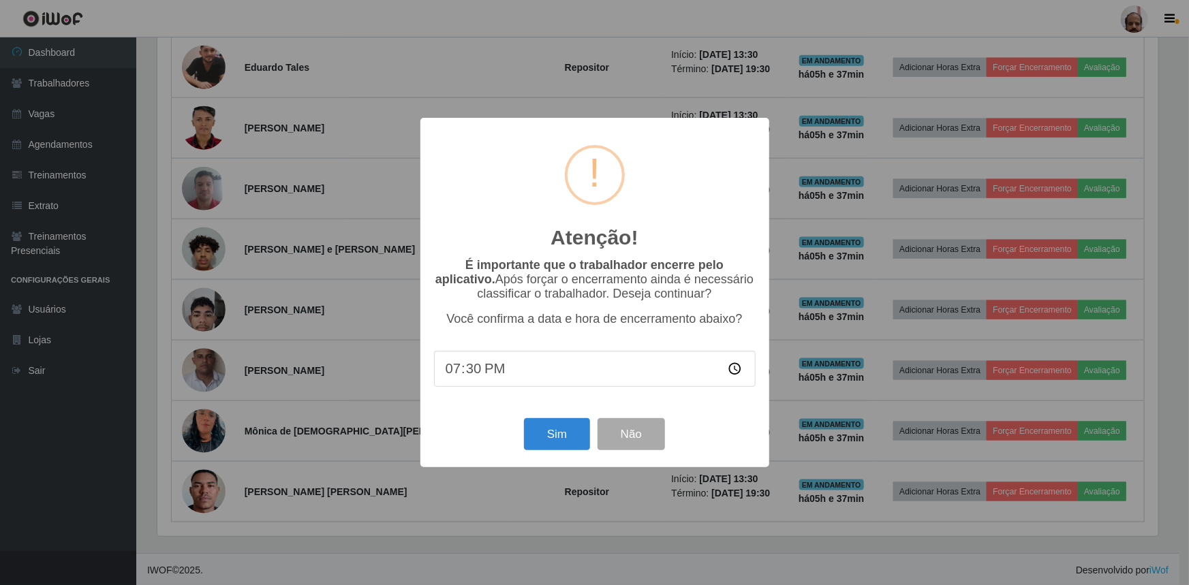
click at [470, 375] on input "19:30" at bounding box center [595, 369] width 322 height 36
type input "19:10"
click at [552, 435] on button "Sim" at bounding box center [557, 434] width 66 height 32
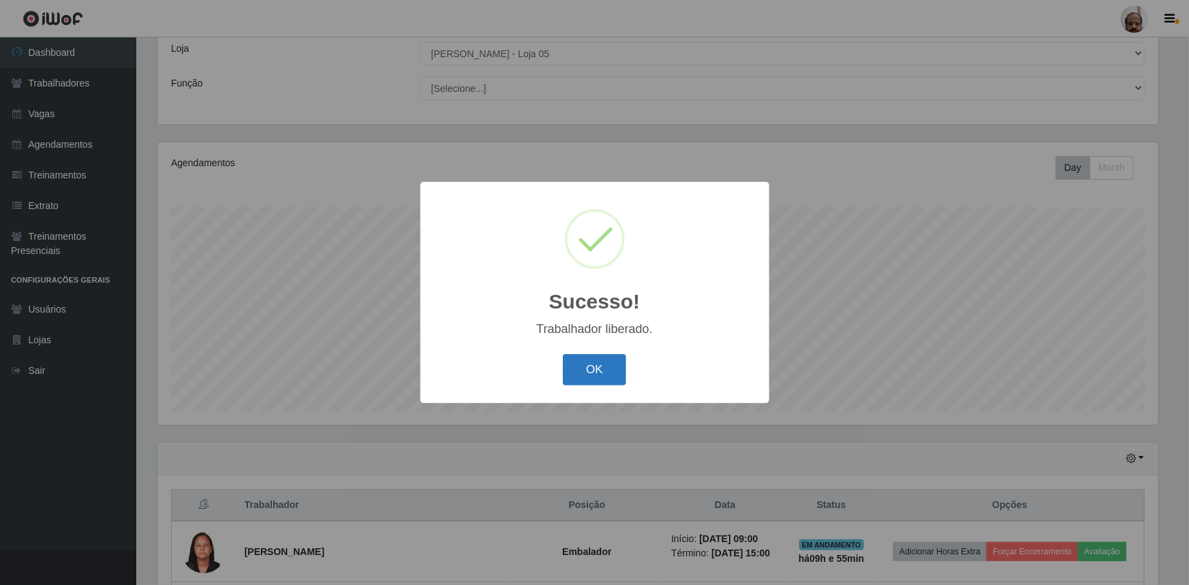
click at [617, 373] on button "OK" at bounding box center [594, 370] width 63 height 32
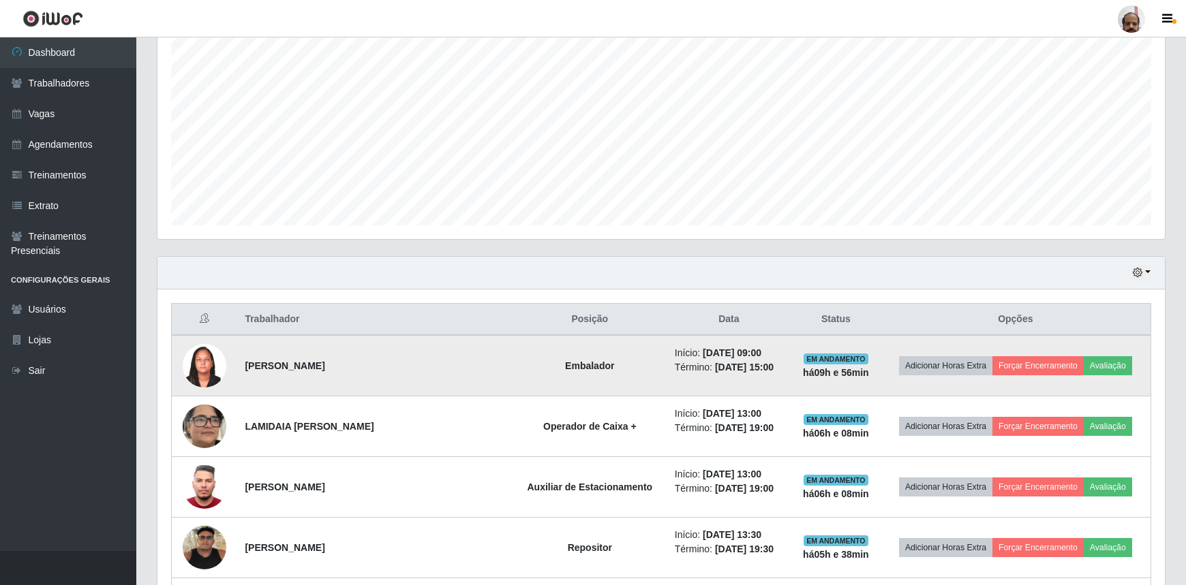
click at [200, 362] on img at bounding box center [205, 366] width 44 height 73
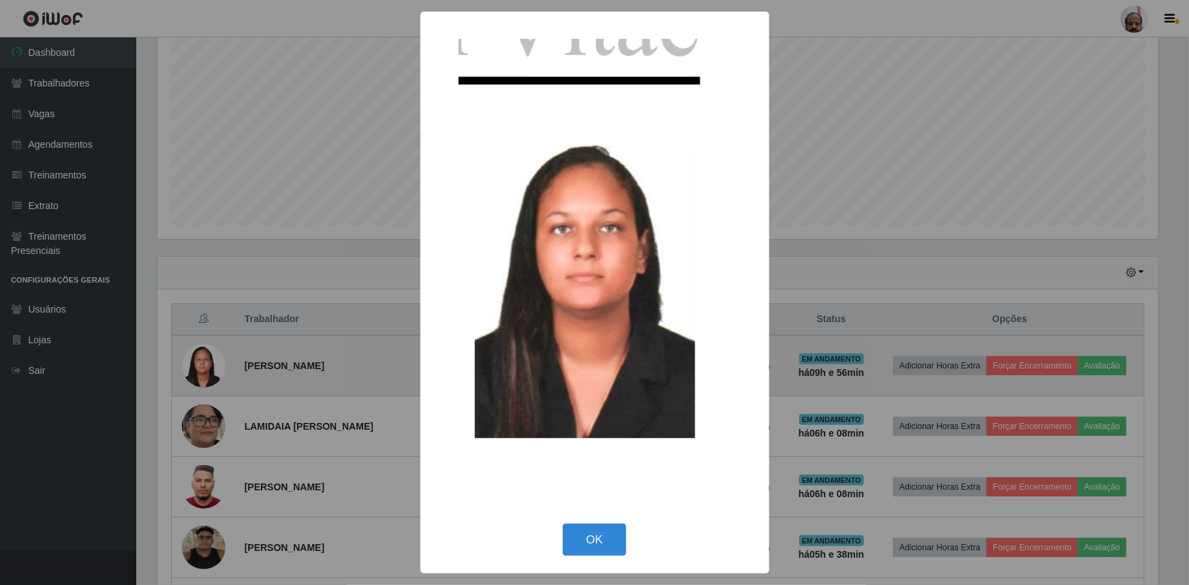
click at [197, 371] on div "× OK Cancel" at bounding box center [594, 292] width 1189 height 585
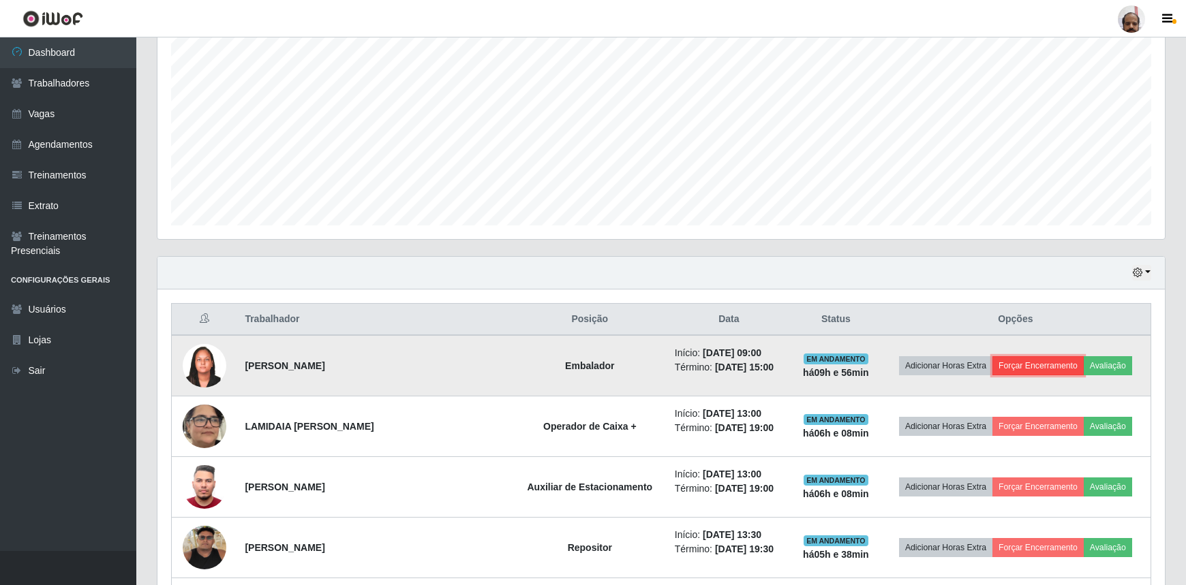
click at [1036, 362] on button "Forçar Encerramento" at bounding box center [1037, 365] width 91 height 19
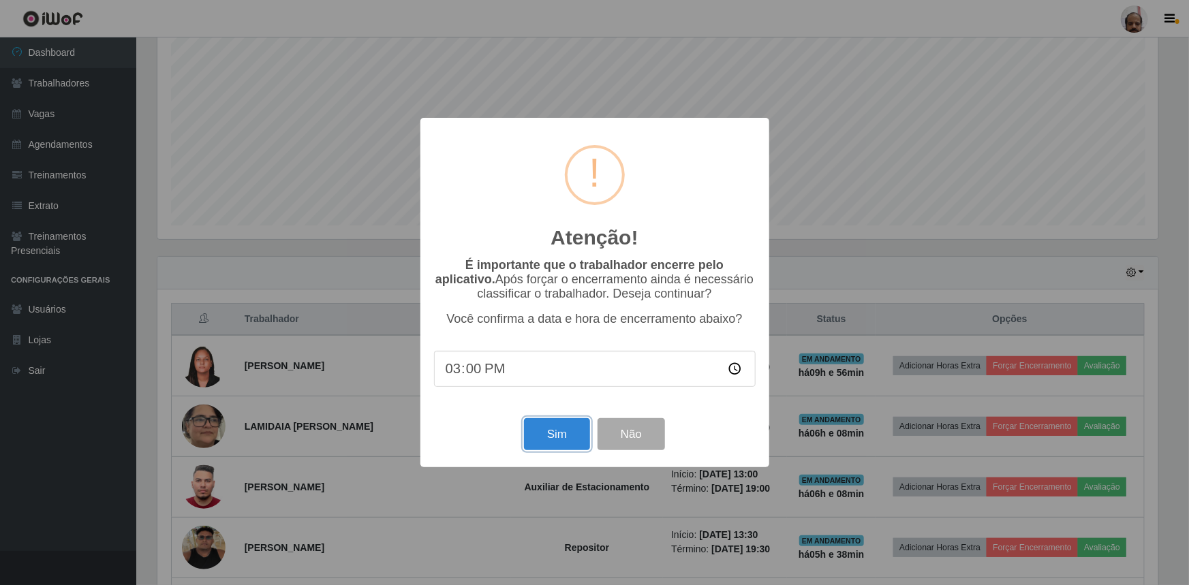
drag, startPoint x: 538, startPoint y: 437, endPoint x: 537, endPoint y: 458, distance: 20.5
click at [538, 438] on button "Sim" at bounding box center [557, 434] width 66 height 32
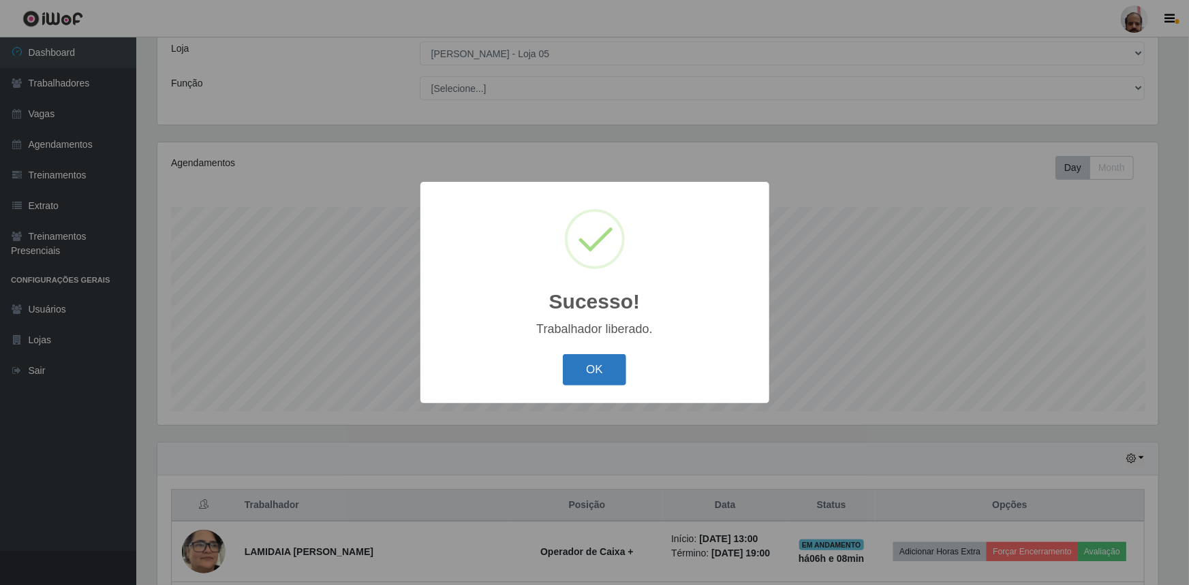
click at [597, 375] on button "OK" at bounding box center [594, 370] width 63 height 32
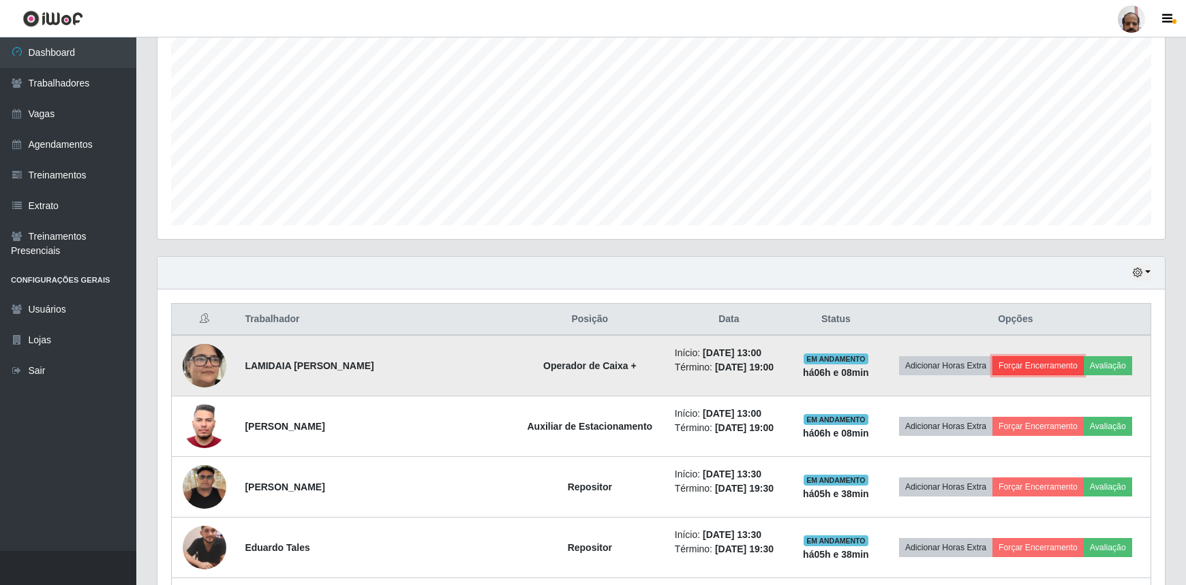
click at [1013, 362] on button "Forçar Encerramento" at bounding box center [1037, 365] width 91 height 19
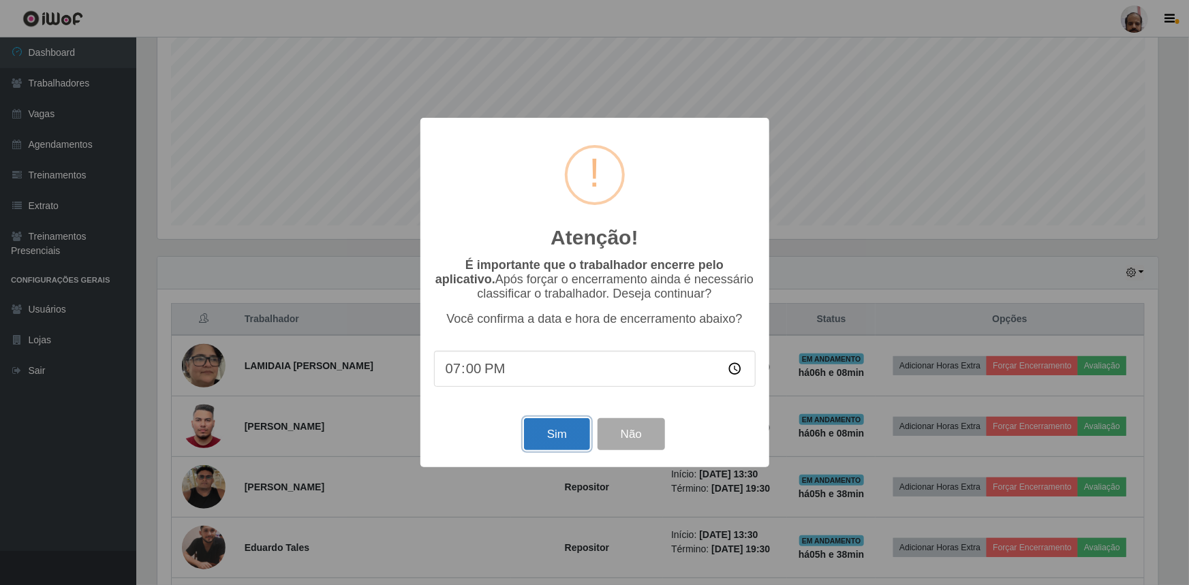
click at [550, 446] on button "Sim" at bounding box center [557, 434] width 66 height 32
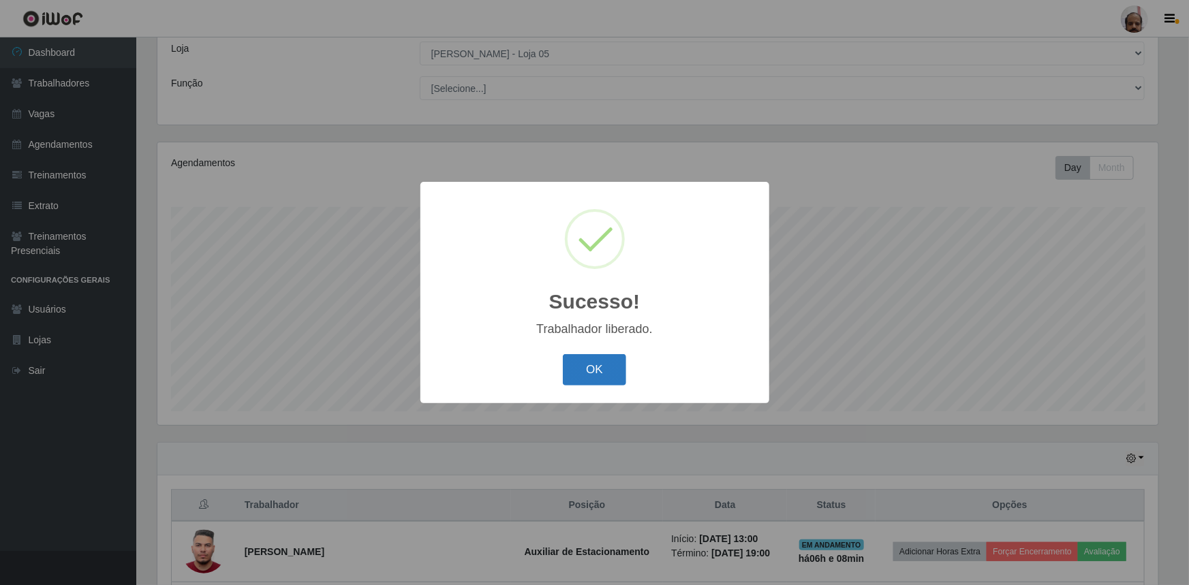
click at [613, 366] on button "OK" at bounding box center [594, 370] width 63 height 32
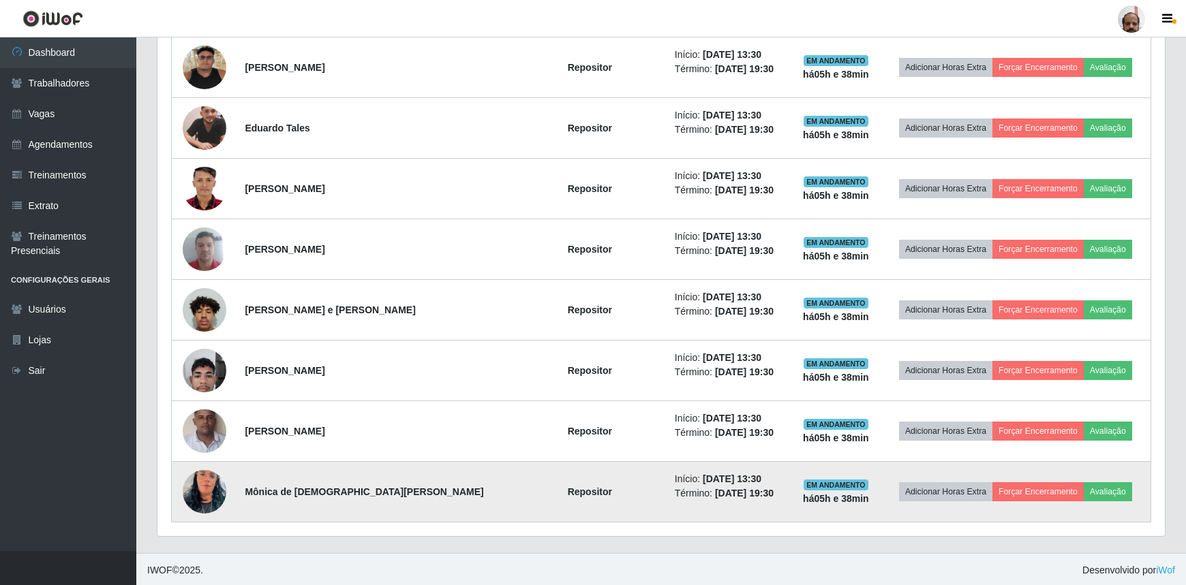
click at [220, 481] on img at bounding box center [205, 492] width 44 height 78
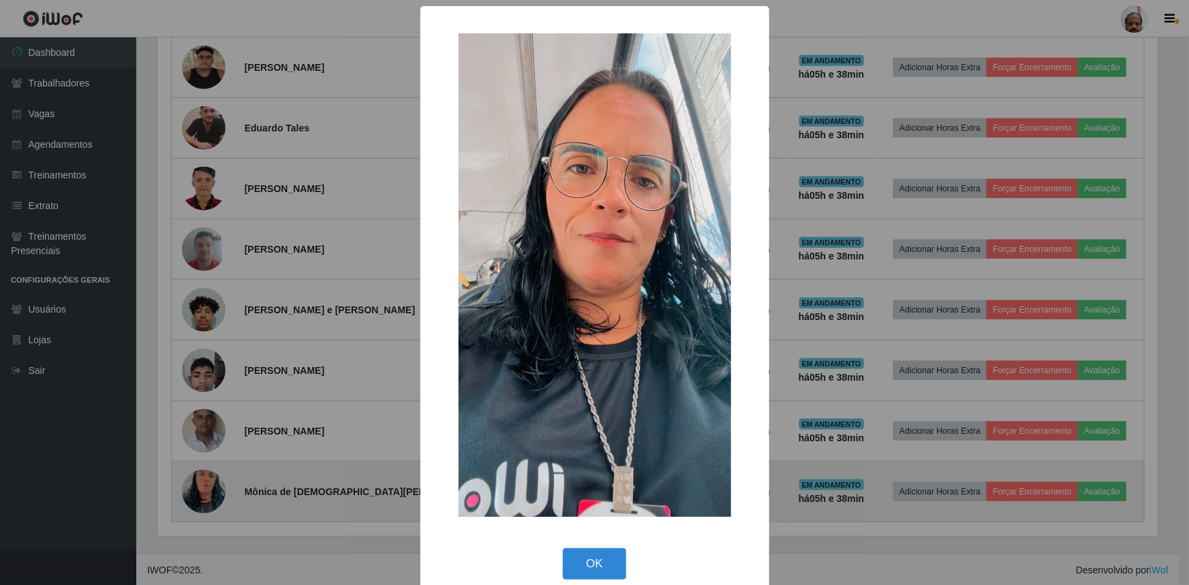
click at [216, 487] on div "× OK Cancel" at bounding box center [594, 292] width 1189 height 585
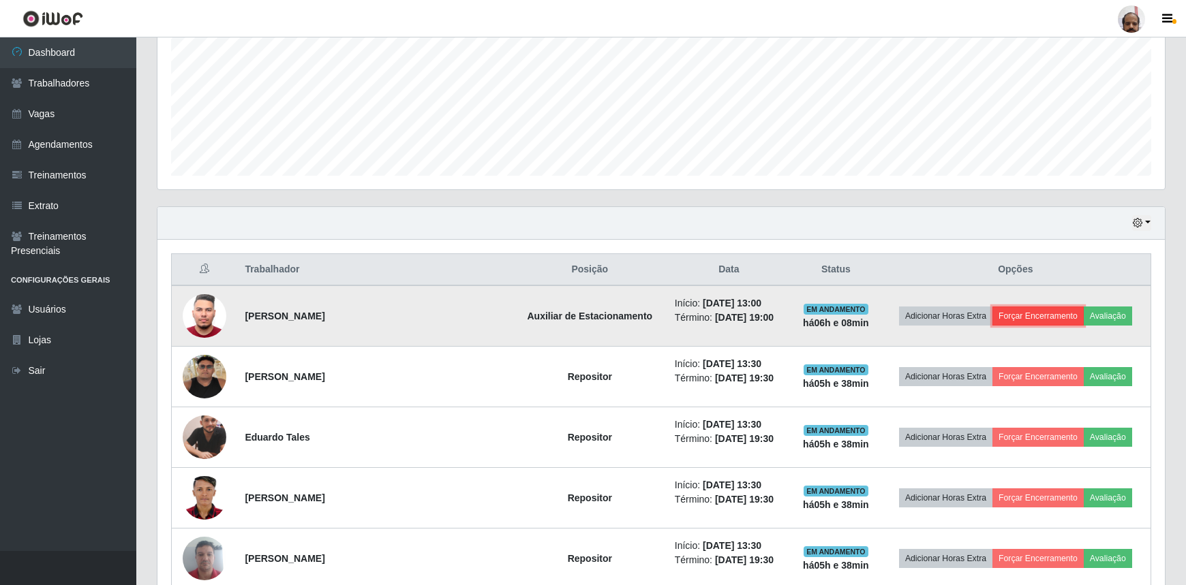
click at [1027, 320] on button "Forçar Encerramento" at bounding box center [1037, 316] width 91 height 19
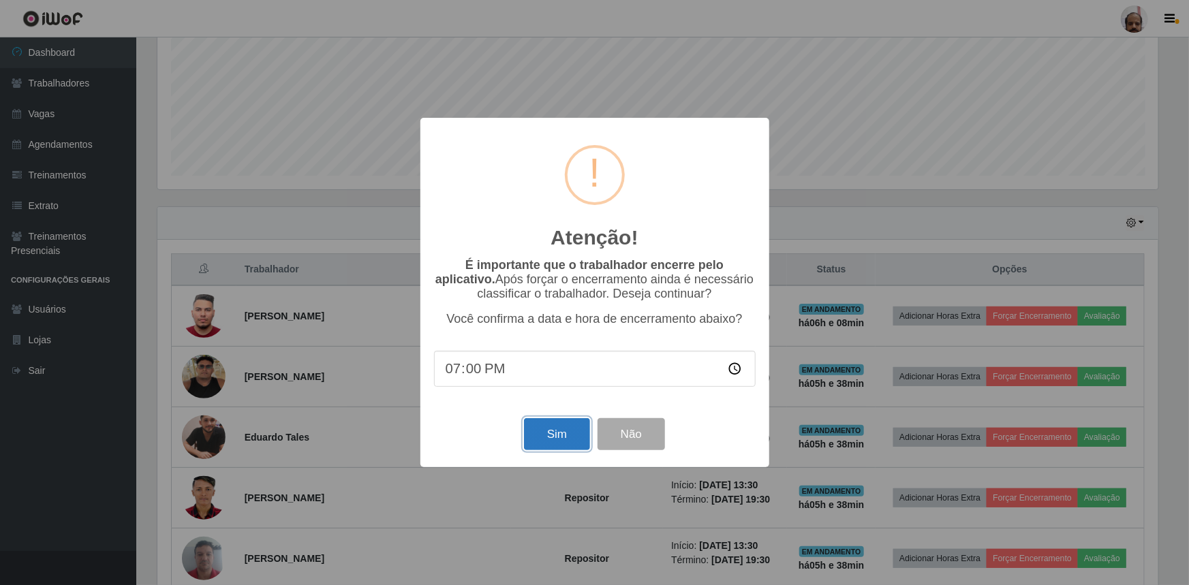
click at [563, 442] on button "Sim" at bounding box center [557, 434] width 66 height 32
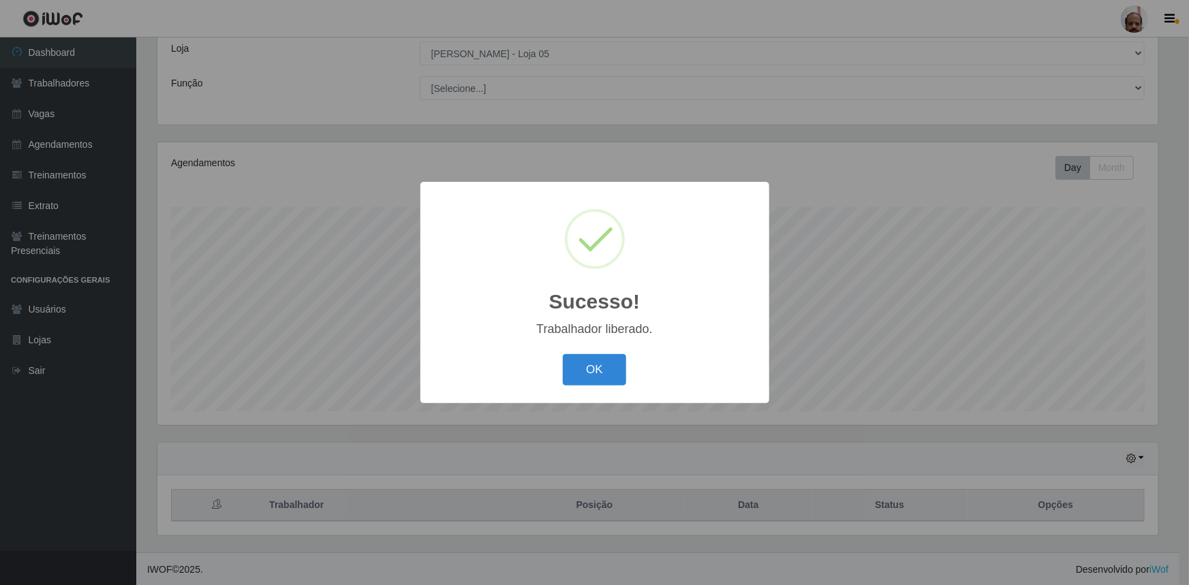
click at [593, 365] on button "OK" at bounding box center [594, 370] width 63 height 32
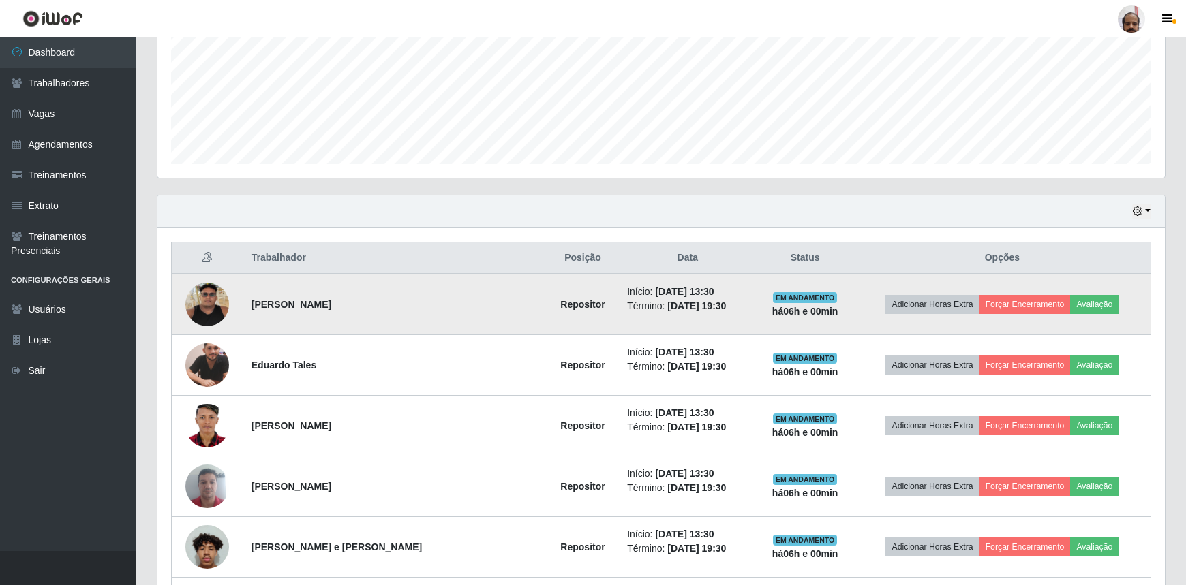
scroll to position [324, 0]
click at [995, 306] on button "Forçar Encerramento" at bounding box center [1024, 303] width 91 height 19
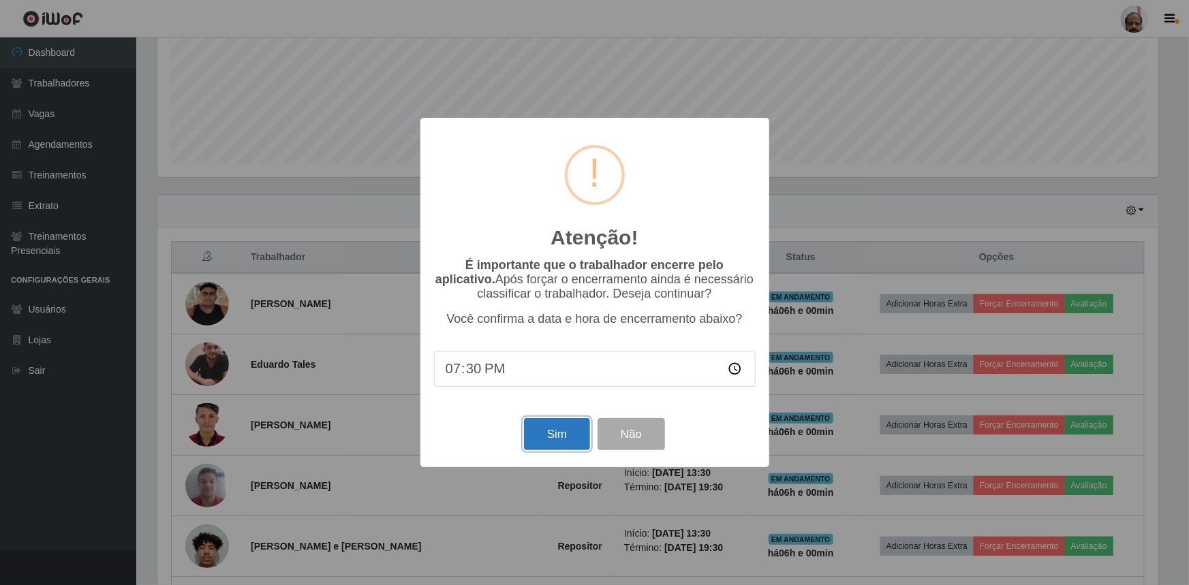
click at [557, 442] on button "Sim" at bounding box center [557, 434] width 66 height 32
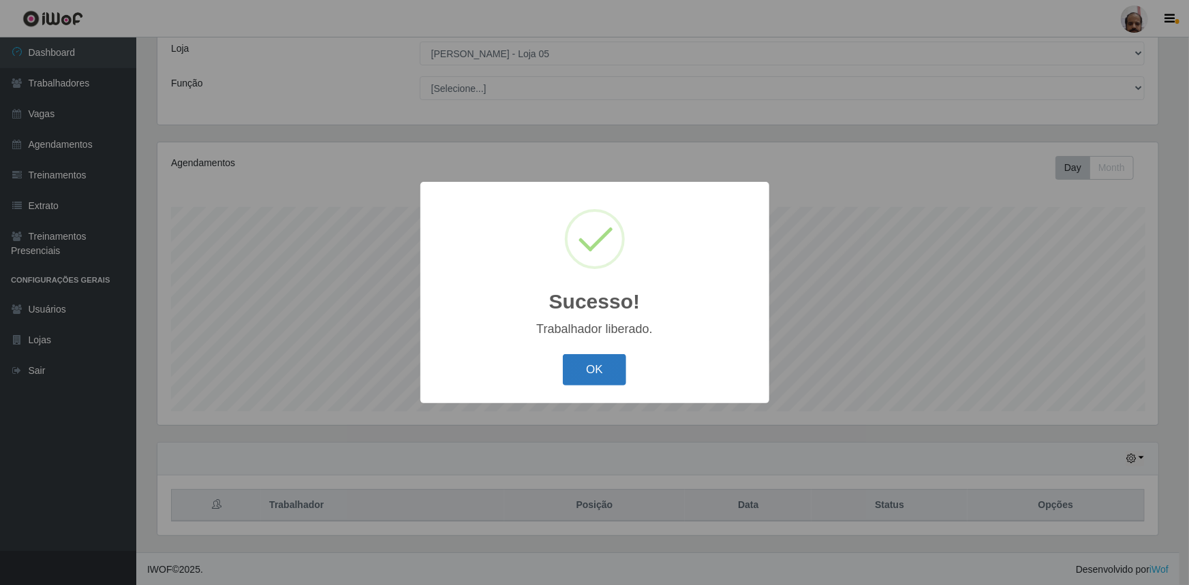
click at [606, 372] on button "OK" at bounding box center [594, 370] width 63 height 32
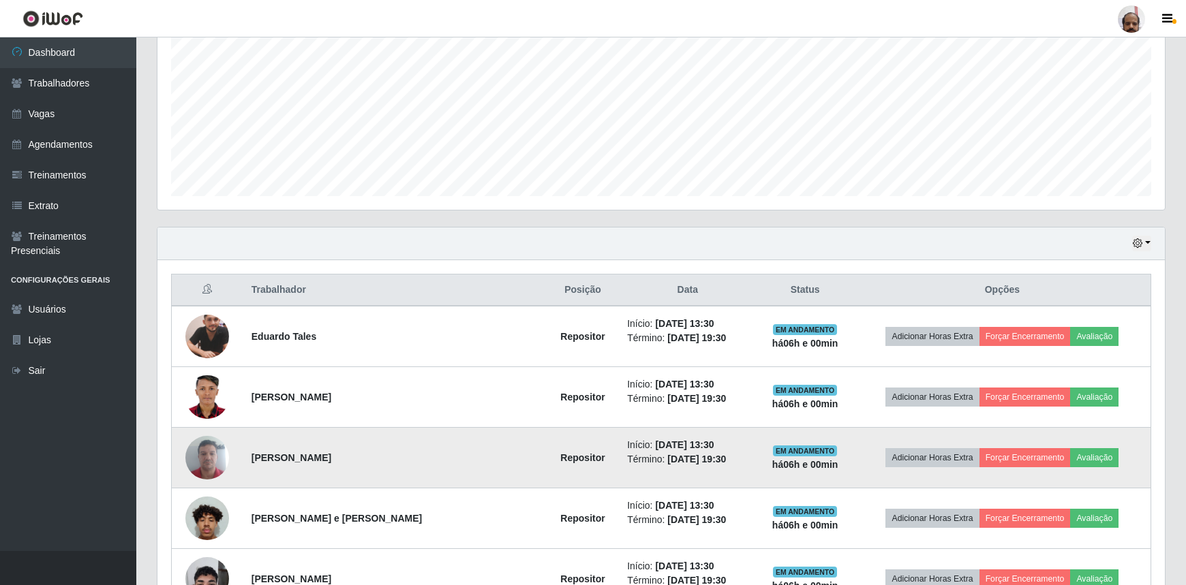
scroll to position [386, 0]
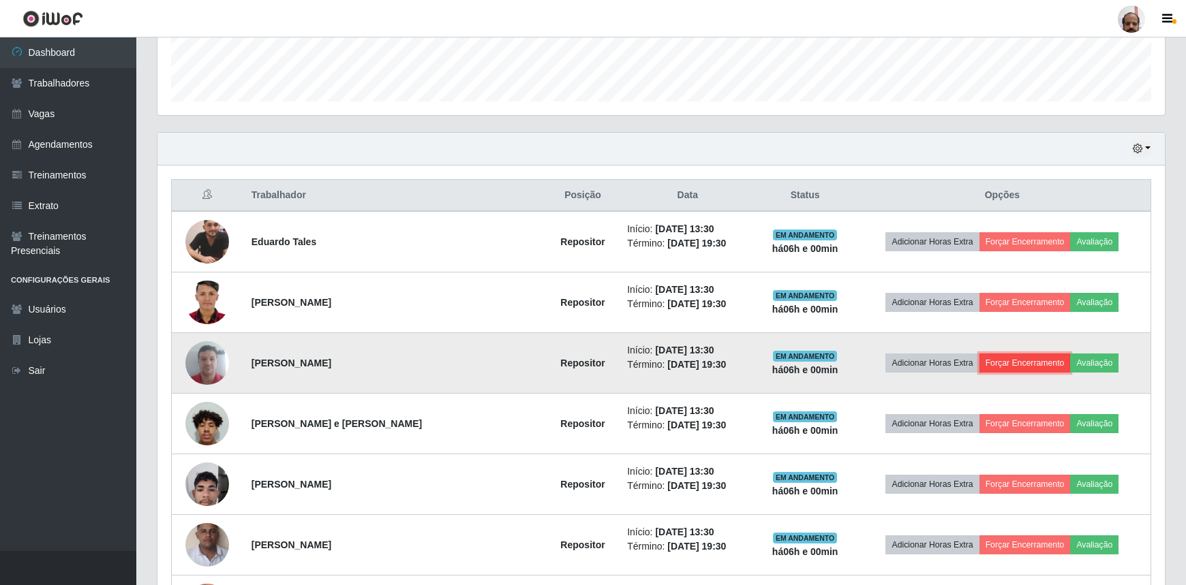
click at [999, 368] on button "Forçar Encerramento" at bounding box center [1024, 363] width 91 height 19
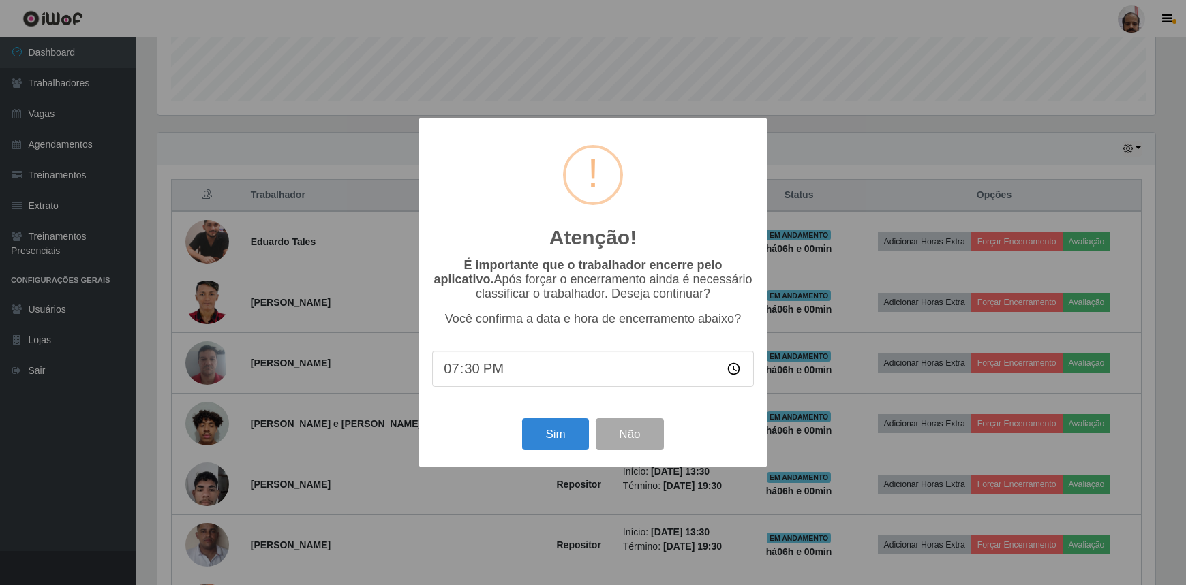
scroll to position [283, 1001]
click at [547, 437] on button "Sim" at bounding box center [557, 434] width 66 height 32
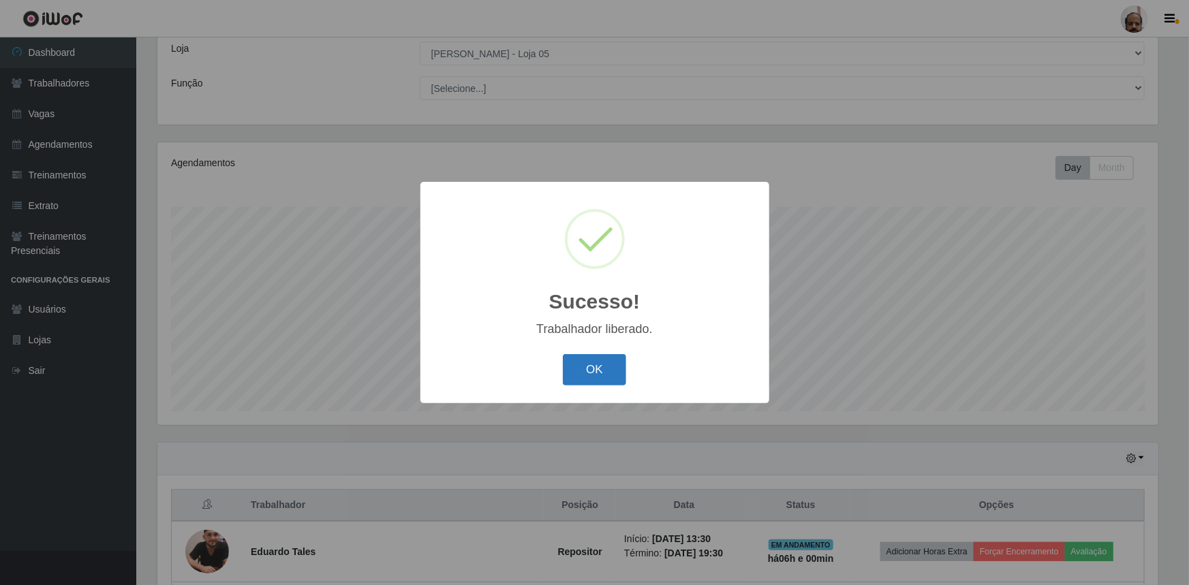
click at [611, 379] on button "OK" at bounding box center [594, 370] width 63 height 32
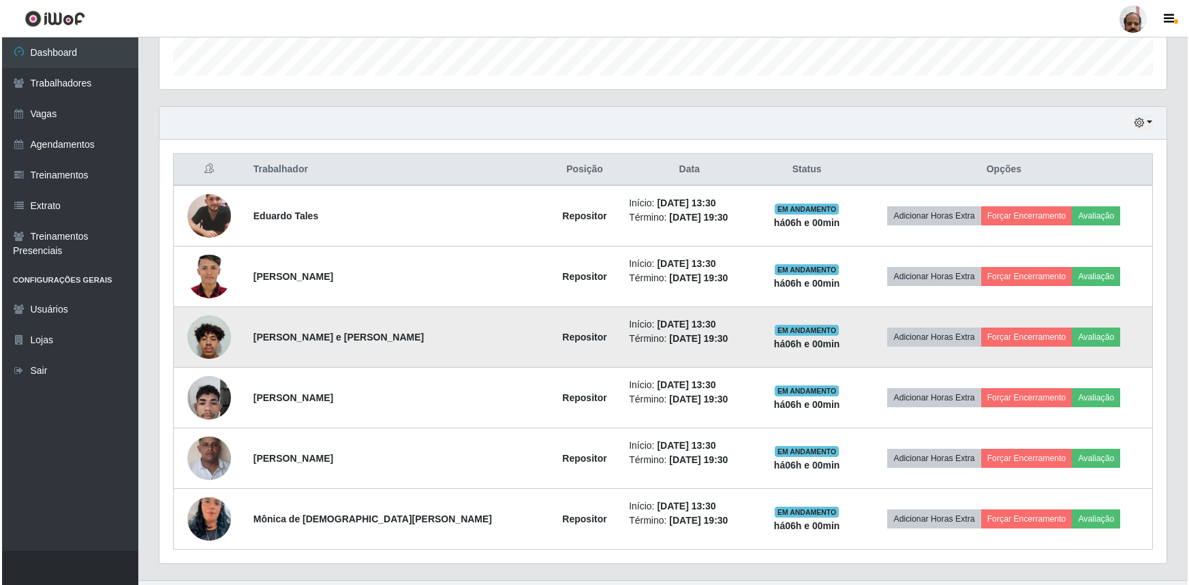
scroll to position [439, 0]
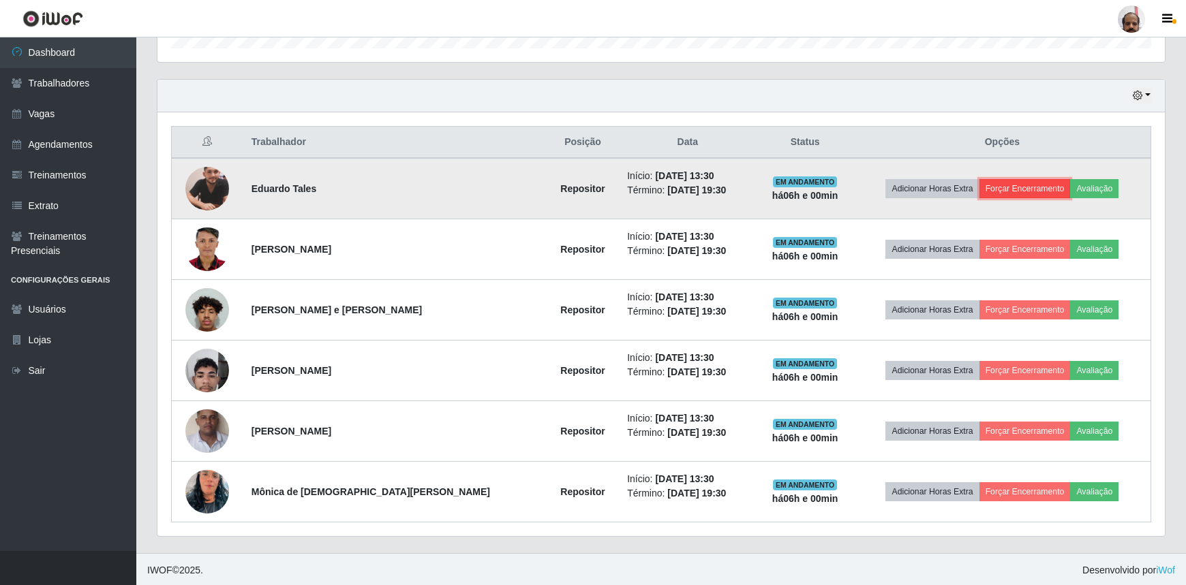
click at [1002, 183] on button "Forçar Encerramento" at bounding box center [1024, 188] width 91 height 19
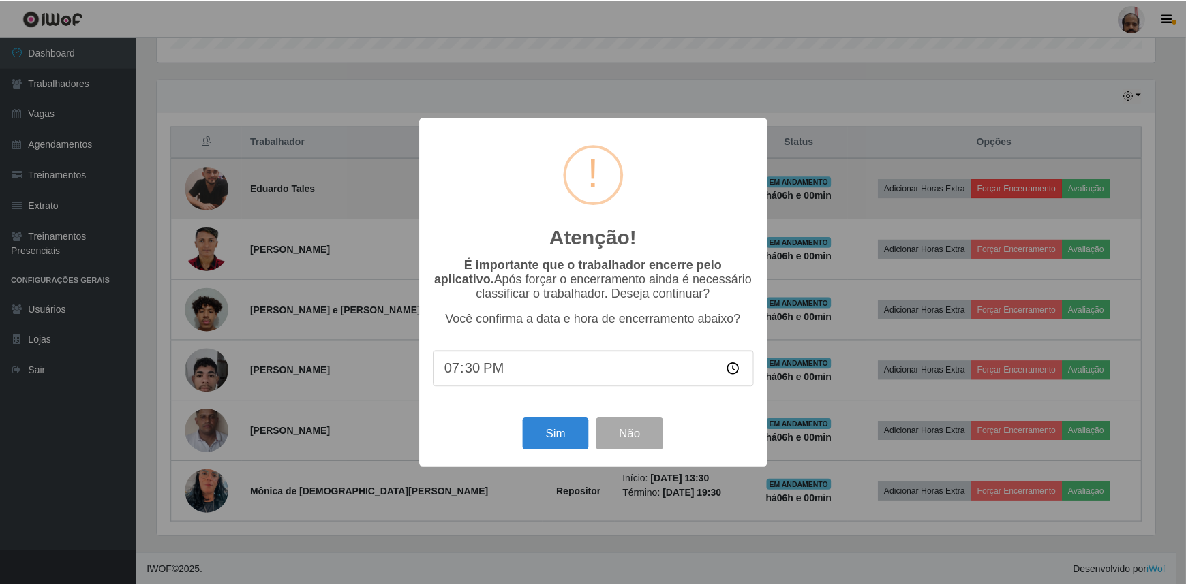
scroll to position [283, 1001]
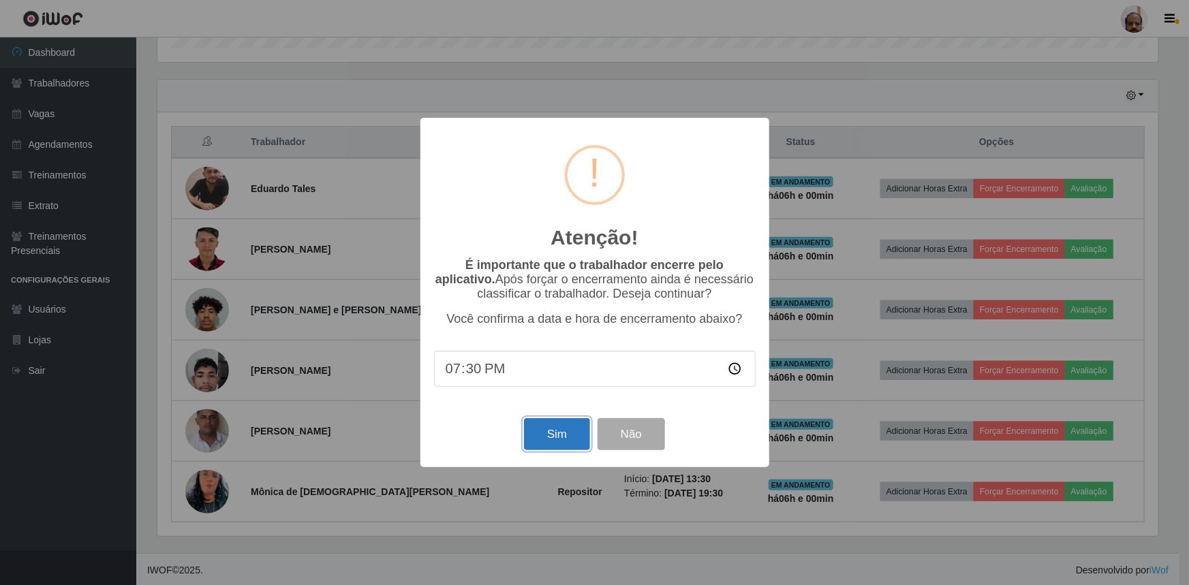
click at [549, 444] on button "Sim" at bounding box center [557, 434] width 66 height 32
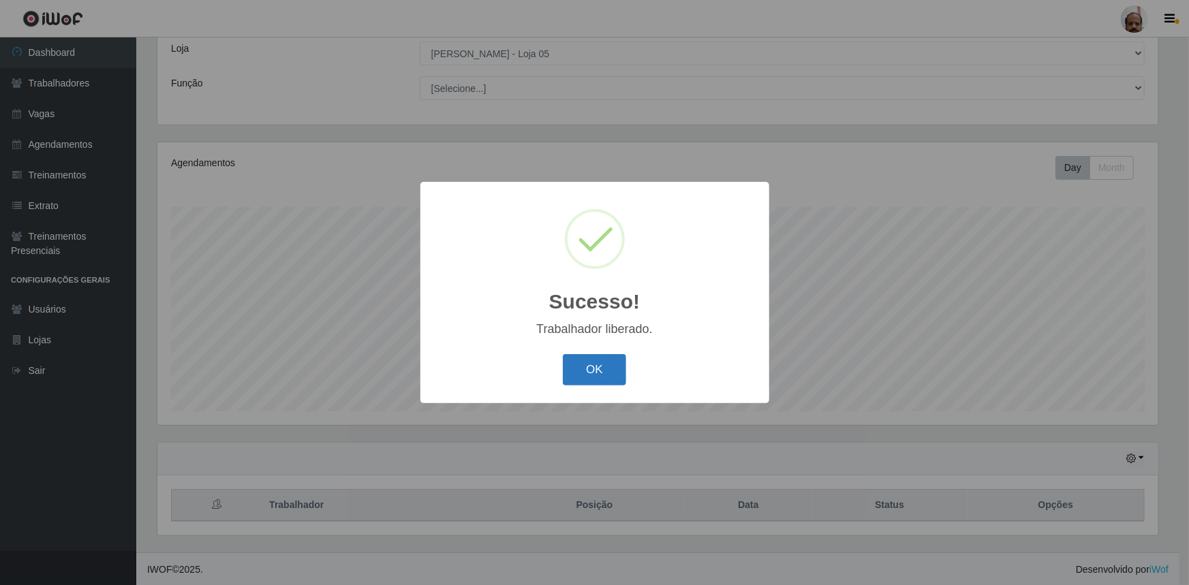
click at [594, 380] on button "OK" at bounding box center [594, 370] width 63 height 32
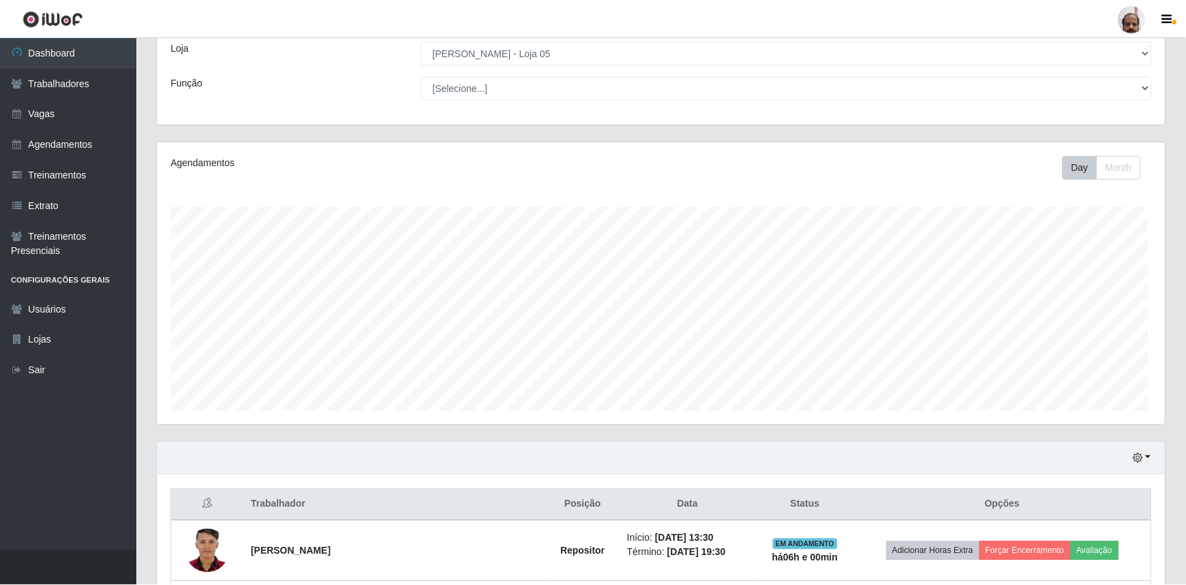
scroll to position [283, 1007]
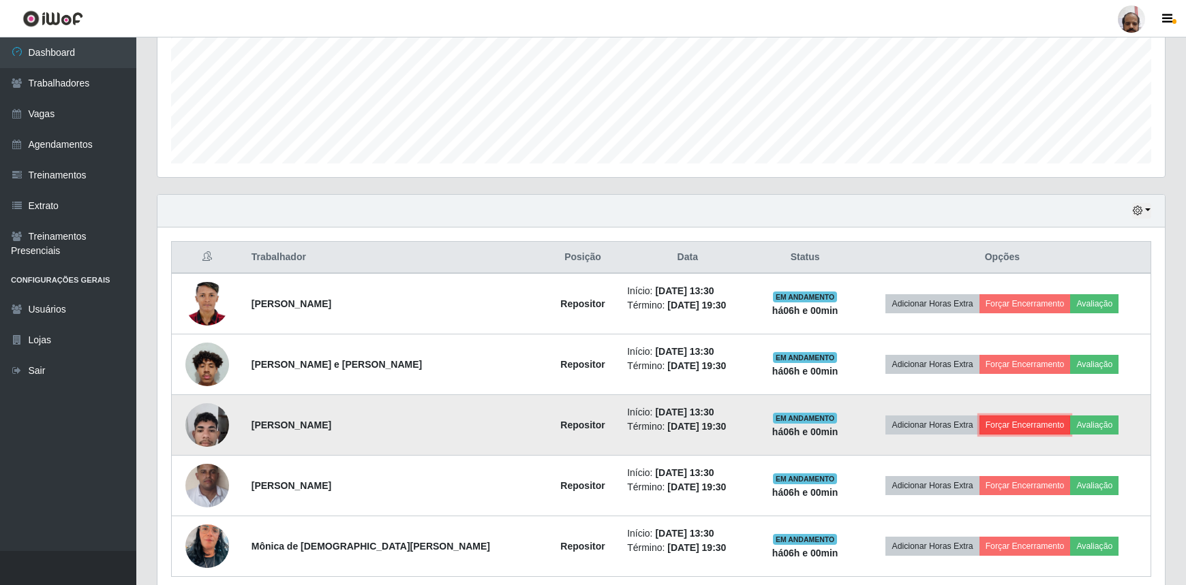
click at [991, 429] on button "Forçar Encerramento" at bounding box center [1024, 425] width 91 height 19
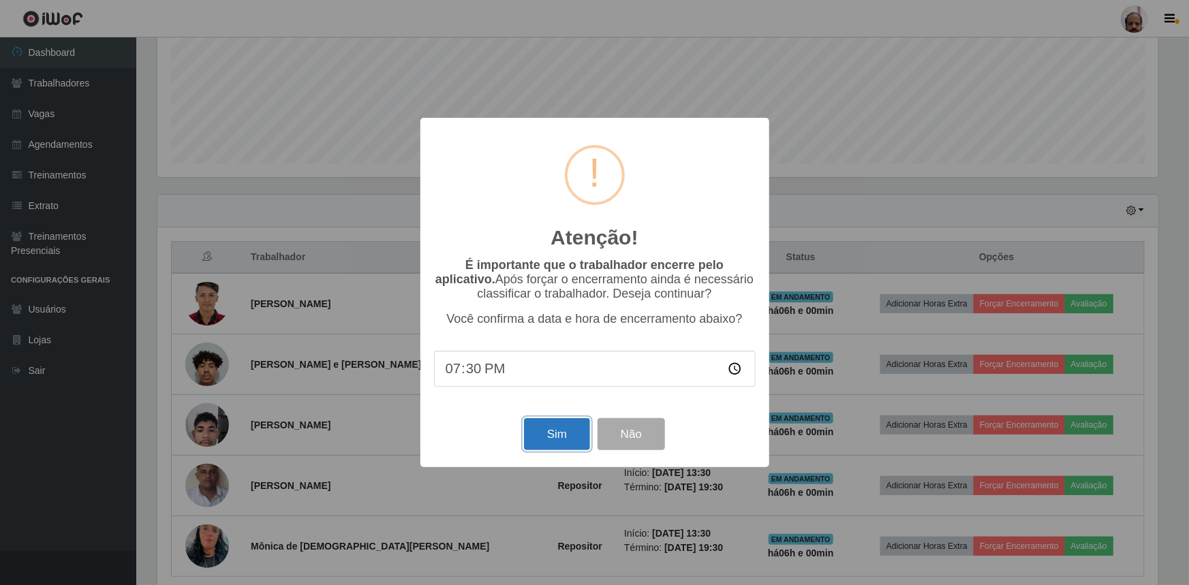
click at [546, 432] on button "Sim" at bounding box center [557, 434] width 66 height 32
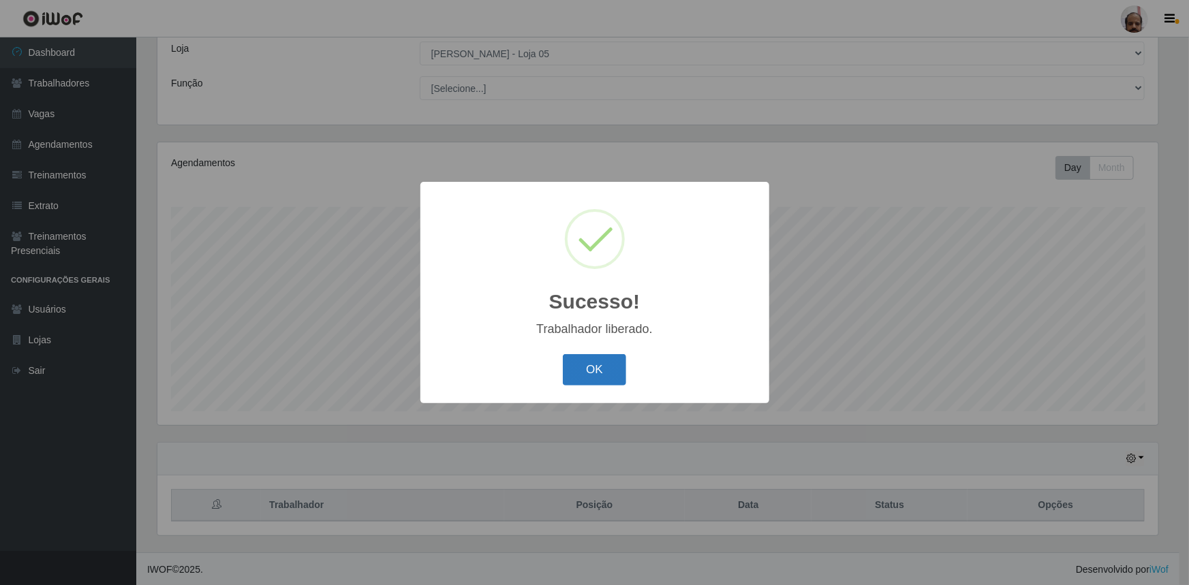
click at [615, 380] on button "OK" at bounding box center [594, 370] width 63 height 32
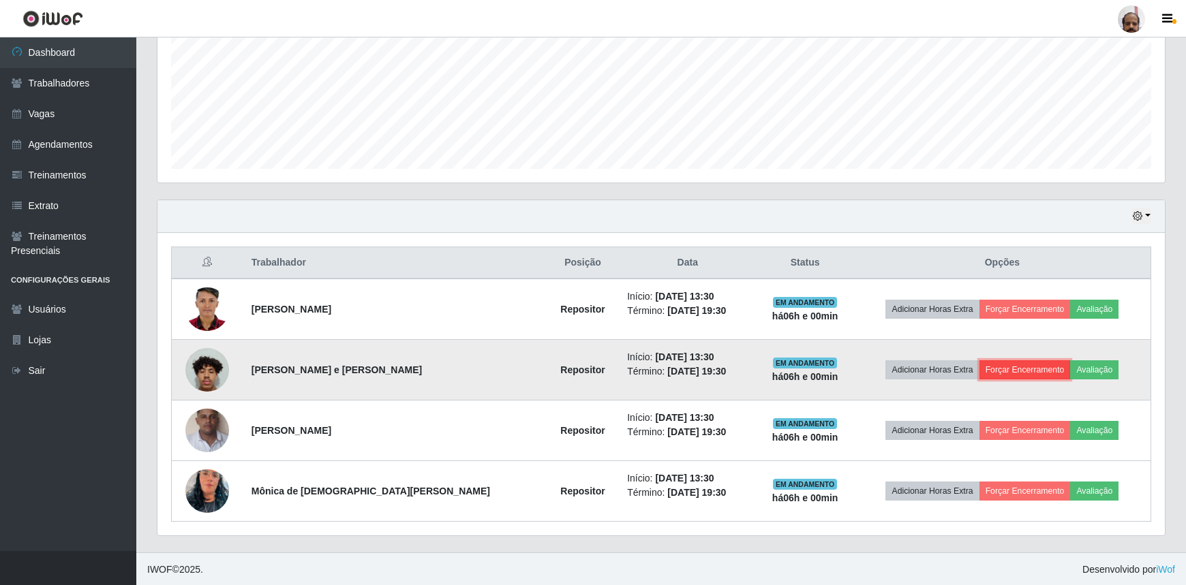
click at [992, 367] on button "Forçar Encerramento" at bounding box center [1024, 369] width 91 height 19
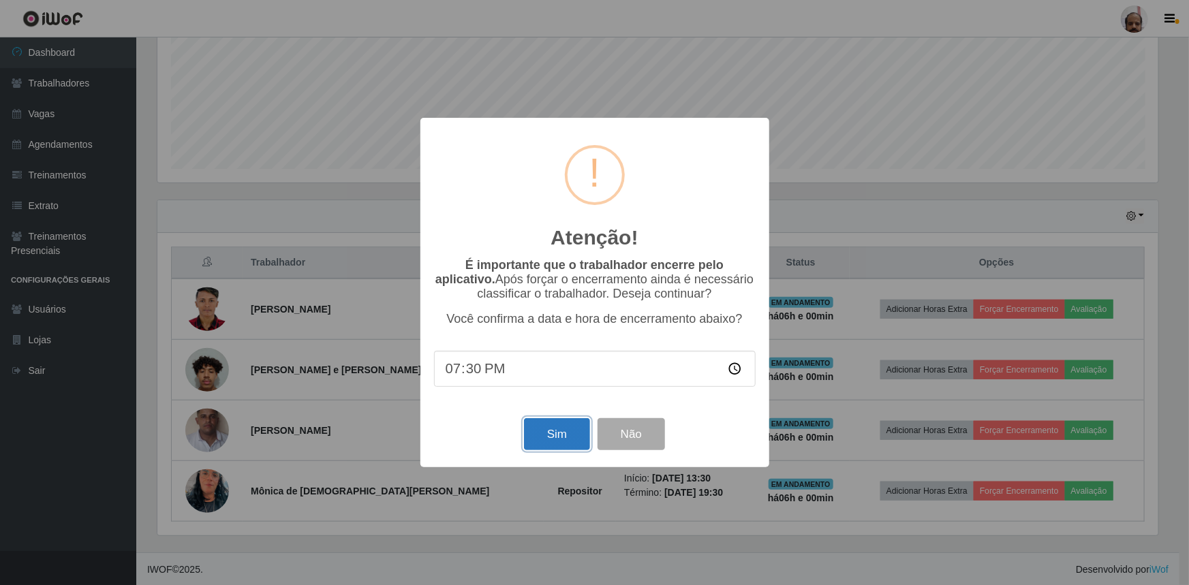
click at [540, 441] on button "Sim" at bounding box center [557, 434] width 66 height 32
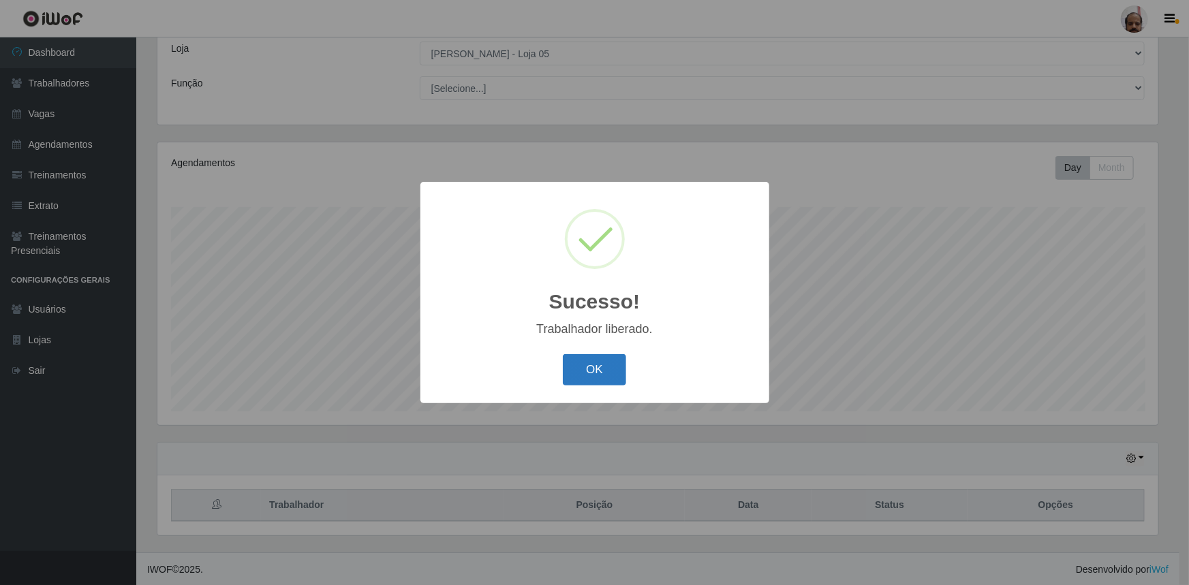
click at [596, 380] on button "OK" at bounding box center [594, 370] width 63 height 32
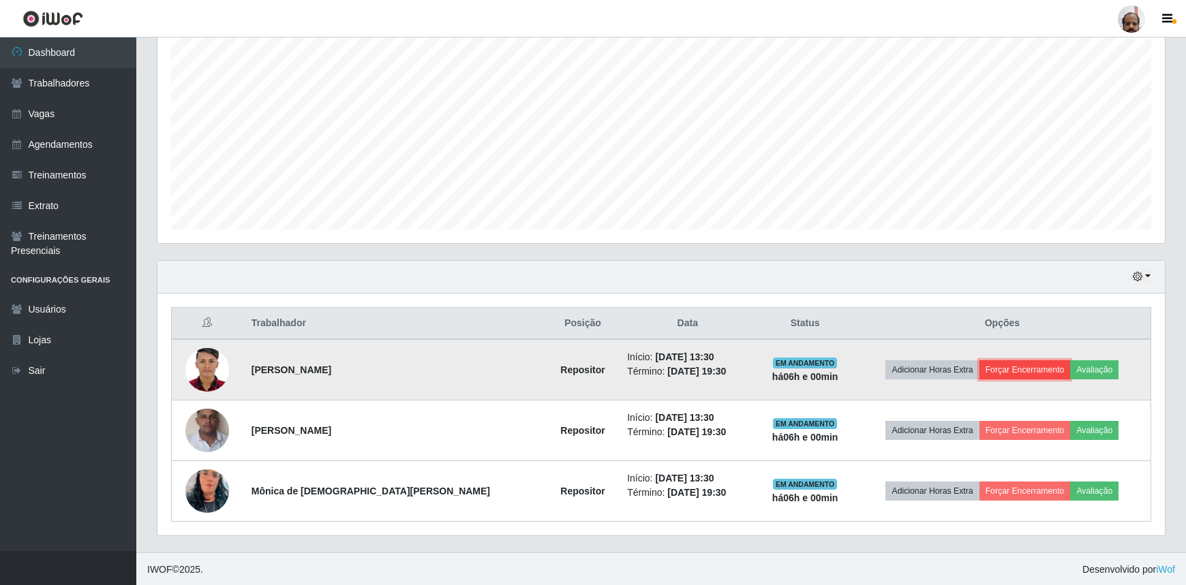
click at [1011, 369] on button "Forçar Encerramento" at bounding box center [1024, 369] width 91 height 19
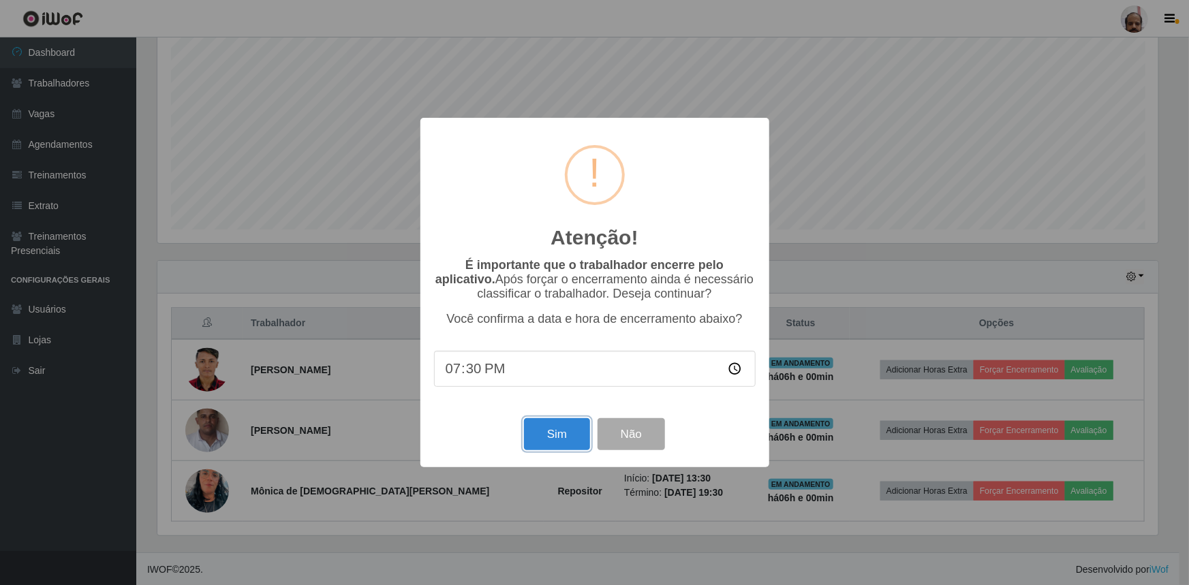
drag, startPoint x: 564, startPoint y: 436, endPoint x: 538, endPoint y: 448, distance: 28.7
click at [564, 436] on button "Sim" at bounding box center [557, 434] width 66 height 32
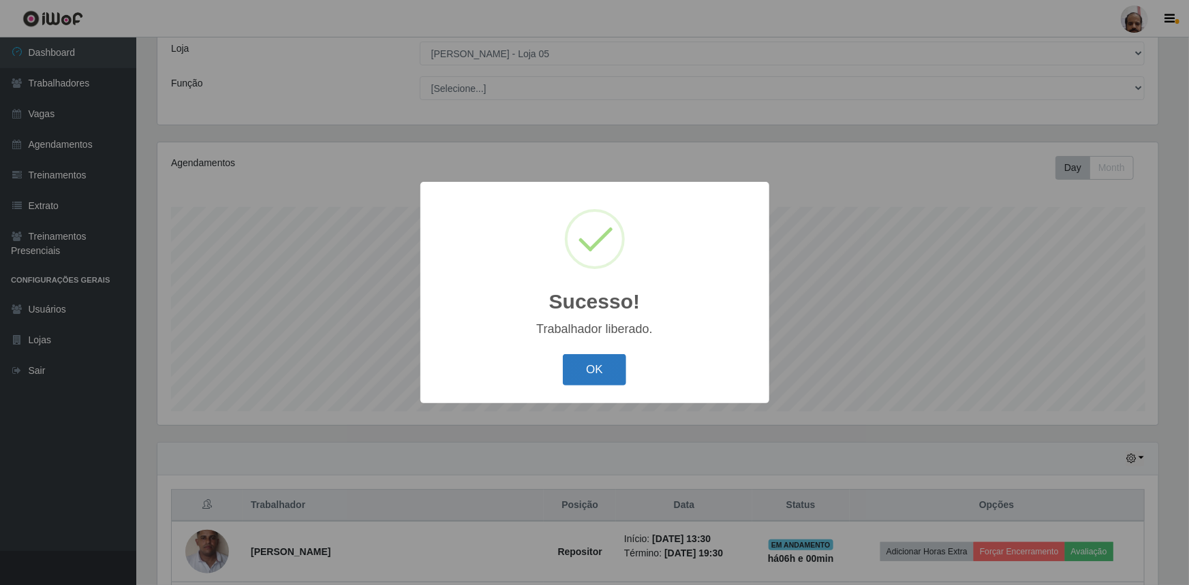
click at [598, 371] on button "OK" at bounding box center [594, 370] width 63 height 32
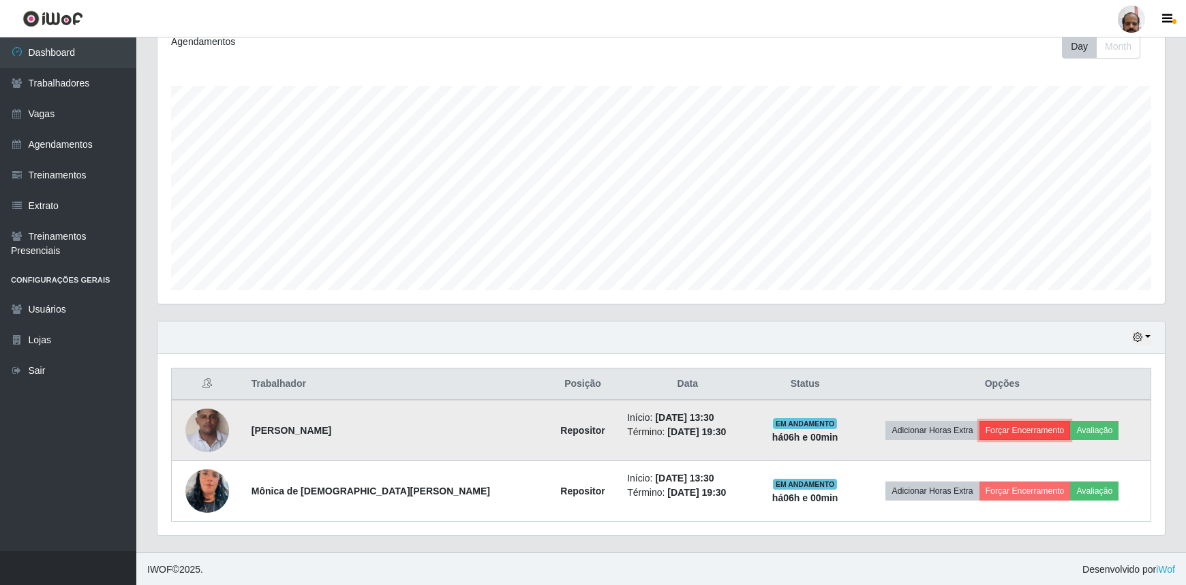
click at [997, 422] on button "Forçar Encerramento" at bounding box center [1024, 430] width 91 height 19
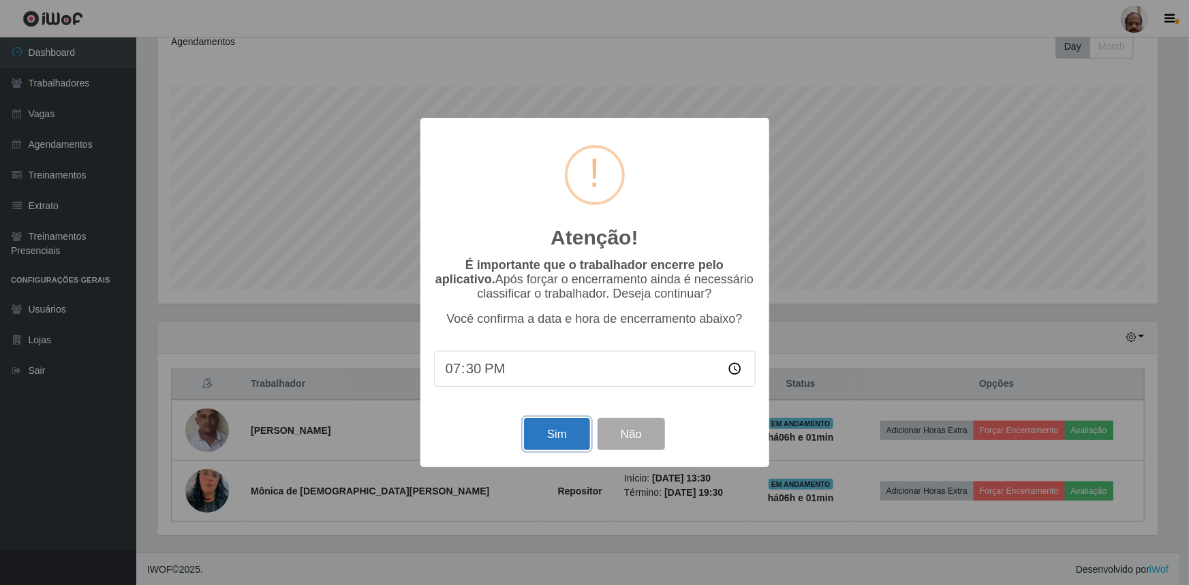
click at [571, 446] on button "Sim" at bounding box center [557, 434] width 66 height 32
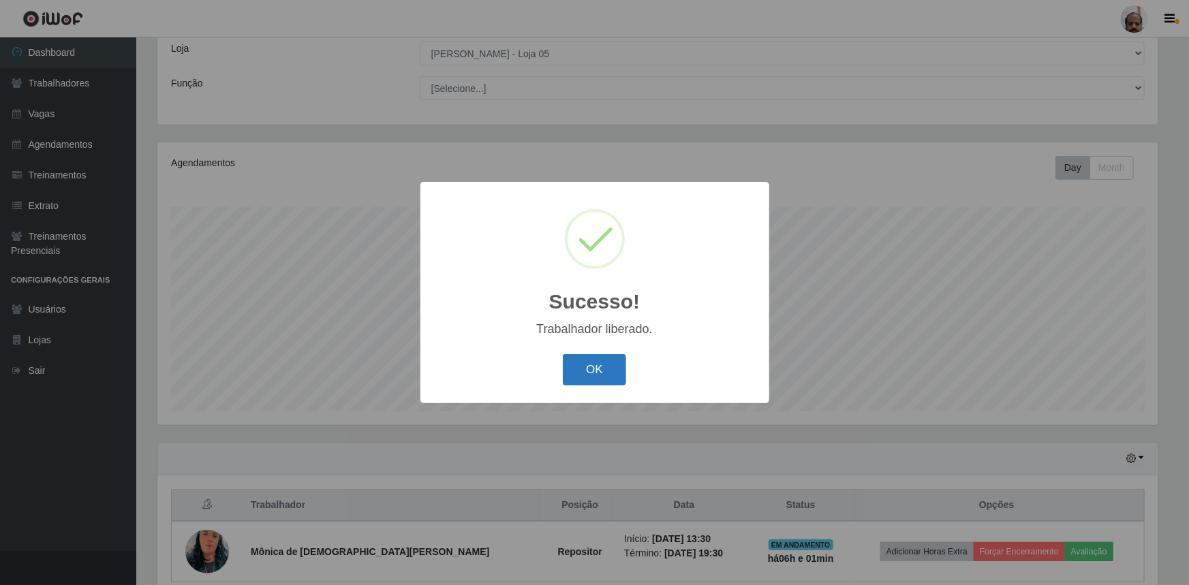
click at [608, 378] on button "OK" at bounding box center [594, 370] width 63 height 32
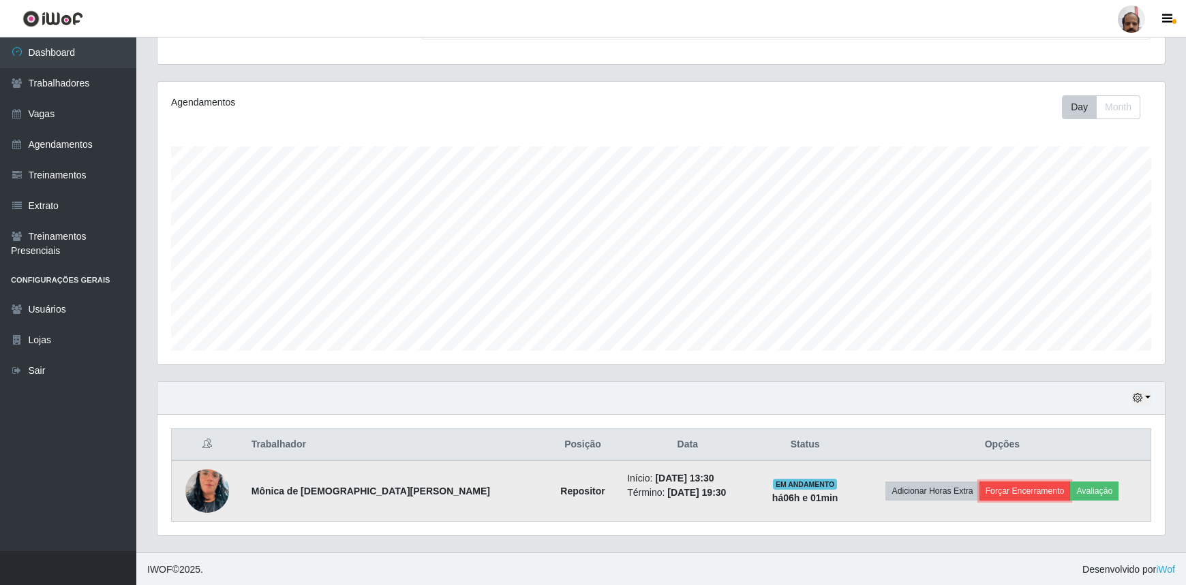
click at [996, 493] on button "Forçar Encerramento" at bounding box center [1024, 491] width 91 height 19
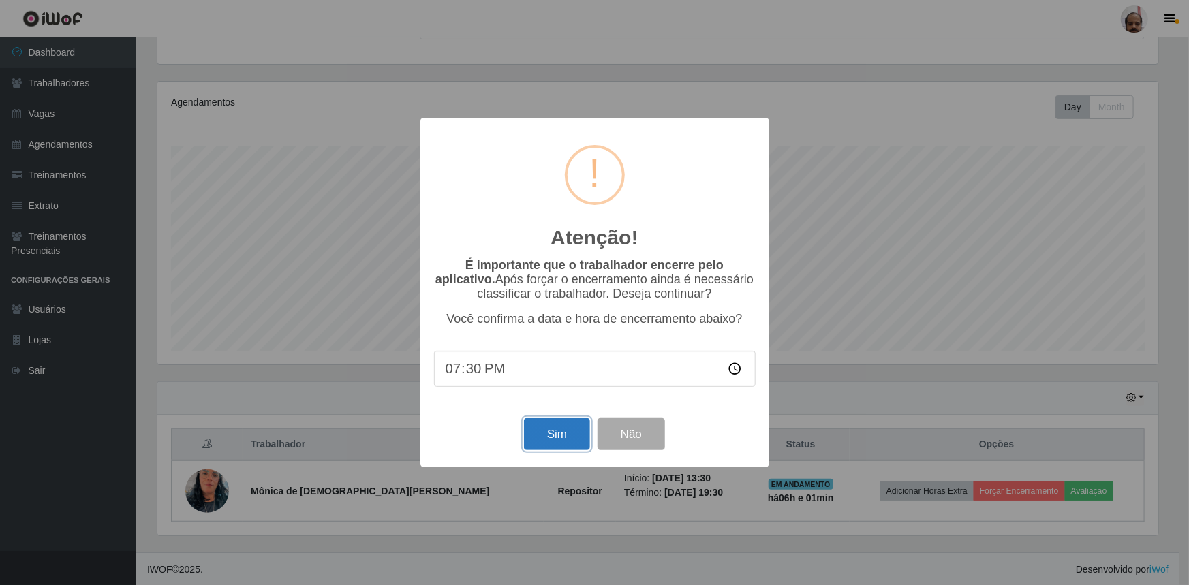
click at [560, 429] on button "Sim" at bounding box center [557, 434] width 66 height 32
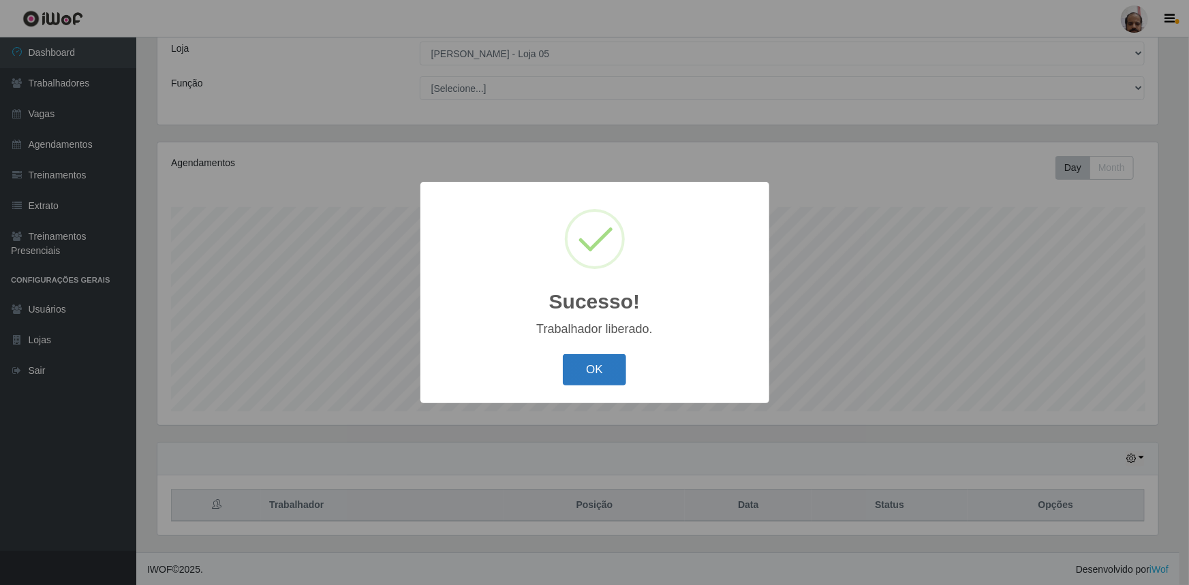
click at [616, 369] on button "OK" at bounding box center [594, 370] width 63 height 32
